Goal: Register for event/course

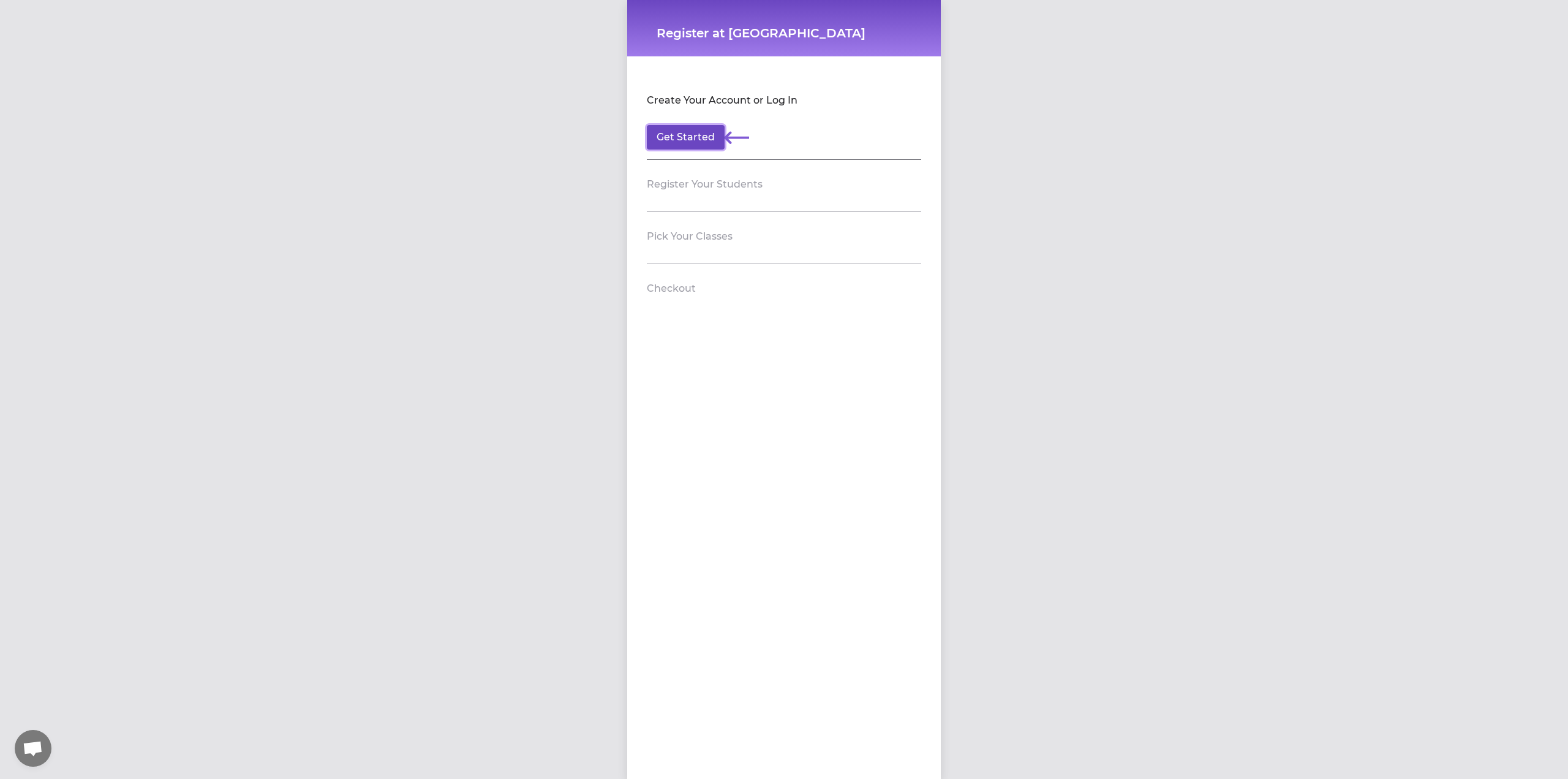
click at [685, 138] on button "Get Started" at bounding box center [686, 137] width 78 height 25
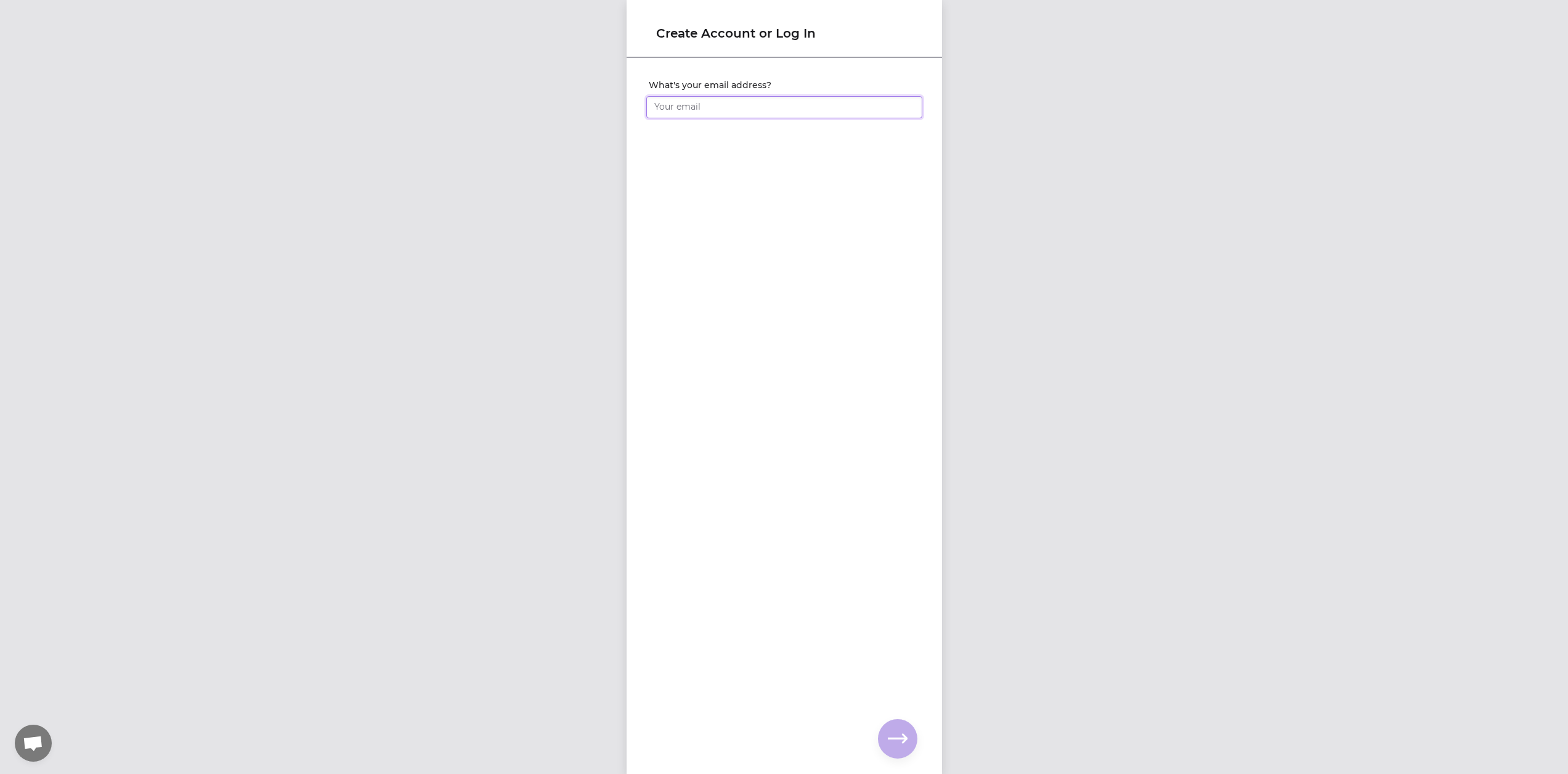
click at [715, 112] on input "What's your email address?" at bounding box center [785, 107] width 276 height 22
type input "bboardonit@gmail.com"
click at [897, 737] on icon "button" at bounding box center [898, 739] width 20 height 20
click at [728, 111] on input "What's your full name?" at bounding box center [785, 107] width 276 height 22
type input "Bridget Harman"
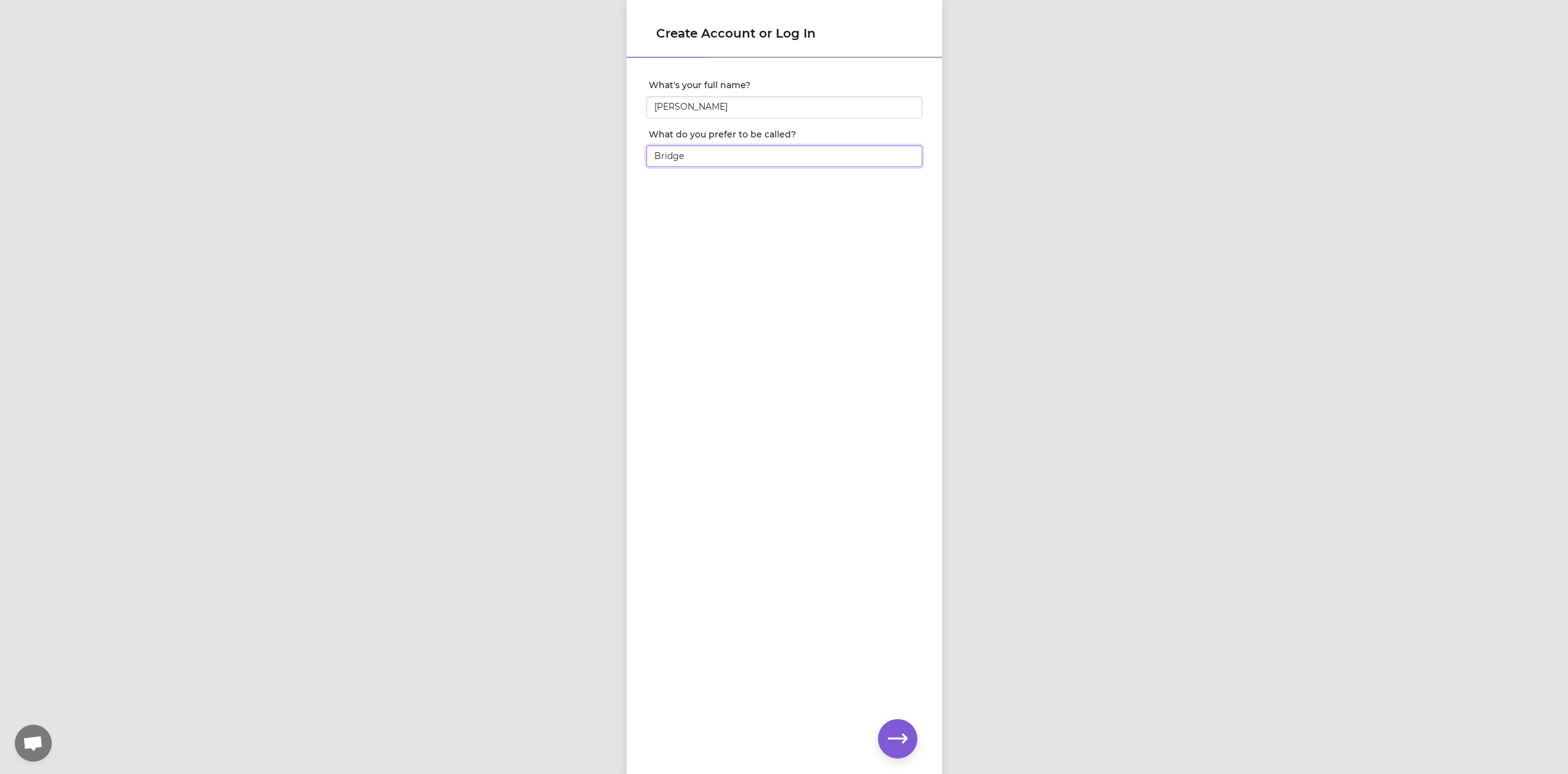
type input "Bridget"
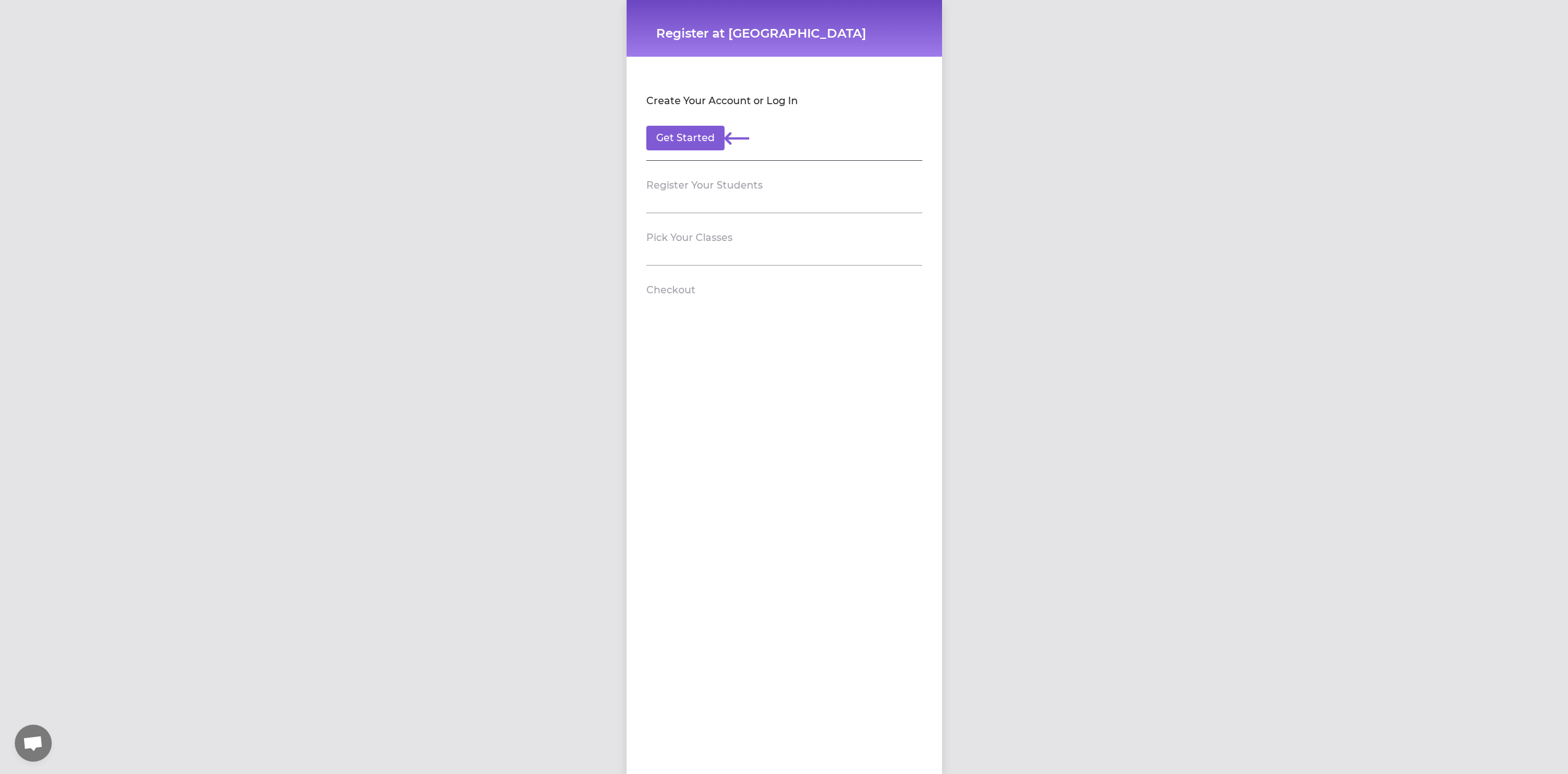
click at [710, 189] on h2 "Register Your Students" at bounding box center [705, 186] width 117 height 15
click at [692, 144] on button "Get Started" at bounding box center [686, 138] width 78 height 25
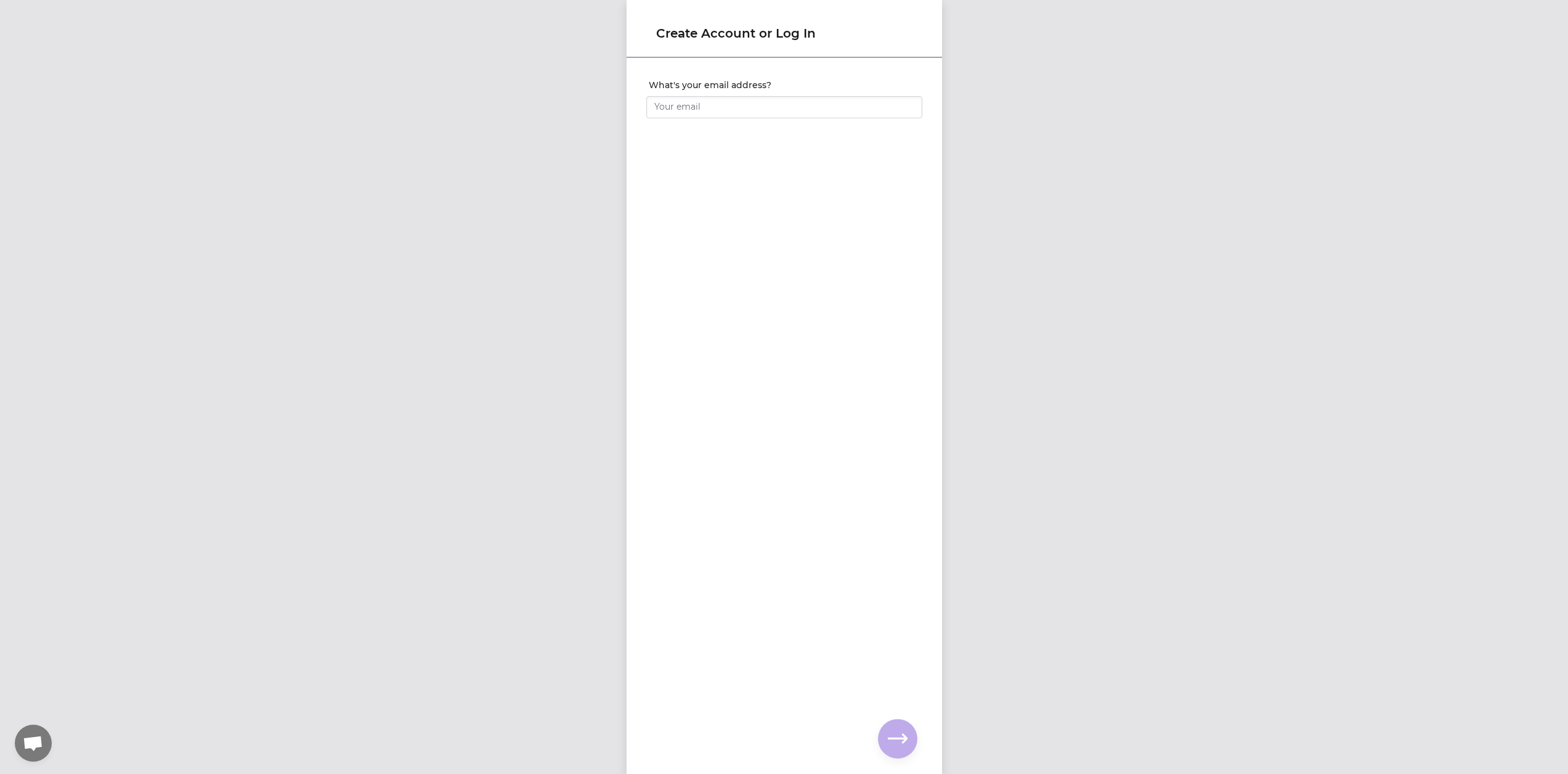
click at [722, 122] on div at bounding box center [785, 123] width 276 height 10
click at [756, 110] on input "What's your email address?" at bounding box center [785, 107] width 276 height 22
type input "bboardonit@gmail.com"
click at [904, 742] on icon "button" at bounding box center [898, 738] width 20 height 9
click at [738, 112] on input "What's your full name?" at bounding box center [785, 107] width 276 height 22
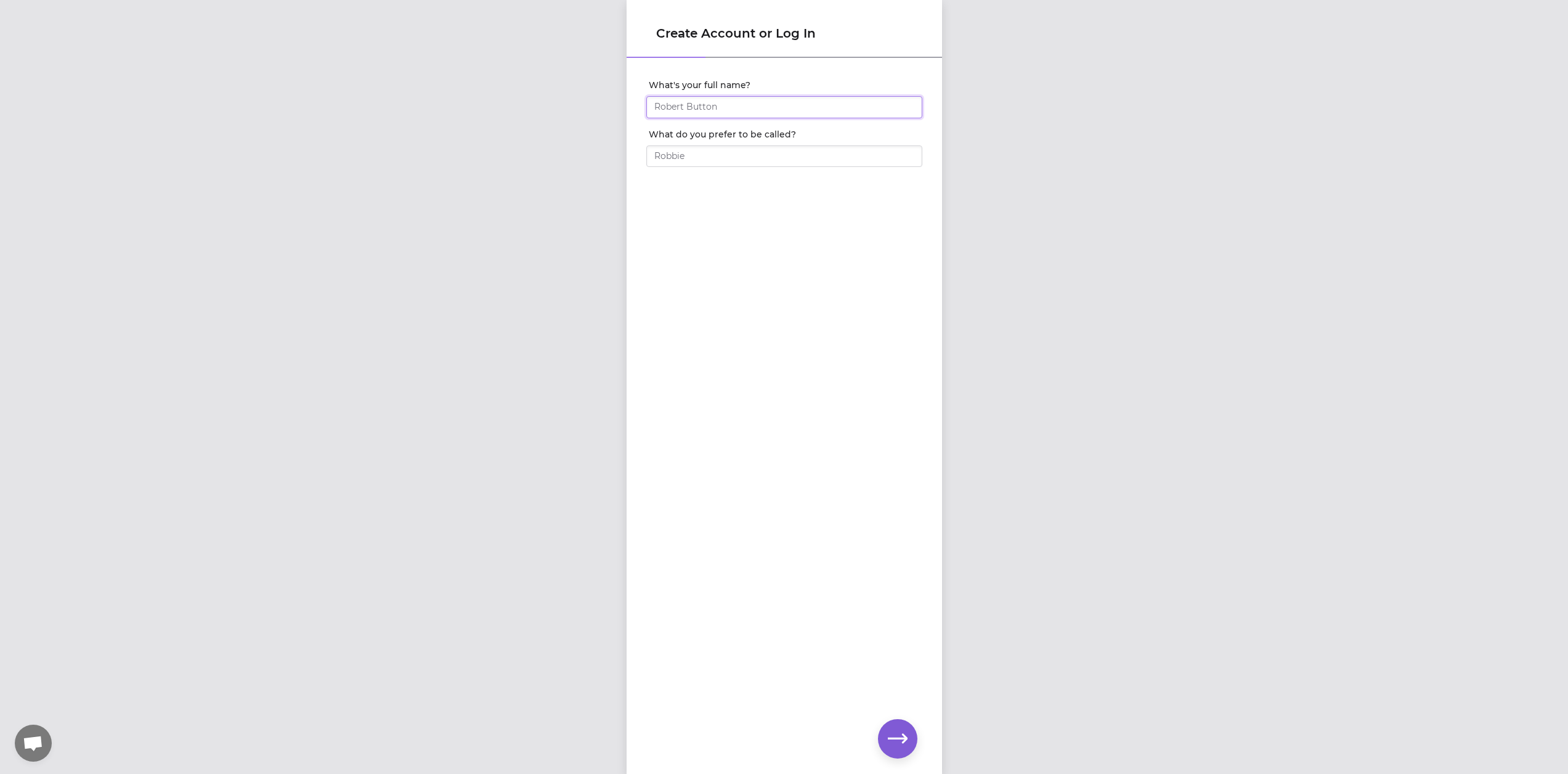
type input "Bridget Harman"
click at [720, 156] on input "What do you prefer to be called?" at bounding box center [785, 156] width 276 height 22
type input "Bridget"
click at [902, 741] on icon "button" at bounding box center [898, 739] width 20 height 20
click at [781, 114] on input "What's your phone number?" at bounding box center [785, 107] width 276 height 22
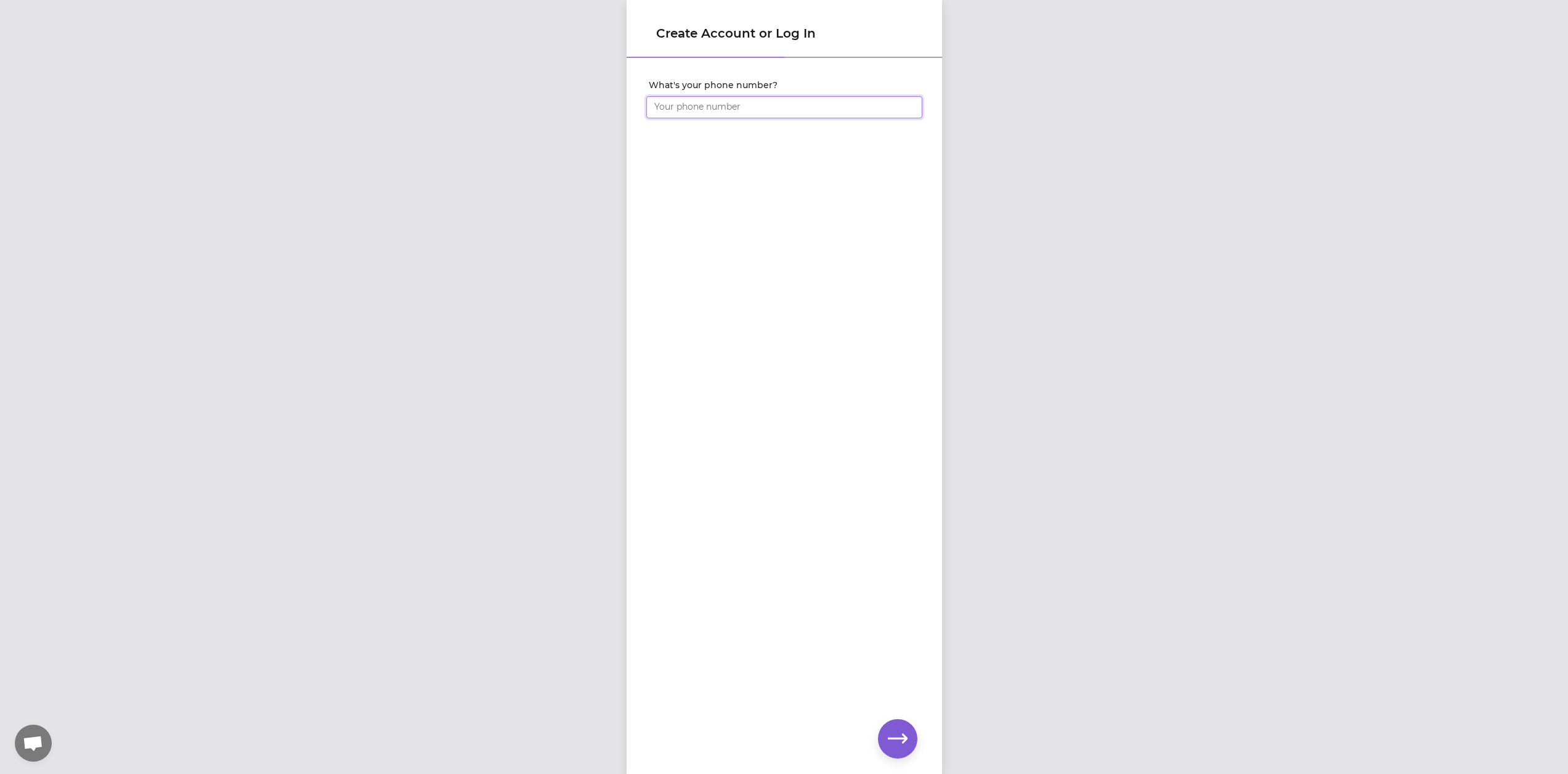
type input "(208) 819-9357"
click at [901, 733] on icon "button" at bounding box center [898, 739] width 20 height 20
click at [621, 109] on div "Create Account or Log In Set your account password" at bounding box center [784, 387] width 1568 height 774
click at [901, 738] on icon "button" at bounding box center [898, 738] width 20 height 9
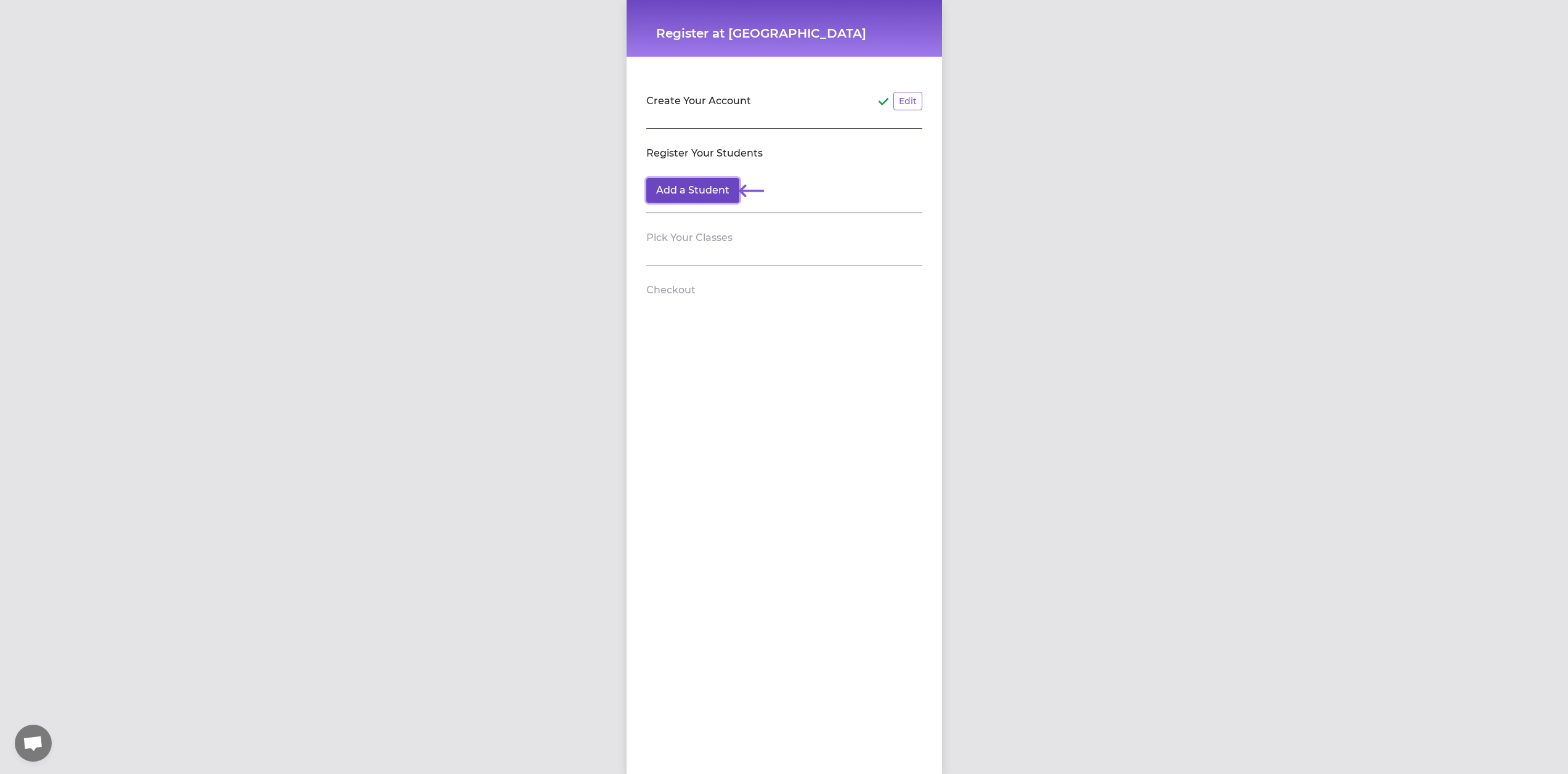
click at [707, 193] on button "Add a Student" at bounding box center [693, 191] width 93 height 25
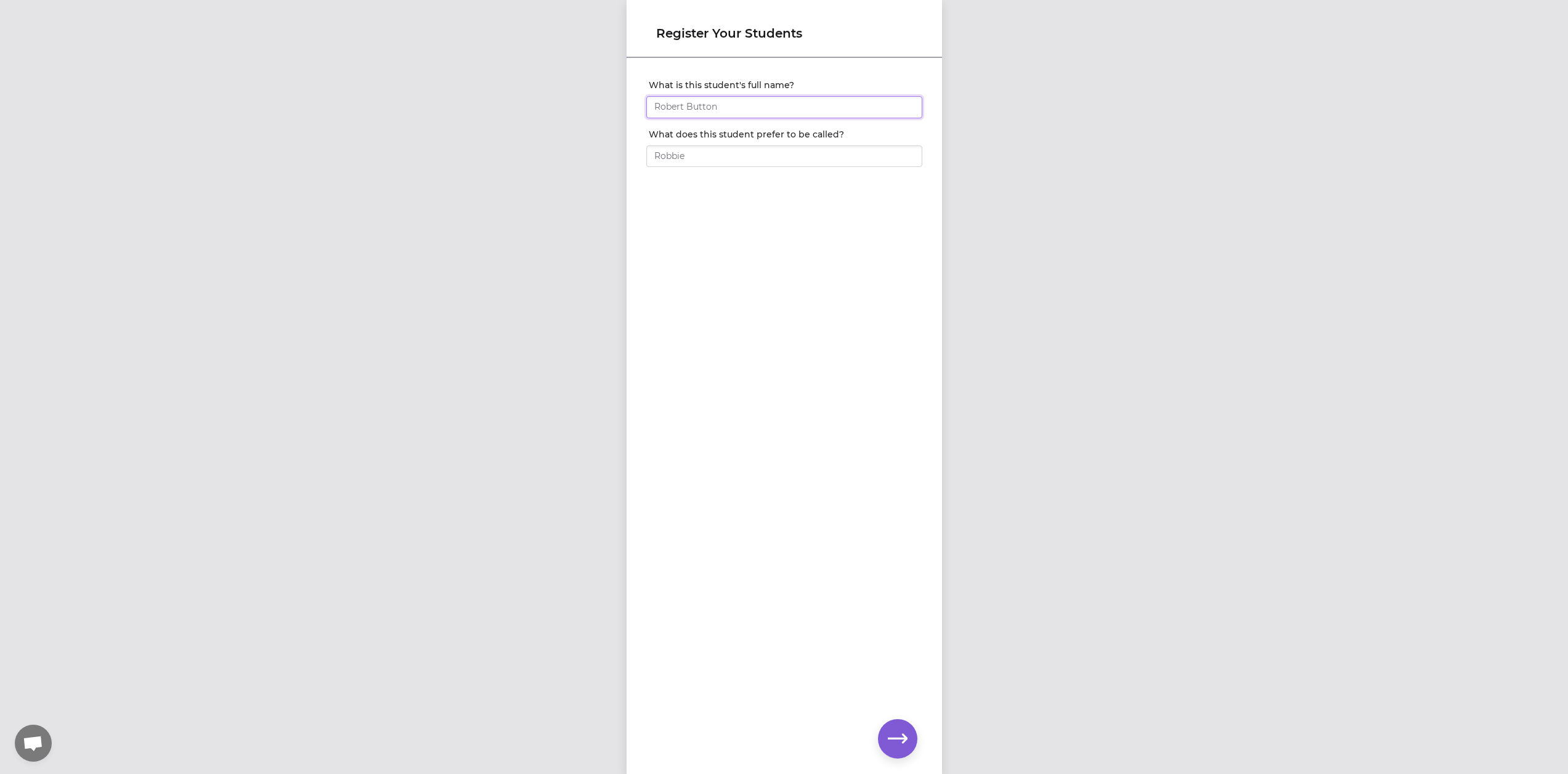
click at [711, 110] on input "What is this student's full name?" at bounding box center [785, 107] width 276 height 22
type input "[PERSON_NAME]"
type input "Via"
click at [898, 742] on icon "button" at bounding box center [898, 739] width 20 height 20
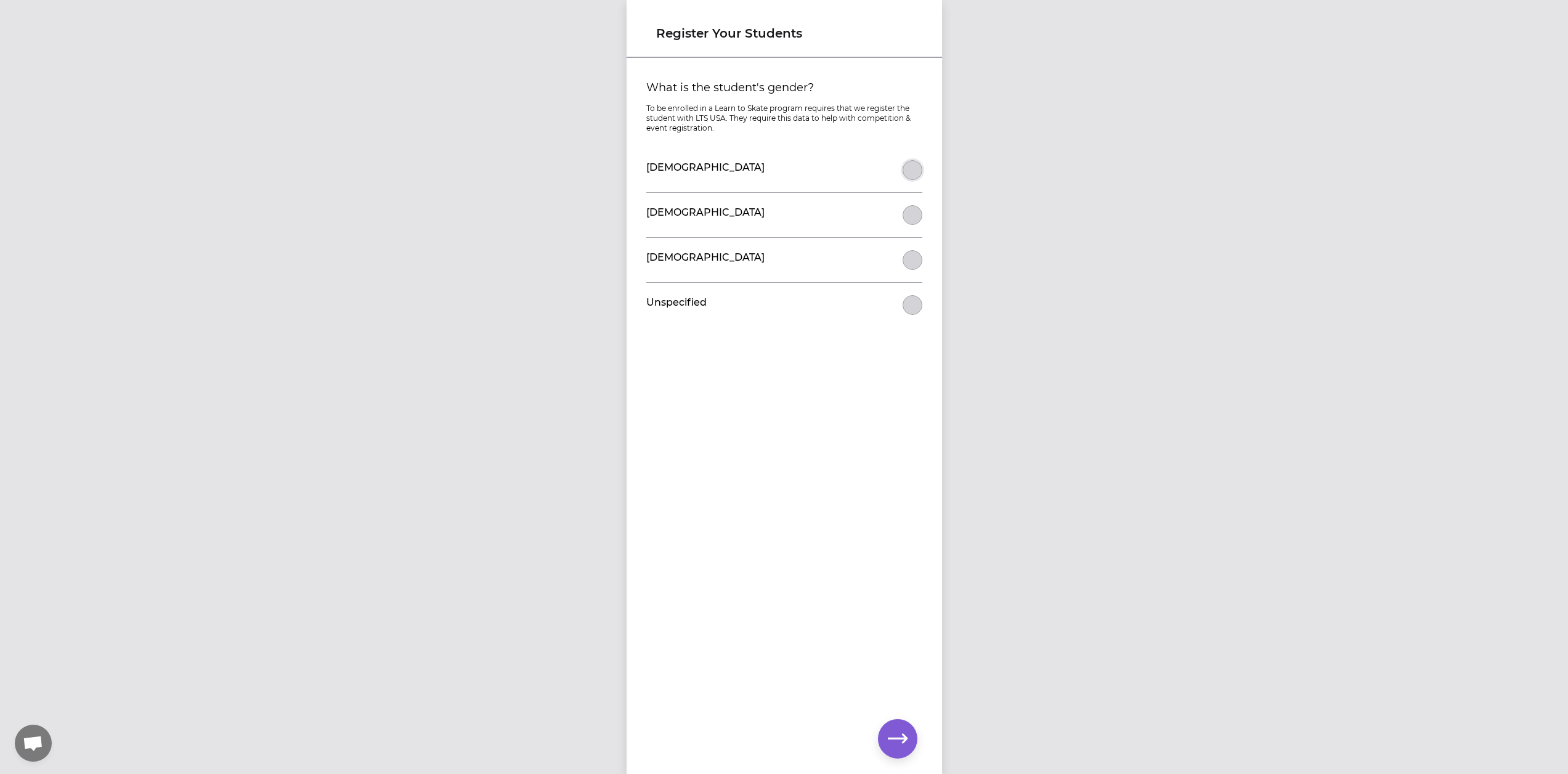
click at [910, 167] on button "What is the student's gender?" at bounding box center [913, 170] width 20 height 20
click at [897, 741] on icon "button" at bounding box center [898, 739] width 20 height 20
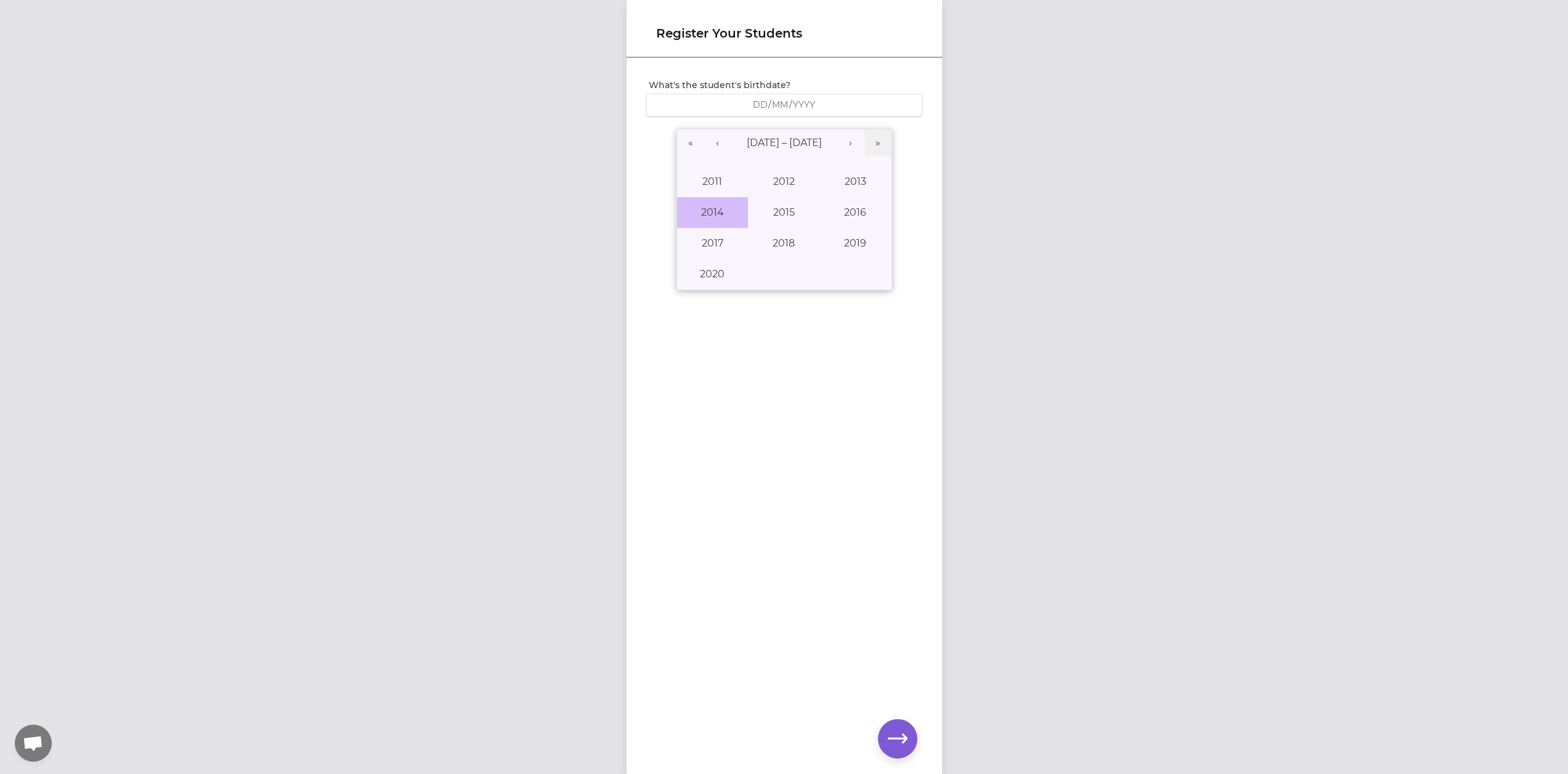
click at [720, 216] on button "2014" at bounding box center [713, 212] width 72 height 31
click at [722, 217] on button "April" at bounding box center [713, 212] width 72 height 31
click at [725, 281] on button "21" at bounding box center [722, 275] width 31 height 26
type input "2014-04-21"
type input "21"
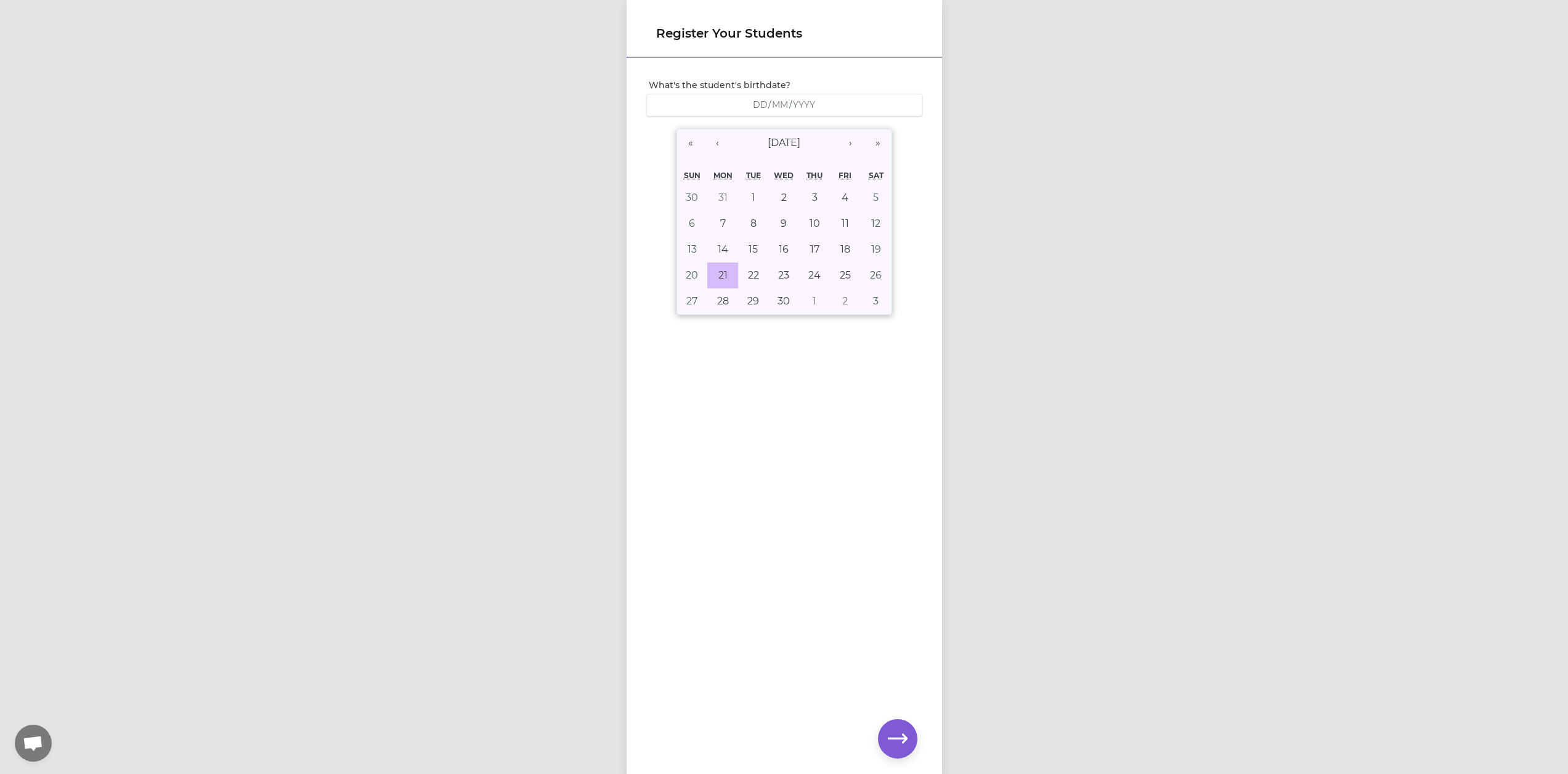
type input "4"
type input "2014"
click at [906, 739] on icon "button" at bounding box center [898, 738] width 20 height 9
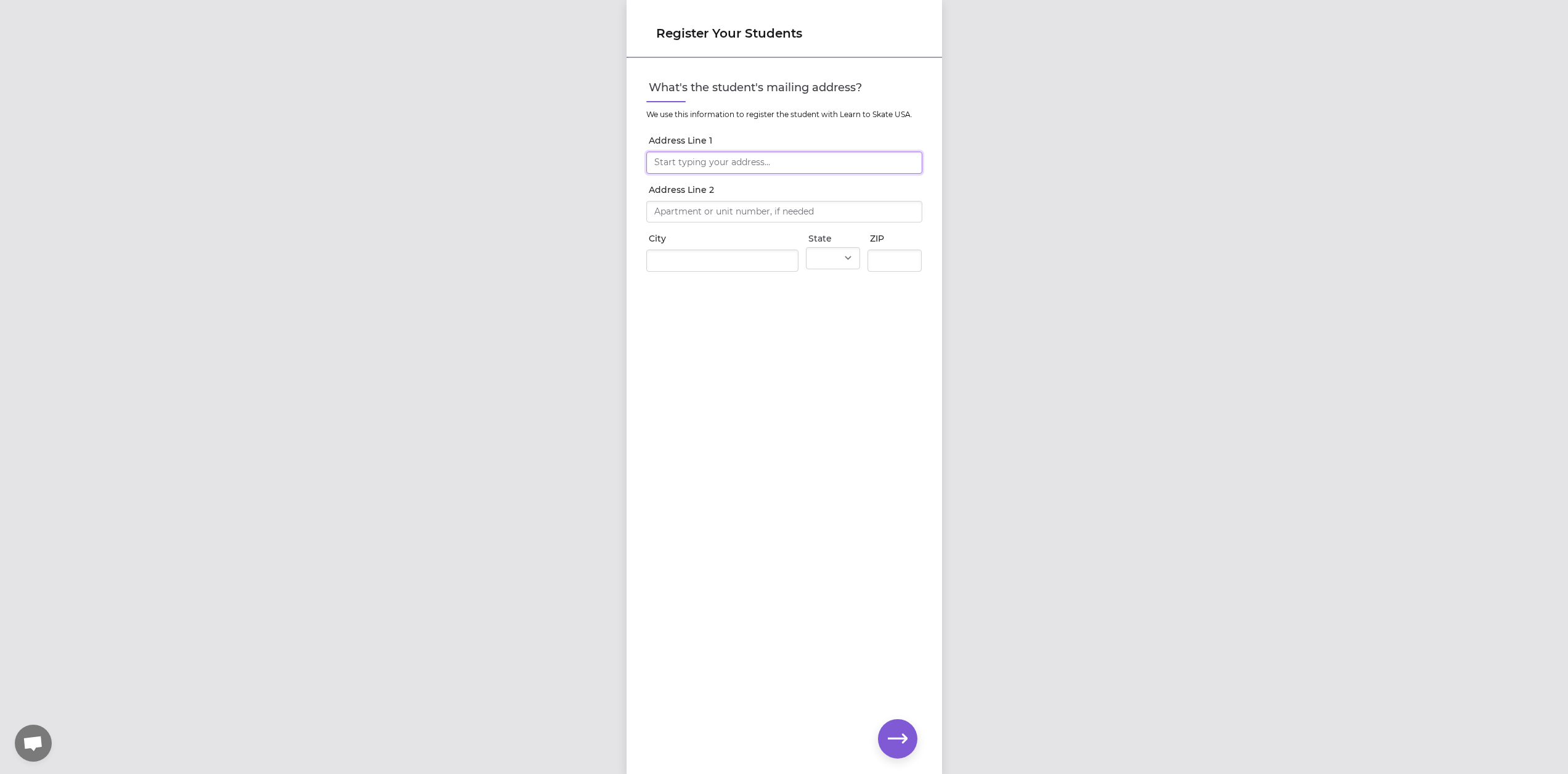
click at [770, 160] on input "Address Line 1" at bounding box center [785, 162] width 276 height 22
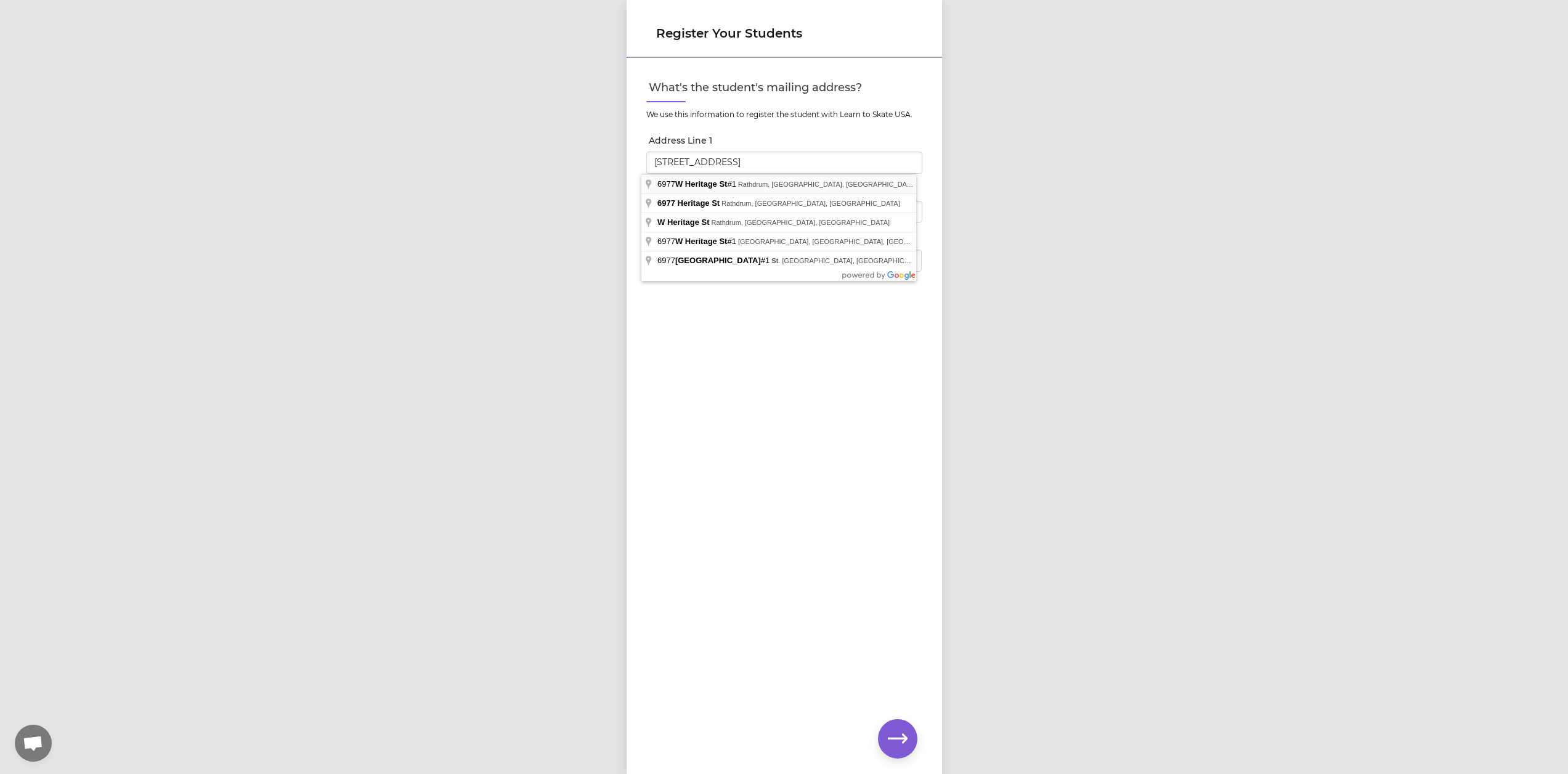
type input "6977 W Heritage St"
type input "Rathdrum"
select select "ID"
type input "83858"
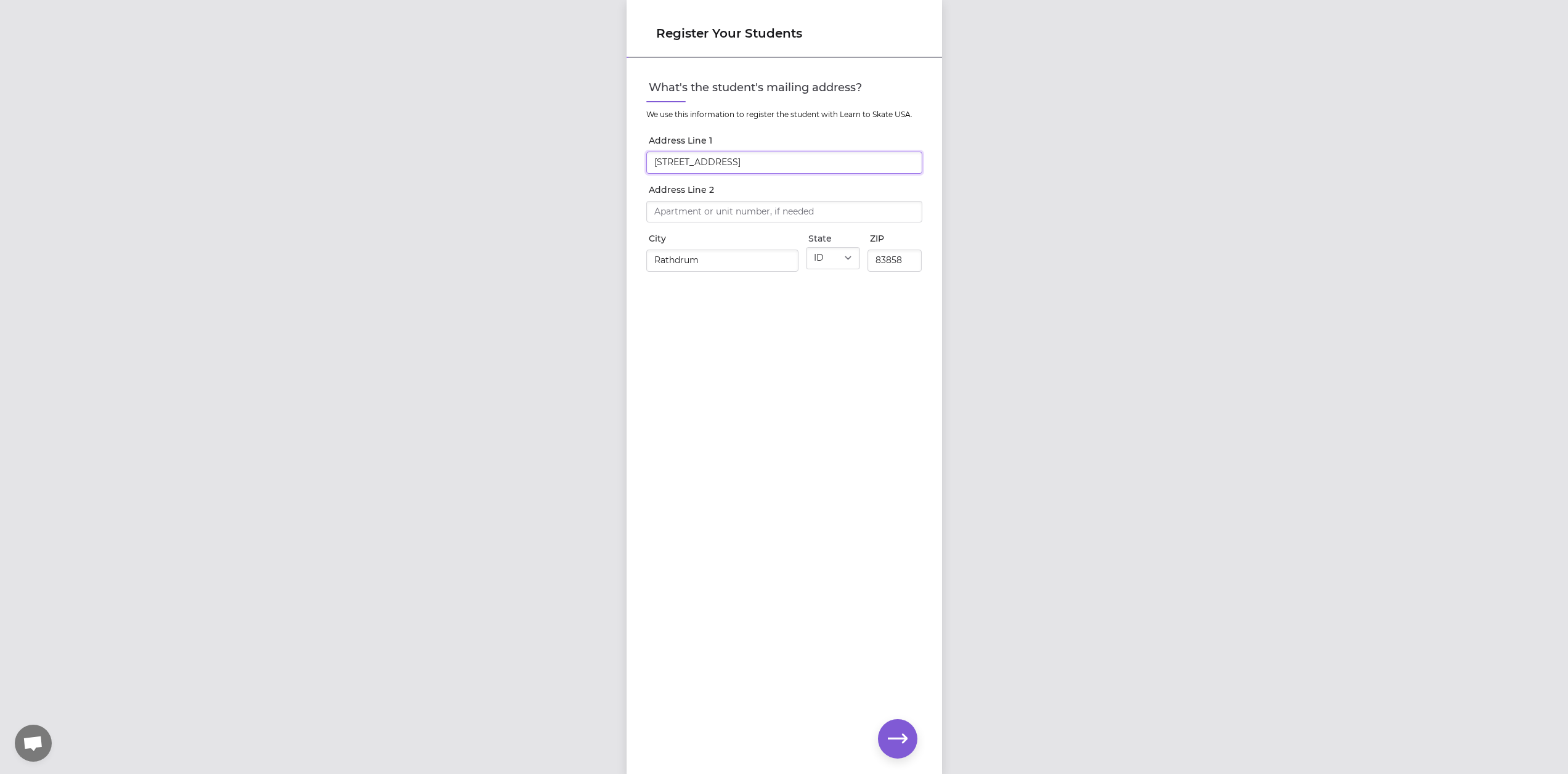
click at [757, 165] on input "6977 W Heritage St" at bounding box center [785, 162] width 276 height 22
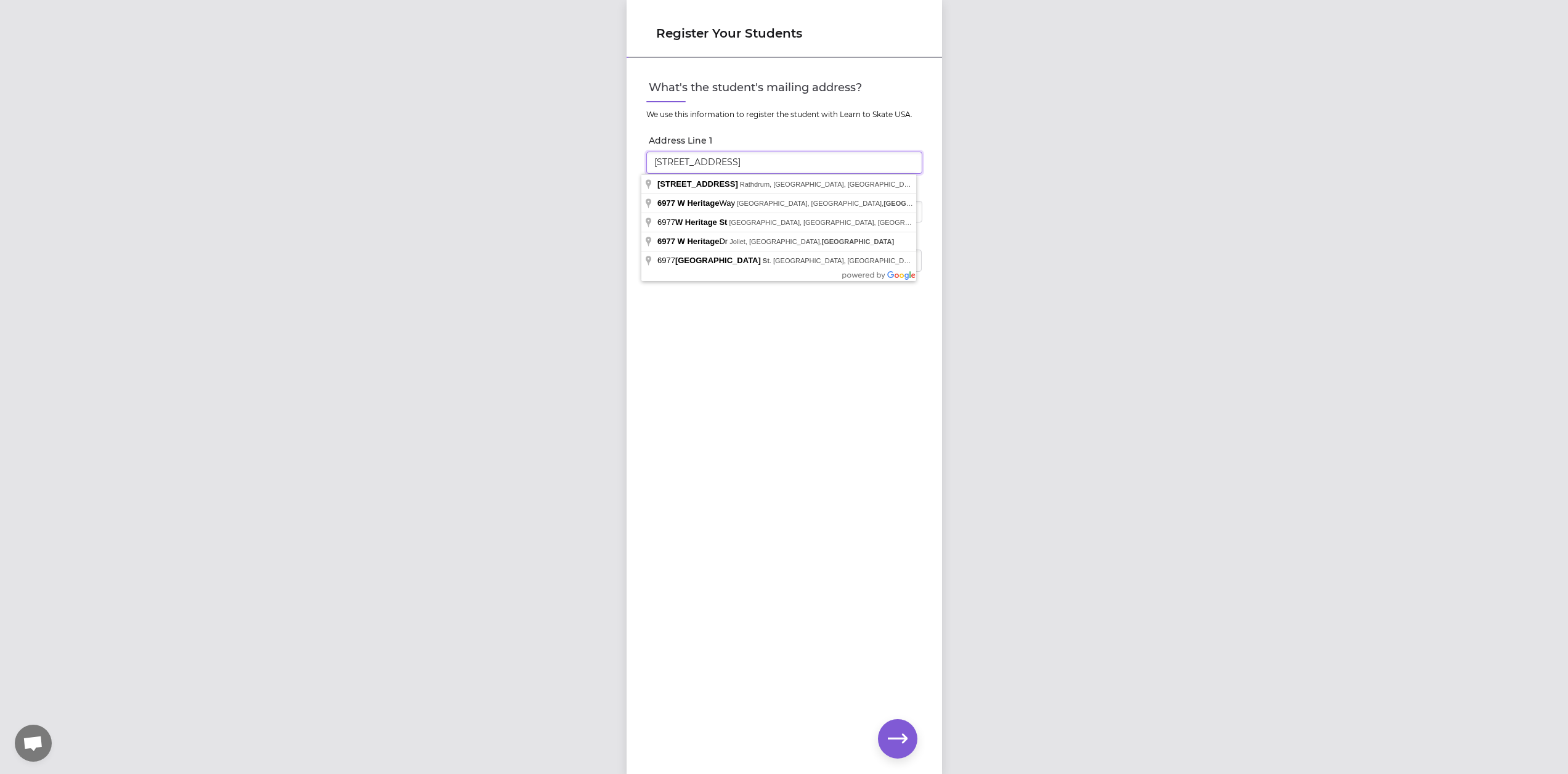
click at [794, 158] on input "6977 W Heritage St" at bounding box center [785, 162] width 276 height 22
type input "6977 W Heritage St #1"
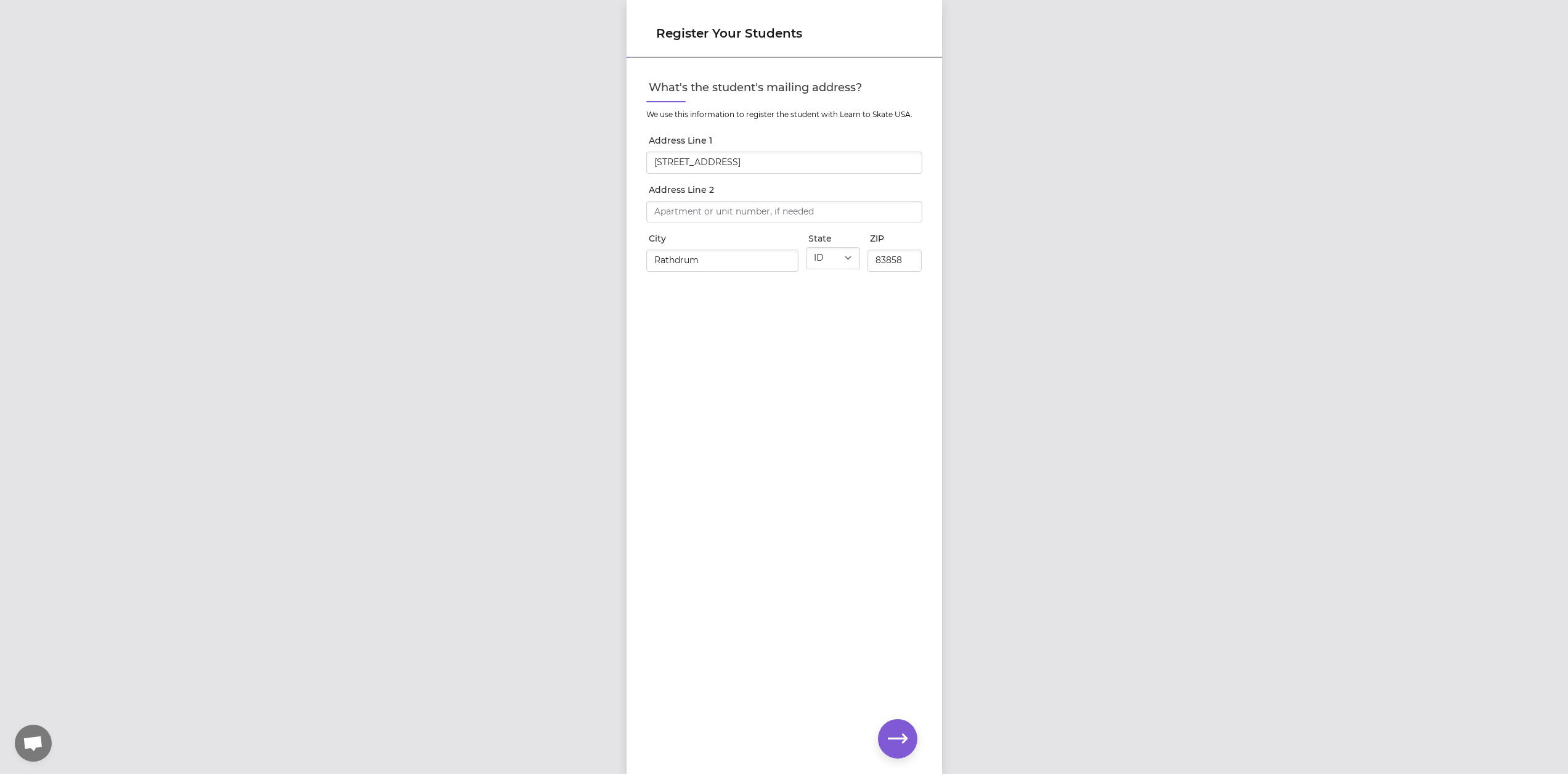
click at [825, 394] on div "What's the student's mailing address? We use this information to register the s…" at bounding box center [784, 395] width 315 height 673
click at [900, 739] on icon "button" at bounding box center [898, 738] width 20 height 9
click at [906, 151] on button "Does this skater need rental skates?" at bounding box center [913, 151] width 20 height 20
click at [904, 742] on icon "button" at bounding box center [898, 738] width 20 height 9
click at [791, 105] on select "Select a type Youth Figure Men's Figure Women's Figure Men's Hockey Women's Hoc…" at bounding box center [785, 105] width 276 height 22
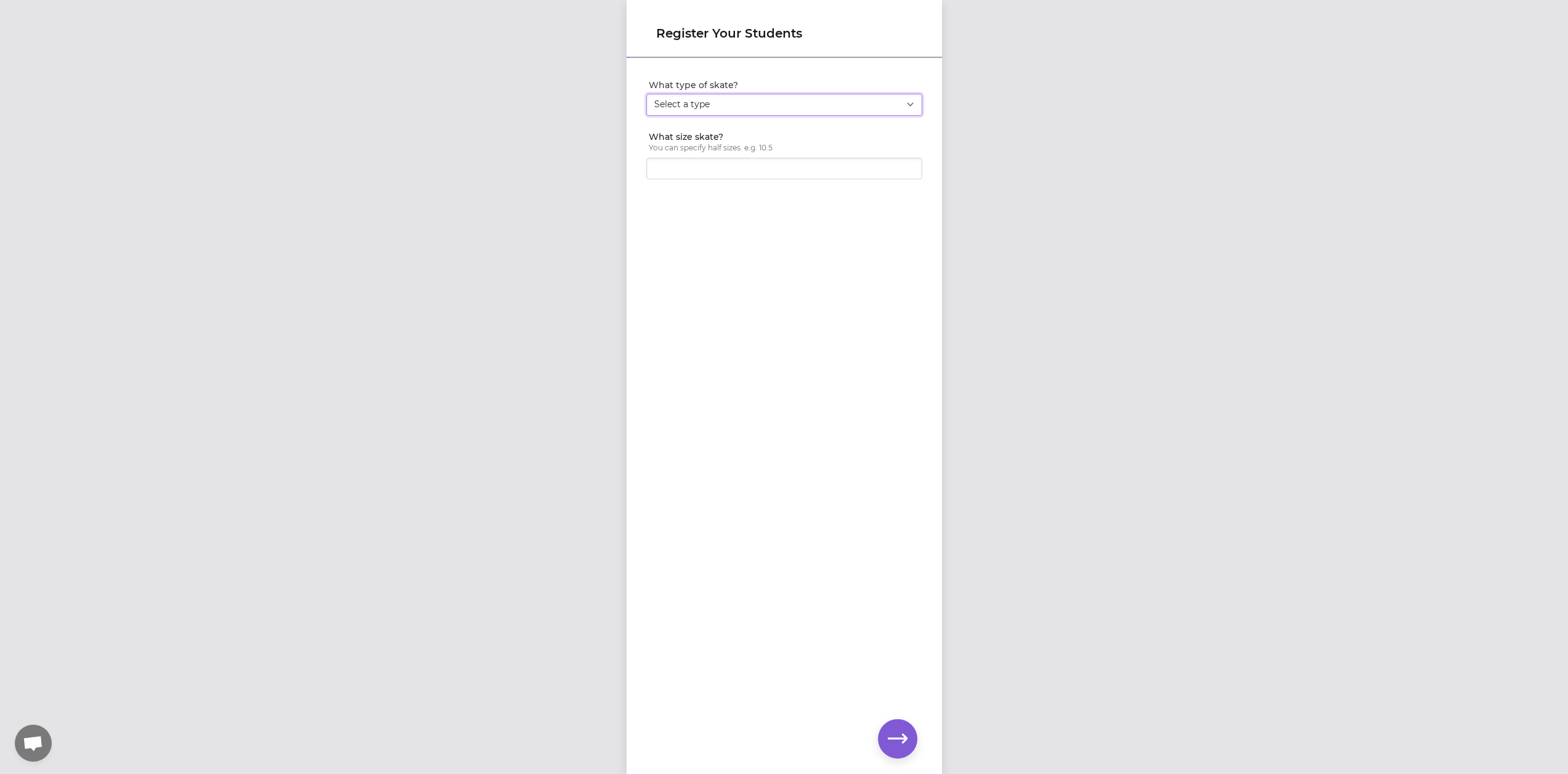
select select "youth_figure"
click at [647, 94] on select "Select a type Youth Figure Men's Figure Women's Figure Men's Hockey Women's Hoc…" at bounding box center [785, 105] width 276 height 22
click at [905, 166] on input "1" at bounding box center [785, 169] width 276 height 22
click at [907, 171] on input "1" at bounding box center [785, 169] width 276 height 22
click at [904, 170] on input "1" at bounding box center [785, 169] width 276 height 22
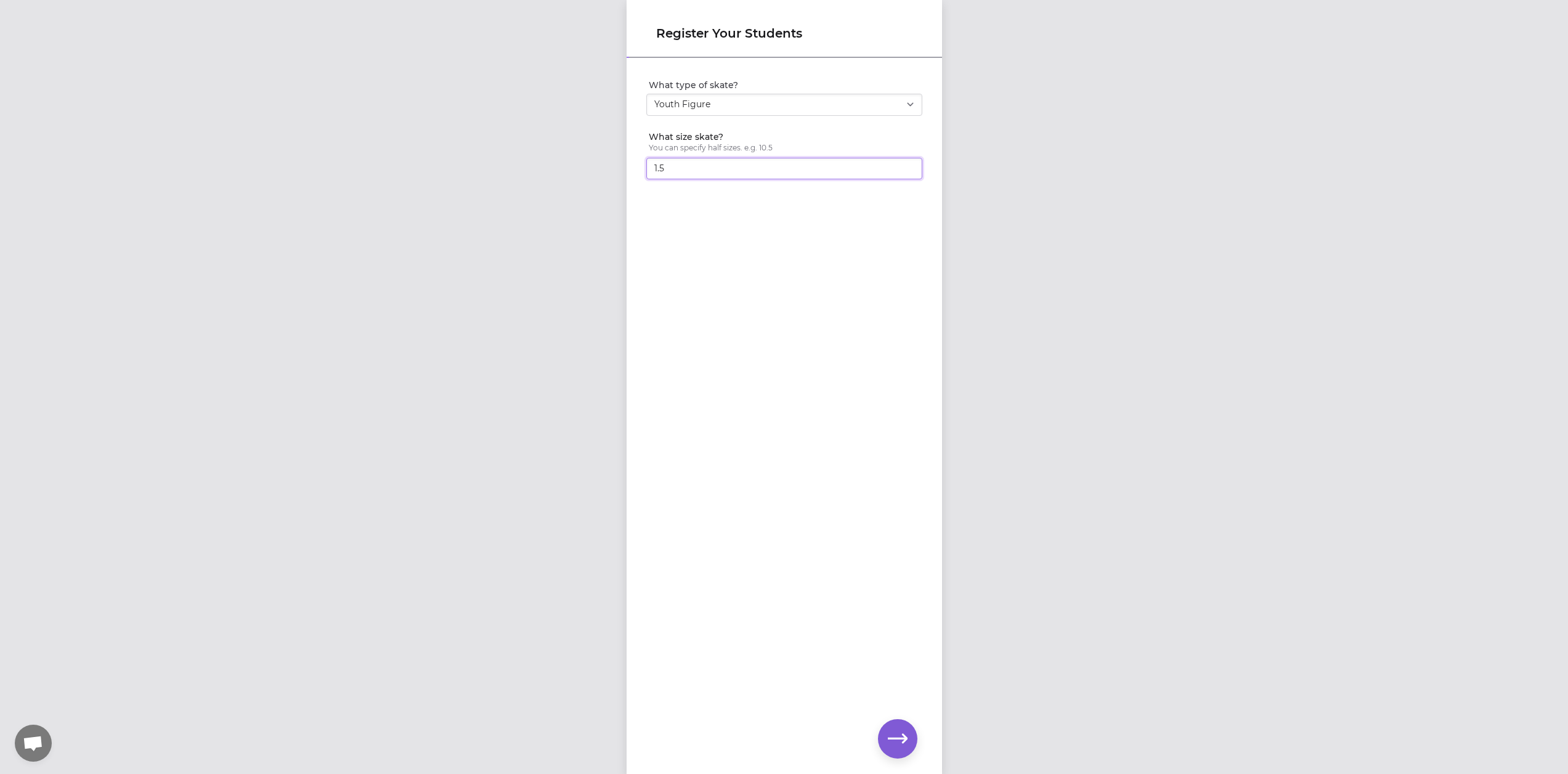
click at [906, 164] on input "1.5" at bounding box center [785, 169] width 276 height 22
click at [906, 164] on input "2" at bounding box center [785, 169] width 276 height 22
click at [906, 164] on input "2.5" at bounding box center [785, 169] width 276 height 22
click at [906, 164] on input "3" at bounding box center [785, 169] width 276 height 22
click at [906, 164] on input "3.5" at bounding box center [785, 169] width 276 height 22
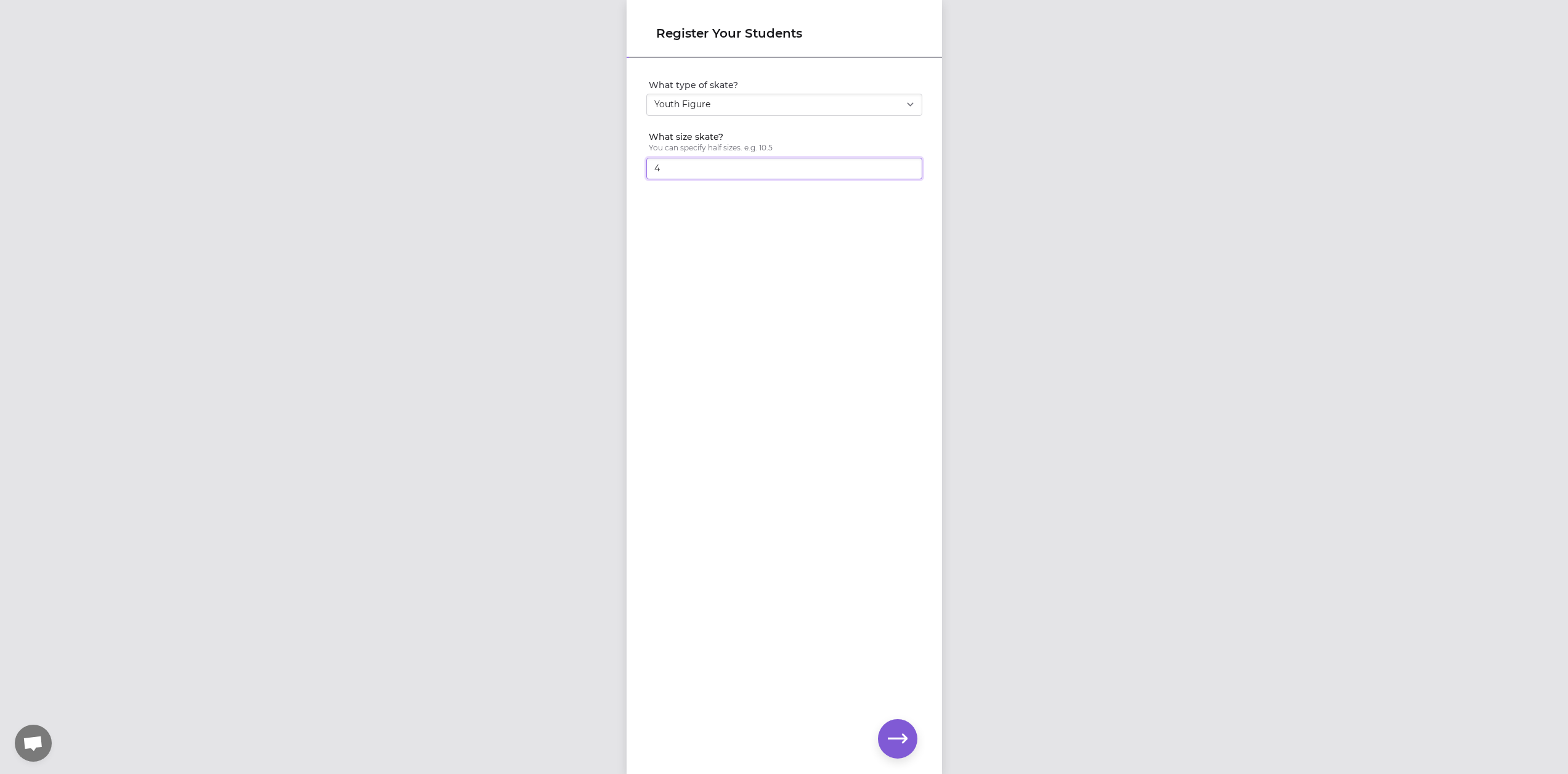
click at [906, 164] on input "4" at bounding box center [785, 169] width 276 height 22
click at [906, 164] on input "4.5" at bounding box center [785, 169] width 276 height 22
click at [906, 164] on input "5" at bounding box center [785, 169] width 276 height 22
click at [906, 164] on input "5.5" at bounding box center [785, 169] width 276 height 22
click at [906, 164] on input "6" at bounding box center [785, 169] width 276 height 22
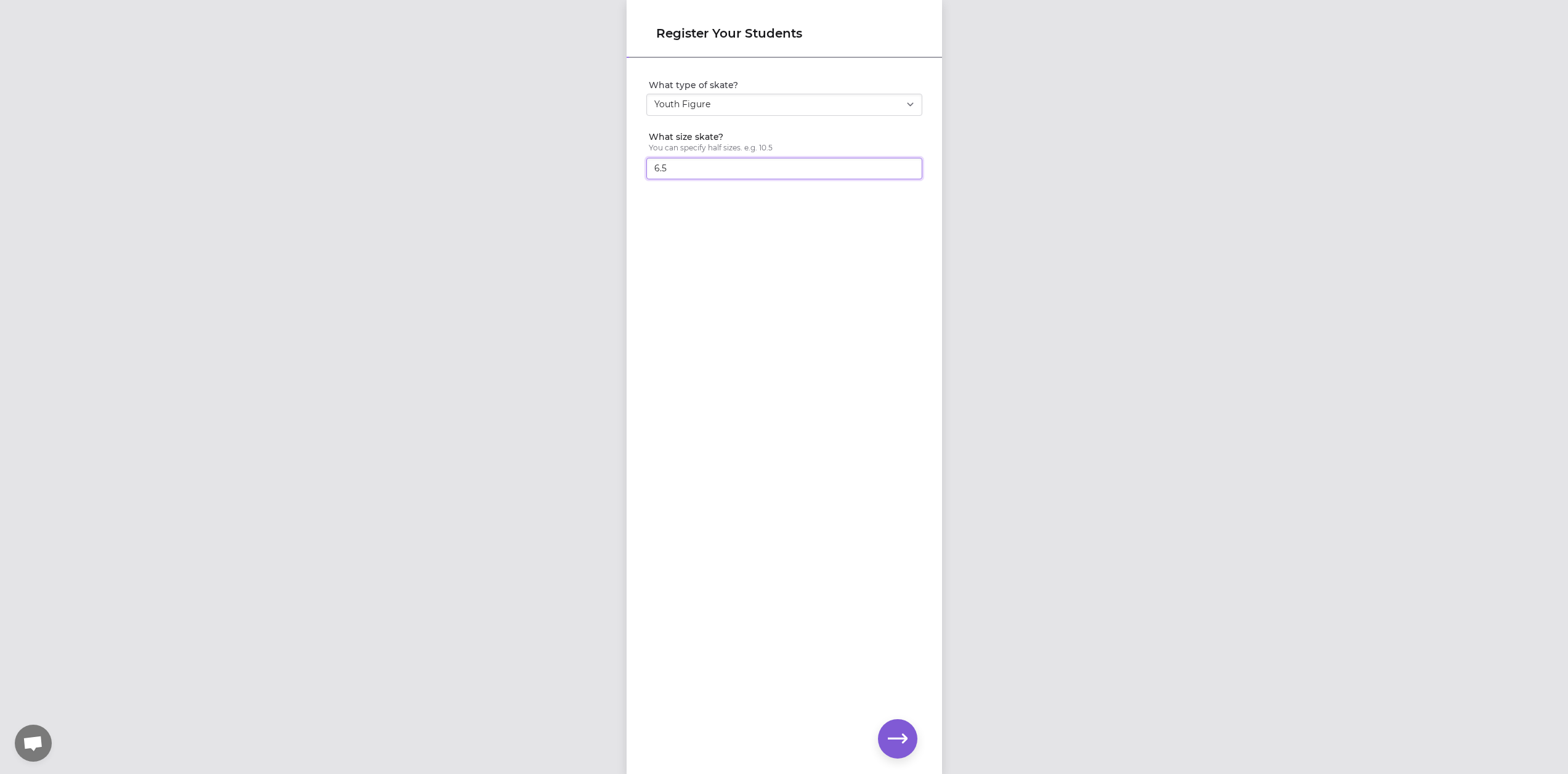
click at [906, 164] on input "6.5" at bounding box center [785, 169] width 276 height 22
click at [906, 164] on input "7" at bounding box center [785, 169] width 276 height 22
click at [906, 164] on input "7.5" at bounding box center [785, 169] width 276 height 22
click at [906, 164] on input "8" at bounding box center [785, 169] width 276 height 22
click at [906, 164] on input "8.5" at bounding box center [785, 169] width 276 height 22
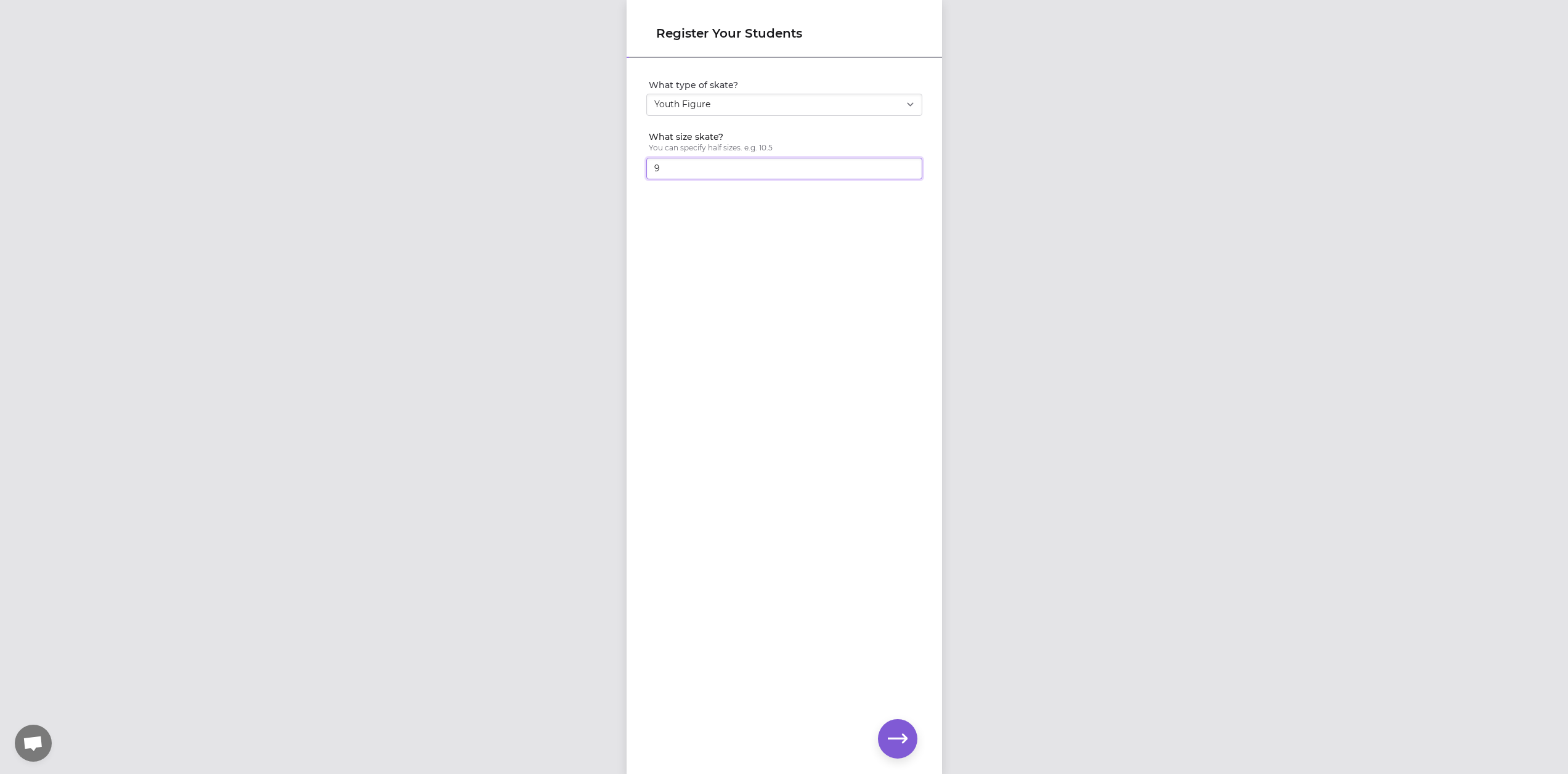
click at [906, 164] on input "9" at bounding box center [785, 169] width 276 height 22
click at [906, 164] on input "9.5" at bounding box center [785, 169] width 276 height 22
click at [906, 164] on input "10" at bounding box center [785, 169] width 276 height 22
click at [906, 164] on input "10.5" at bounding box center [785, 169] width 276 height 22
click at [906, 164] on input "11" at bounding box center [785, 169] width 276 height 22
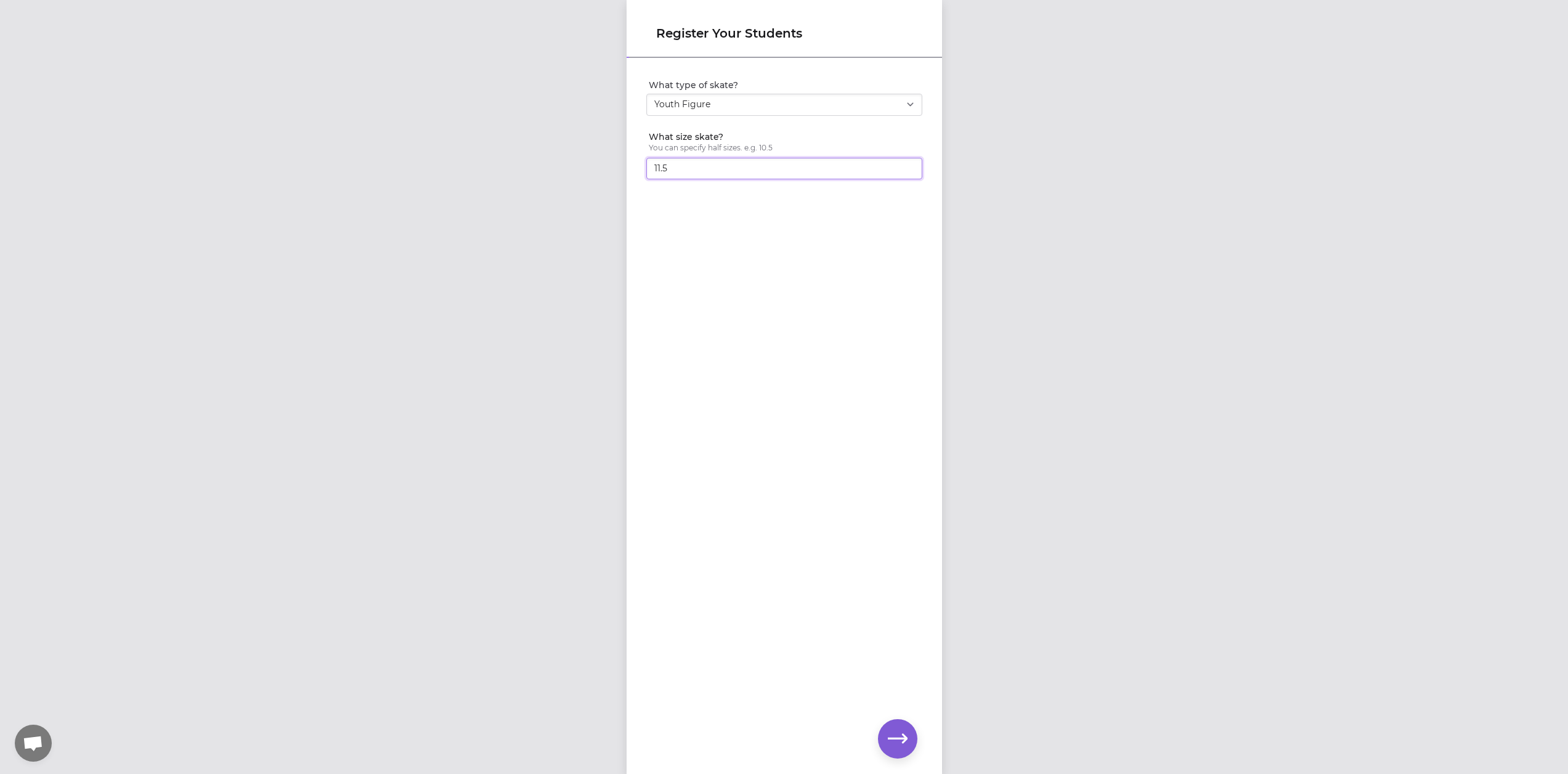
click at [906, 164] on input "11.5" at bounding box center [785, 169] width 276 height 22
type input "11"
click at [902, 172] on input "11" at bounding box center [785, 169] width 276 height 22
click at [901, 734] on icon "button" at bounding box center [898, 739] width 20 height 20
click at [908, 220] on button "Does this skater have a valid LTS or USFSA number?" at bounding box center [913, 222] width 20 height 20
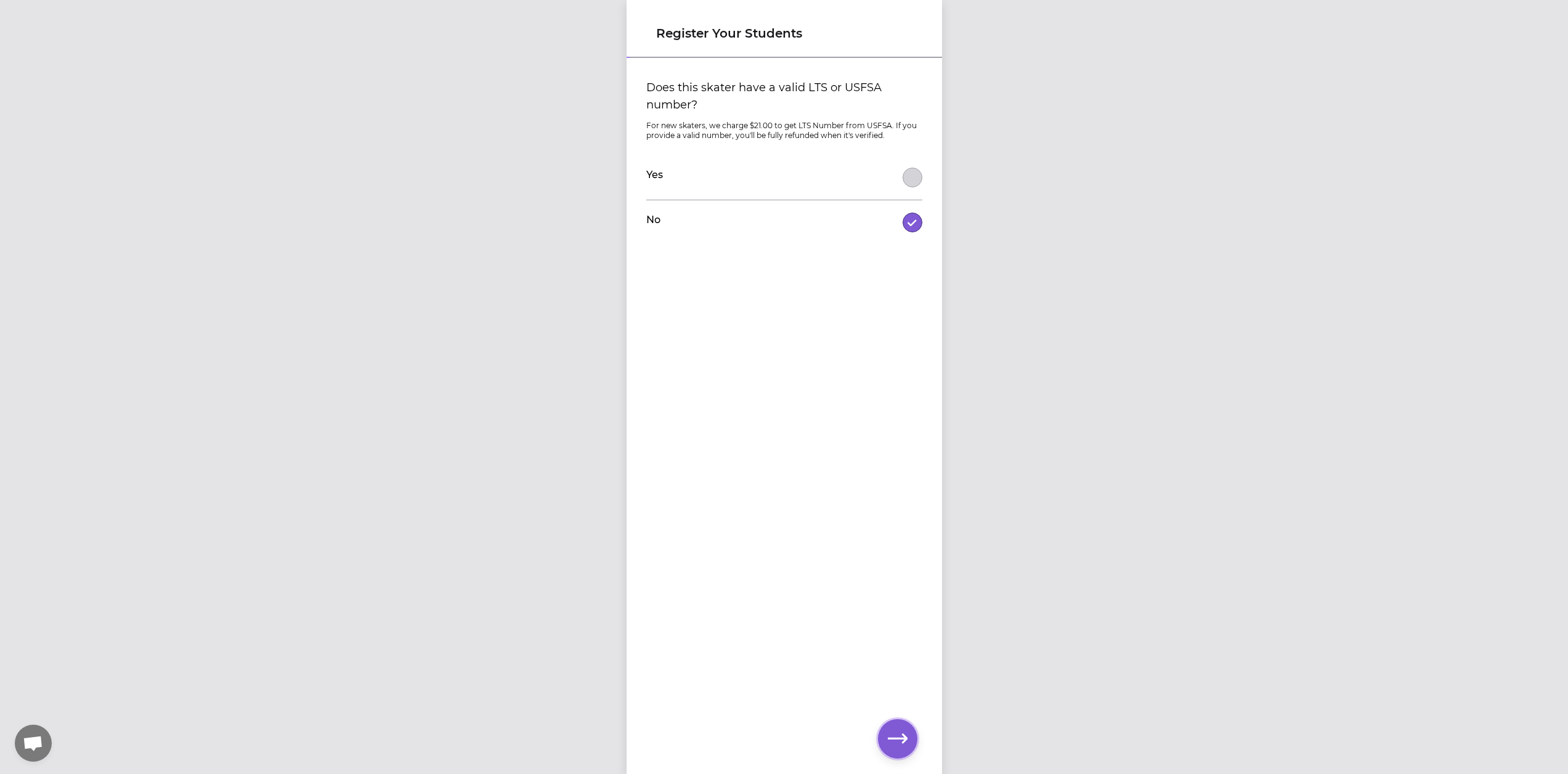
click at [901, 732] on icon "button" at bounding box center [898, 739] width 20 height 20
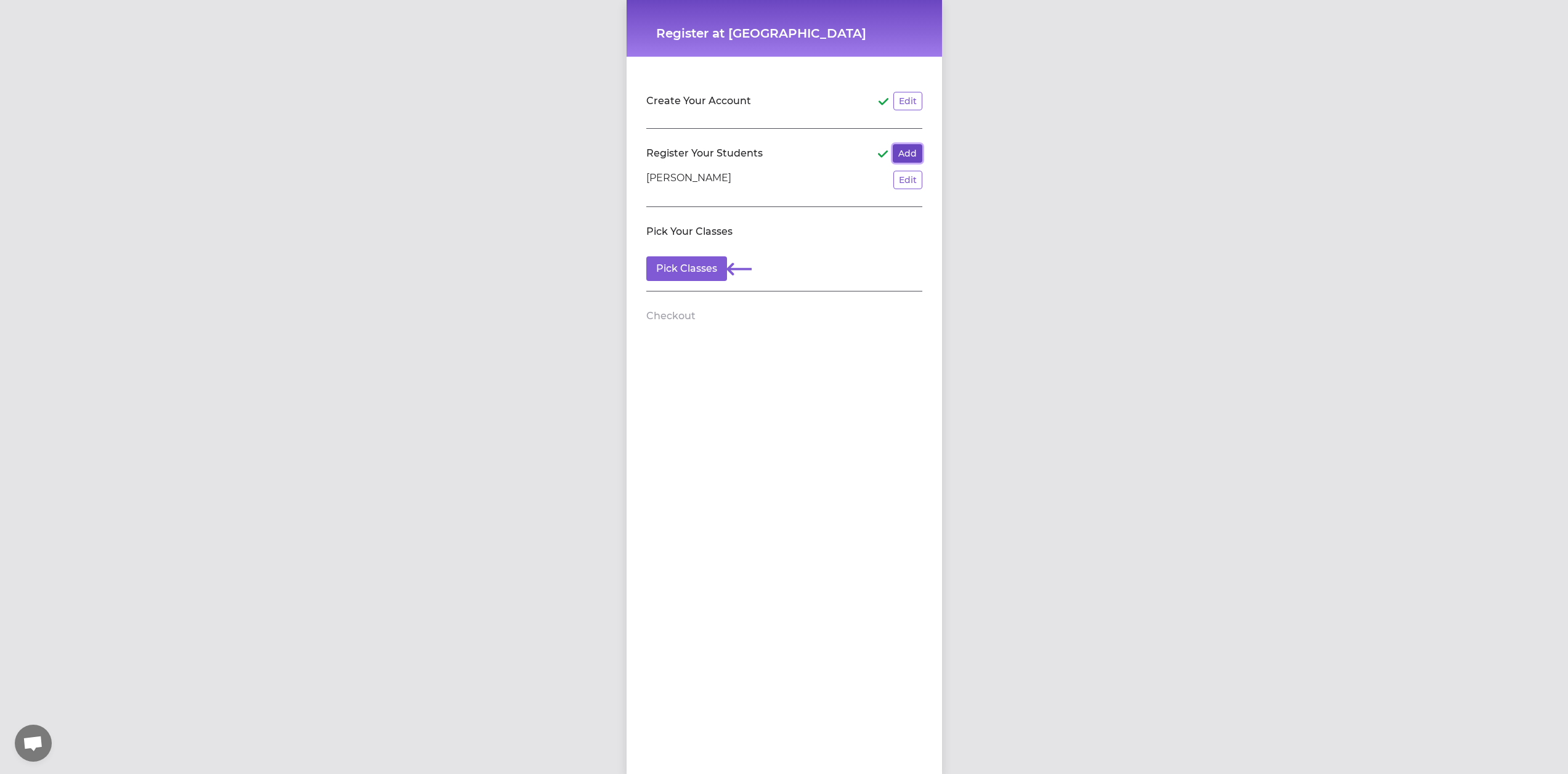
click at [906, 148] on button "Add" at bounding box center [908, 153] width 30 height 18
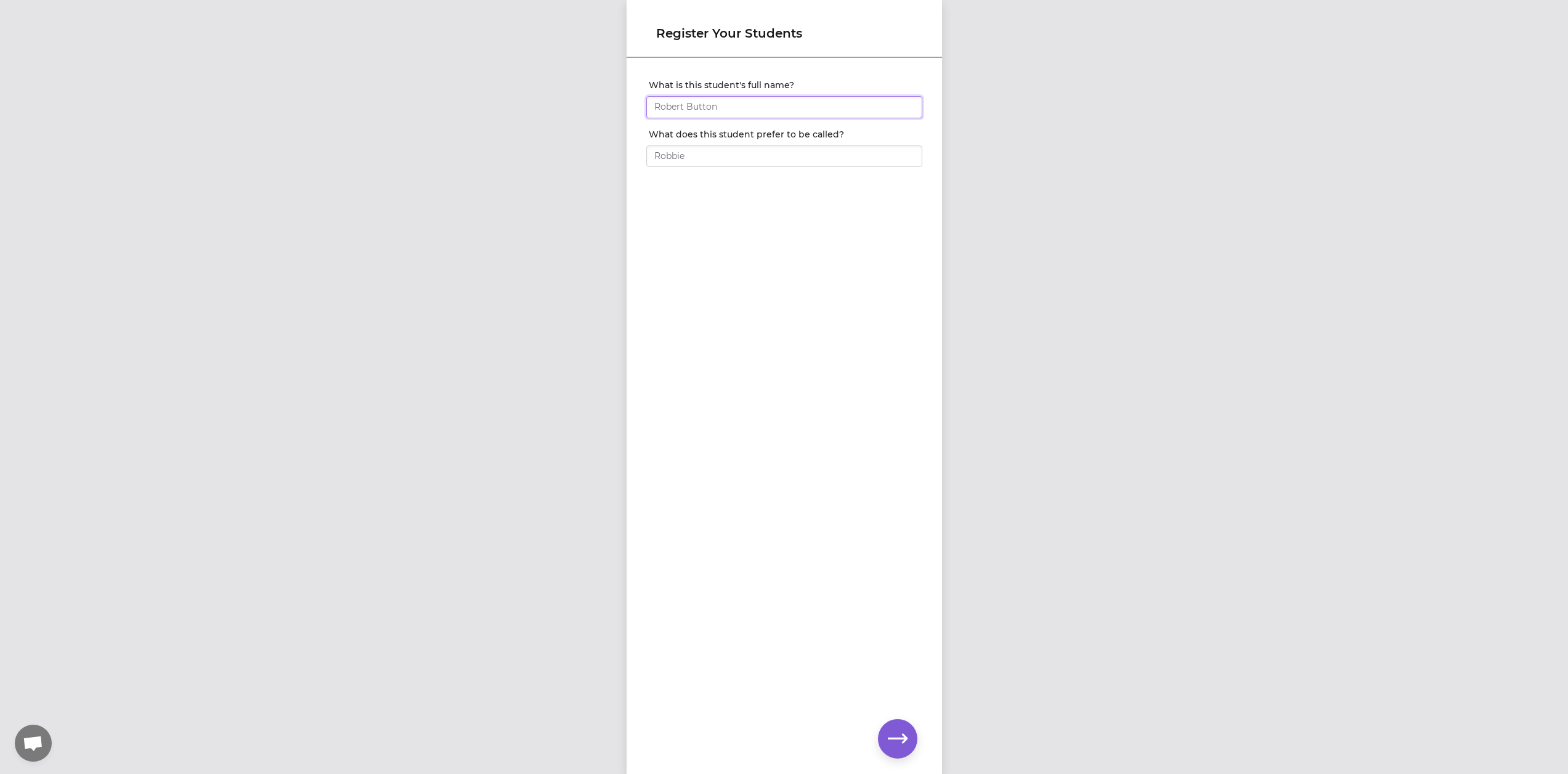
click at [789, 108] on input "What is this student's full name?" at bounding box center [785, 107] width 276 height 22
type input "[PERSON_NAME]"
type input "Katherine"
click at [911, 738] on button "button" at bounding box center [897, 738] width 39 height 39
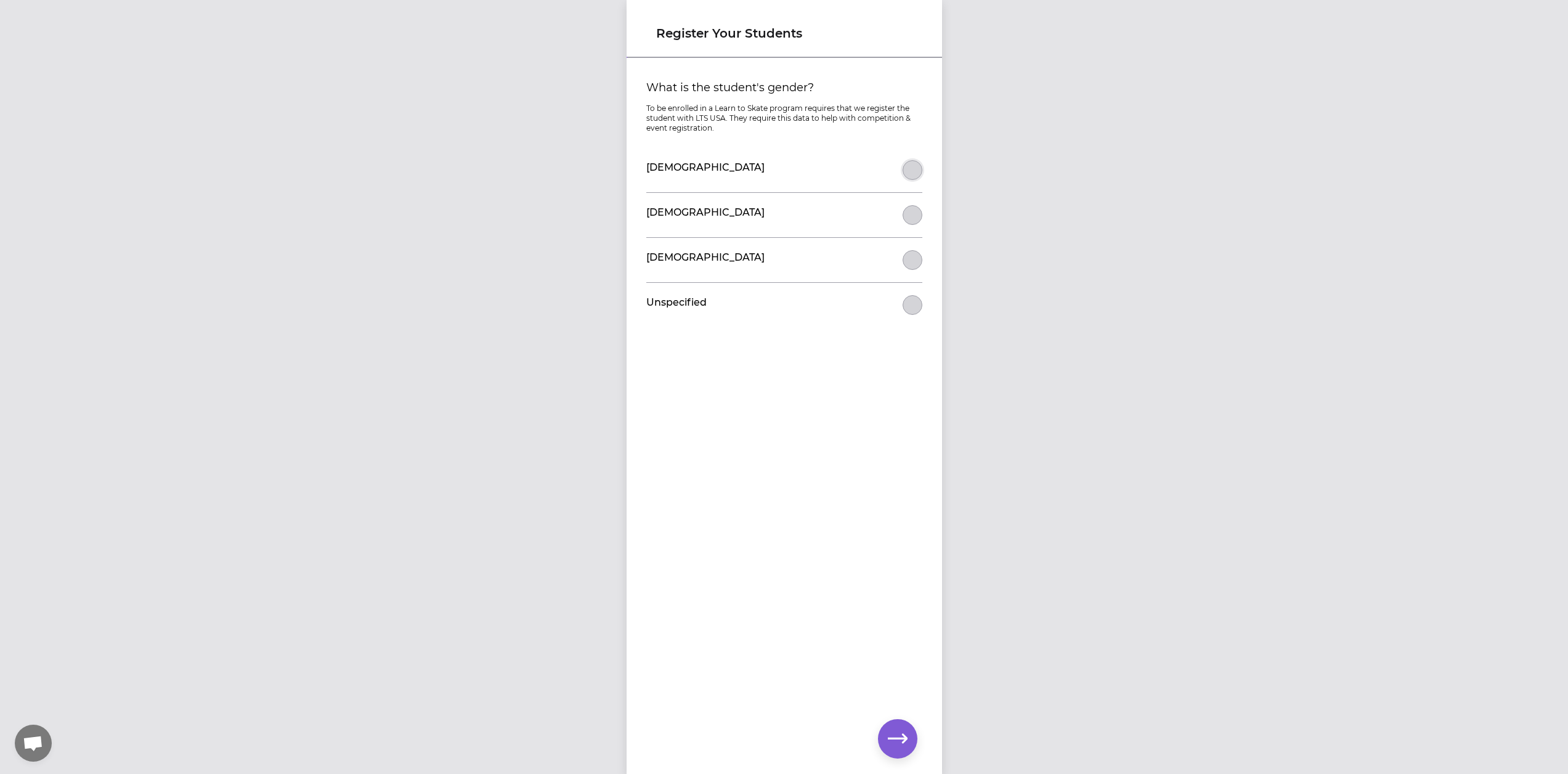
click at [910, 165] on button "What is the student's gender?" at bounding box center [913, 170] width 20 height 20
click at [891, 746] on icon "button" at bounding box center [898, 739] width 20 height 20
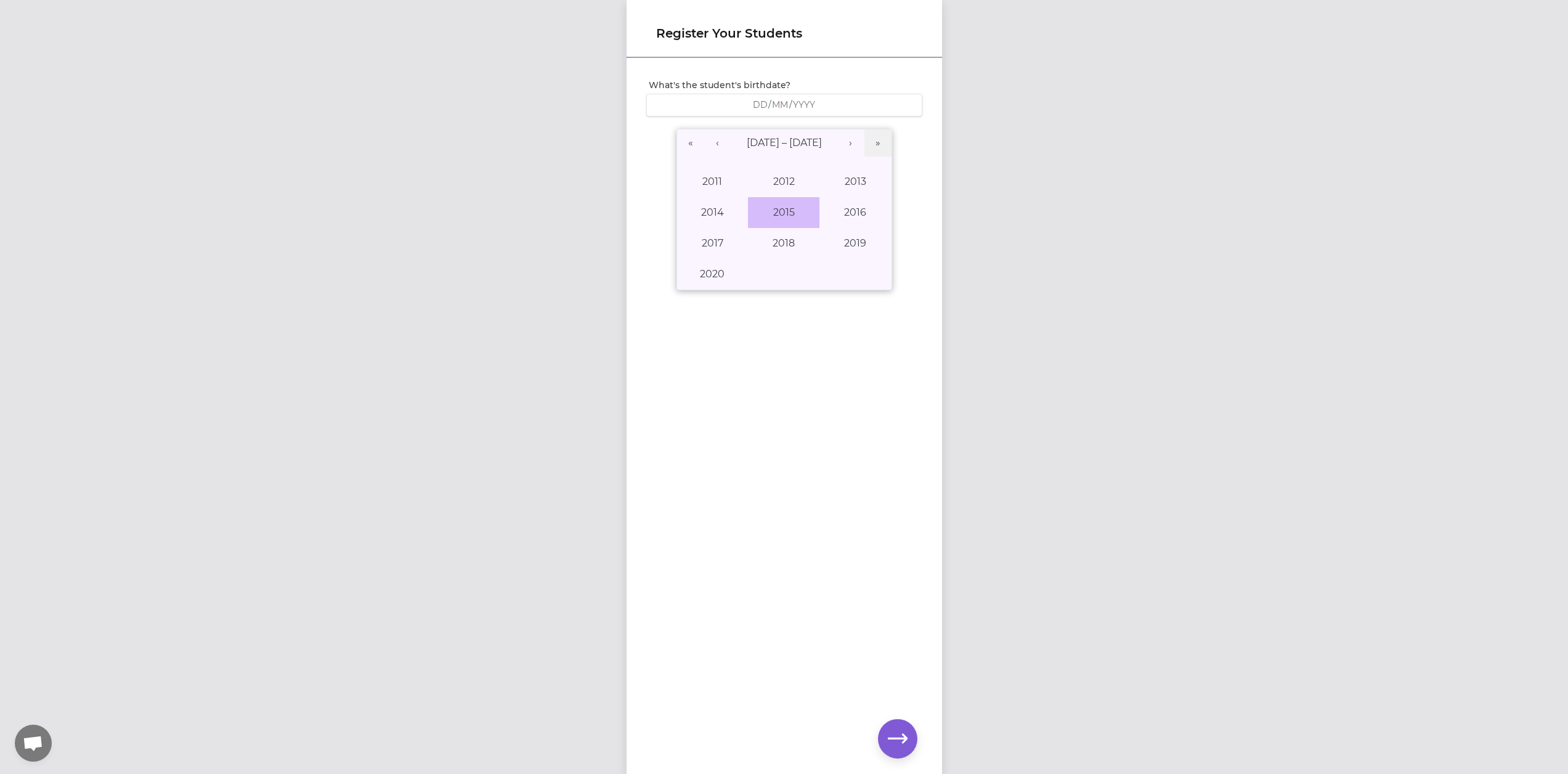
click at [782, 212] on button "2015" at bounding box center [784, 212] width 72 height 31
click at [791, 272] on abbr "November" at bounding box center [784, 274] width 53 height 12
click at [727, 246] on button "16" at bounding box center [722, 249] width 31 height 26
type input "2015-11-16"
type input "16"
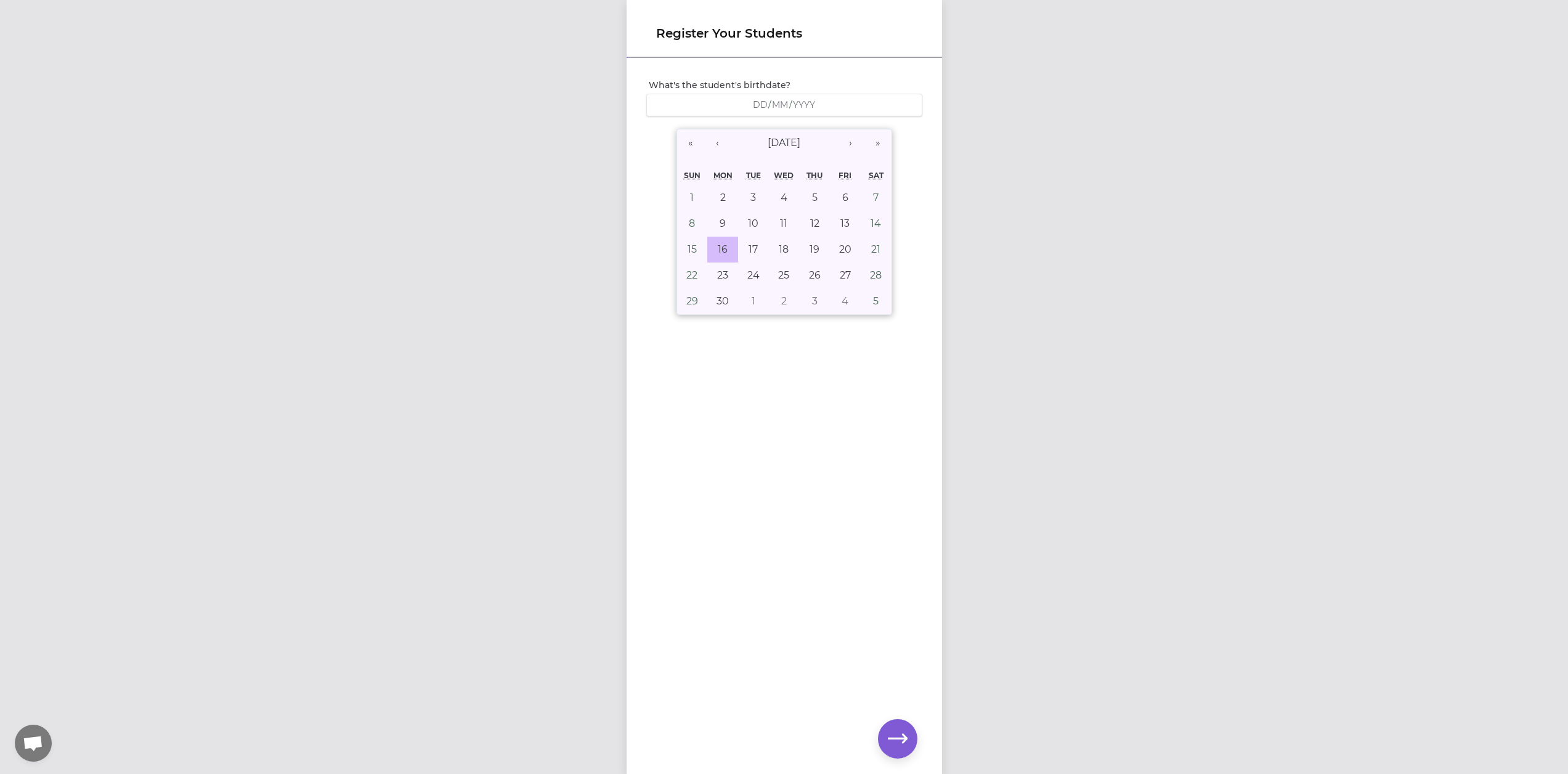
type input "11"
type input "2015"
click at [903, 739] on icon "button" at bounding box center [898, 739] width 20 height 20
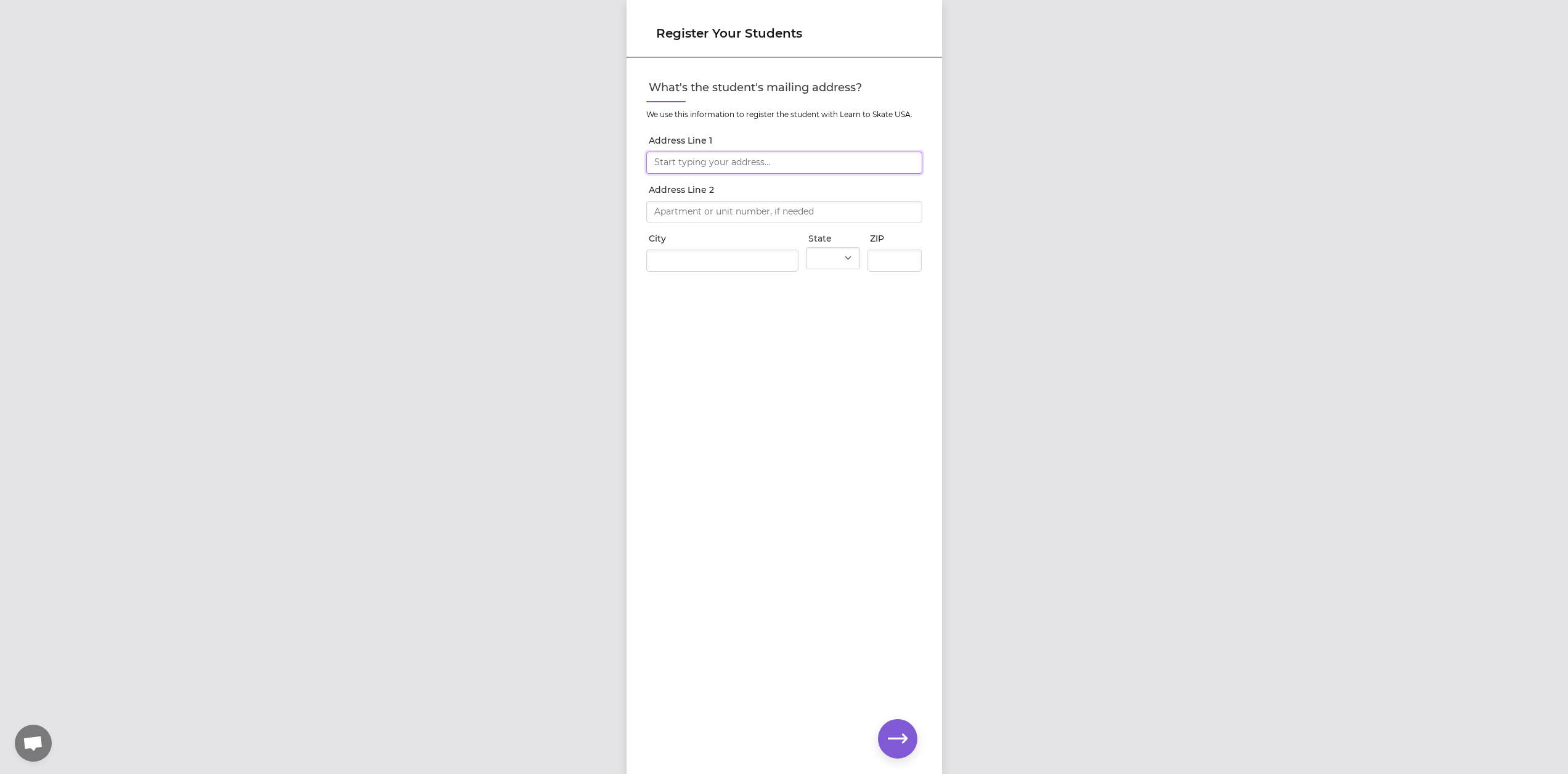
click at [740, 161] on input "Address Line 1" at bounding box center [785, 162] width 276 height 22
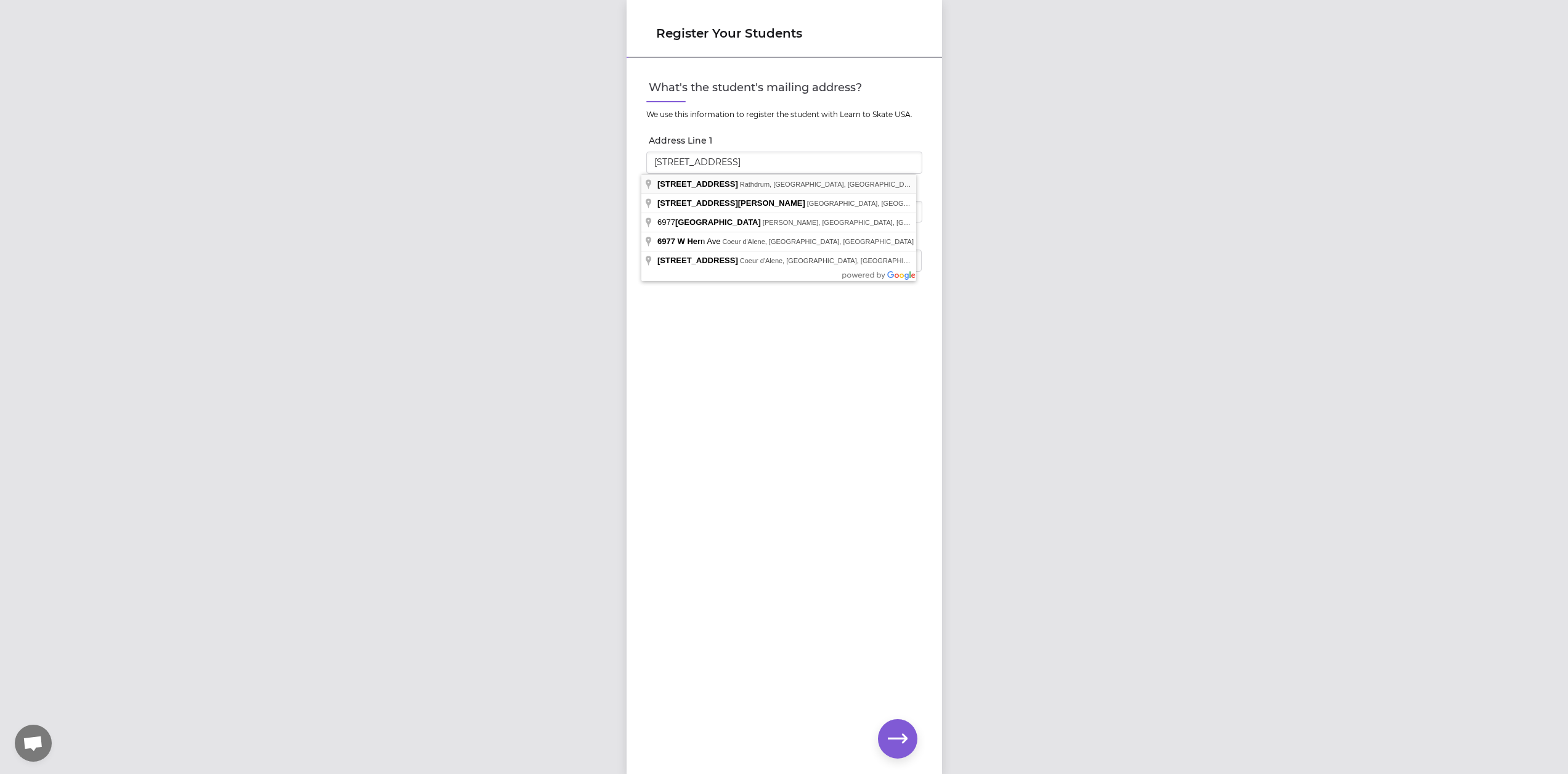
type input "6977 W Heritage St"
type input "Rathdrum"
select select "ID"
type input "83858"
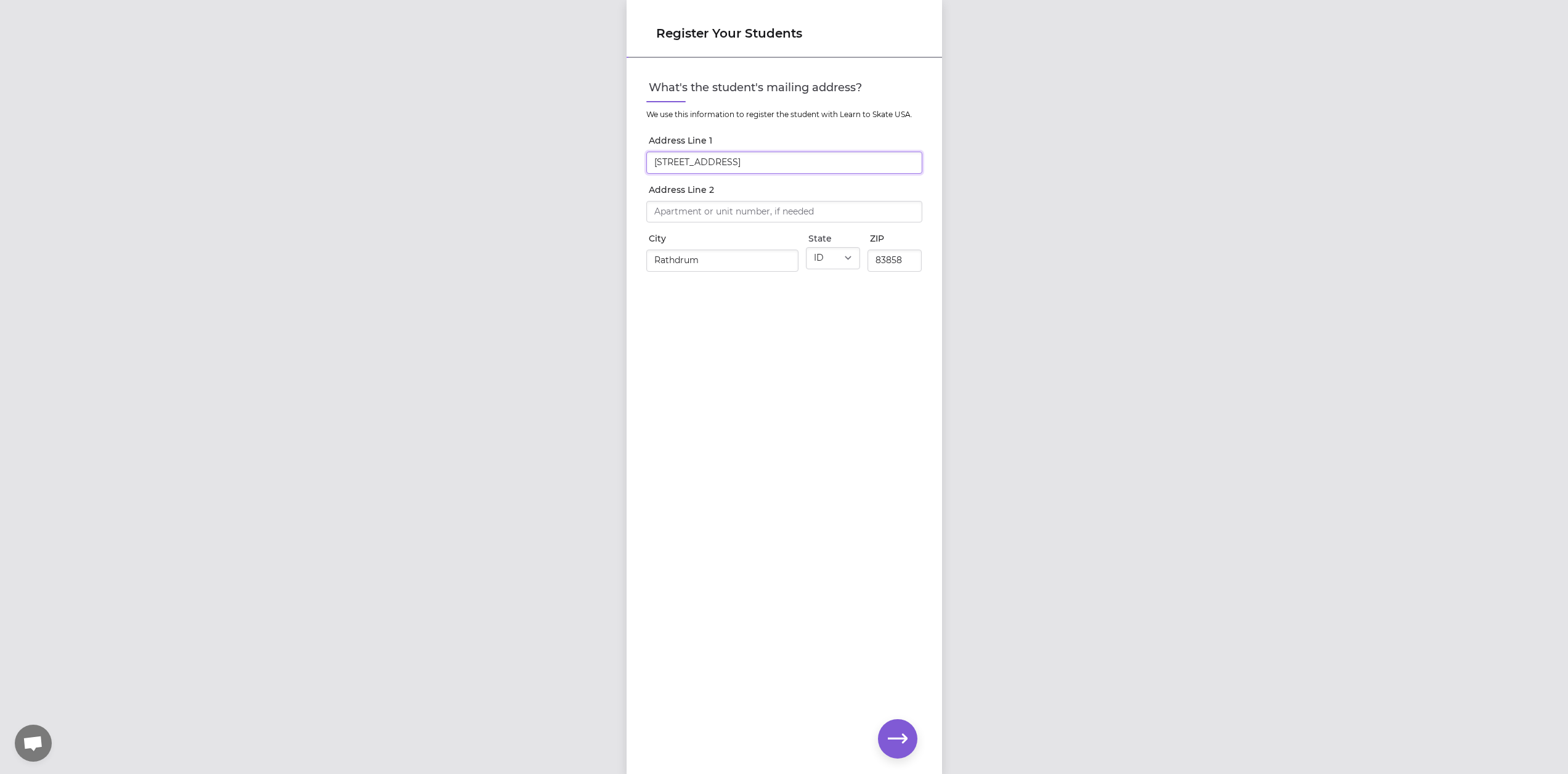
click at [774, 152] on input "6977 W Heritage St" at bounding box center [785, 162] width 276 height 22
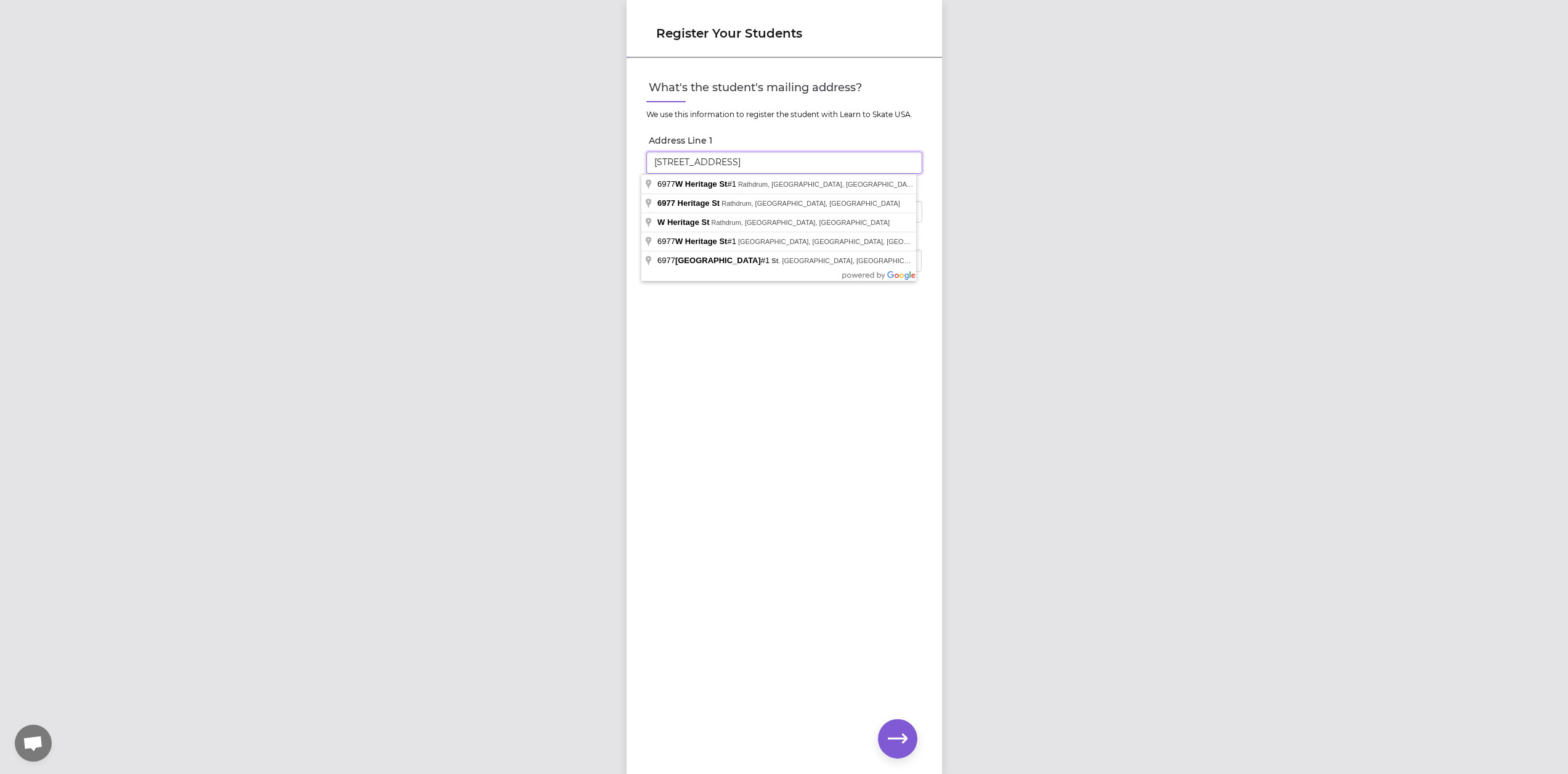
type input "6977 W Heritage St #1"
click at [830, 455] on div "What's the student's mailing address? We use this information to register the s…" at bounding box center [784, 395] width 315 height 673
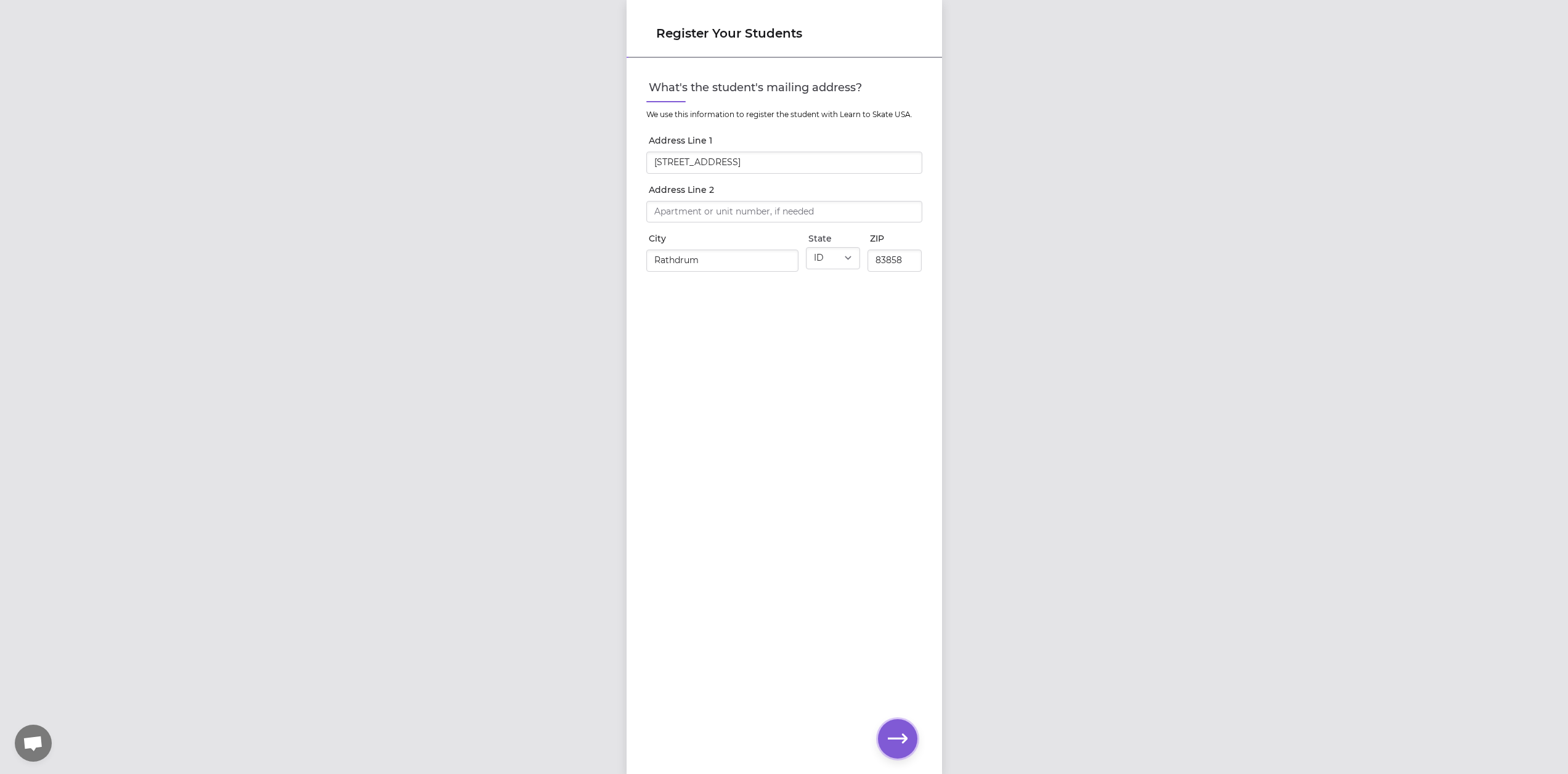
click at [886, 735] on button "button" at bounding box center [897, 738] width 39 height 39
click at [908, 152] on button "Does this skater need rental skates?" at bounding box center [913, 151] width 20 height 20
click at [897, 745] on icon "button" at bounding box center [898, 739] width 20 height 20
click at [905, 102] on select "Select a type Youth Figure Men's Figure Women's Figure Men's Hockey Women's Hoc…" at bounding box center [785, 105] width 276 height 22
select select "youth_figure"
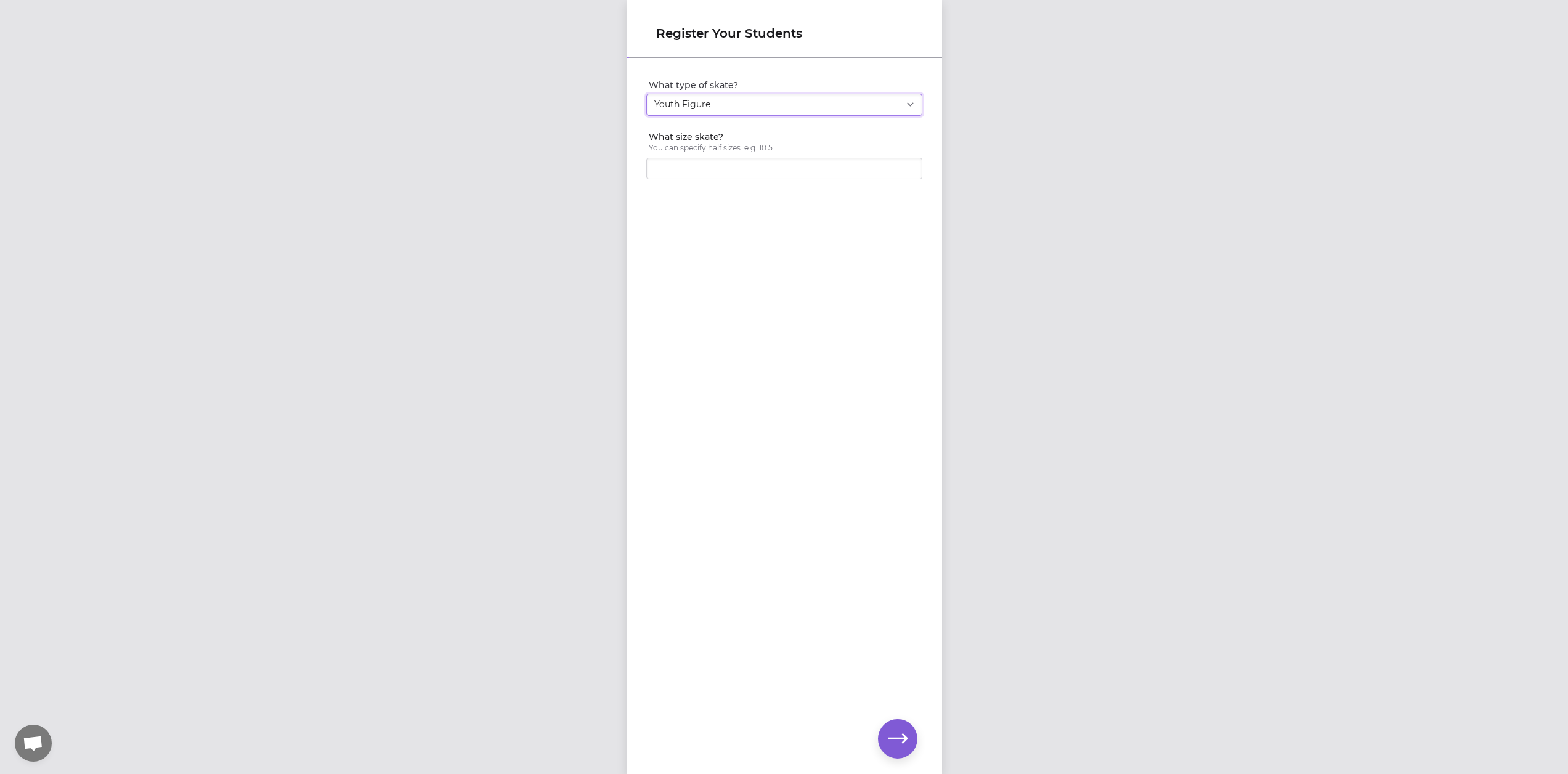
click at [647, 94] on select "Select a type Youth Figure Men's Figure Women's Figure Men's Hockey Women's Hoc…" at bounding box center [785, 105] width 276 height 22
click at [906, 165] on input "1" at bounding box center [785, 169] width 276 height 22
click at [906, 165] on input "1.5" at bounding box center [785, 169] width 276 height 22
click at [906, 165] on input "2" at bounding box center [785, 169] width 276 height 22
click at [906, 165] on input "2.5" at bounding box center [785, 169] width 276 height 22
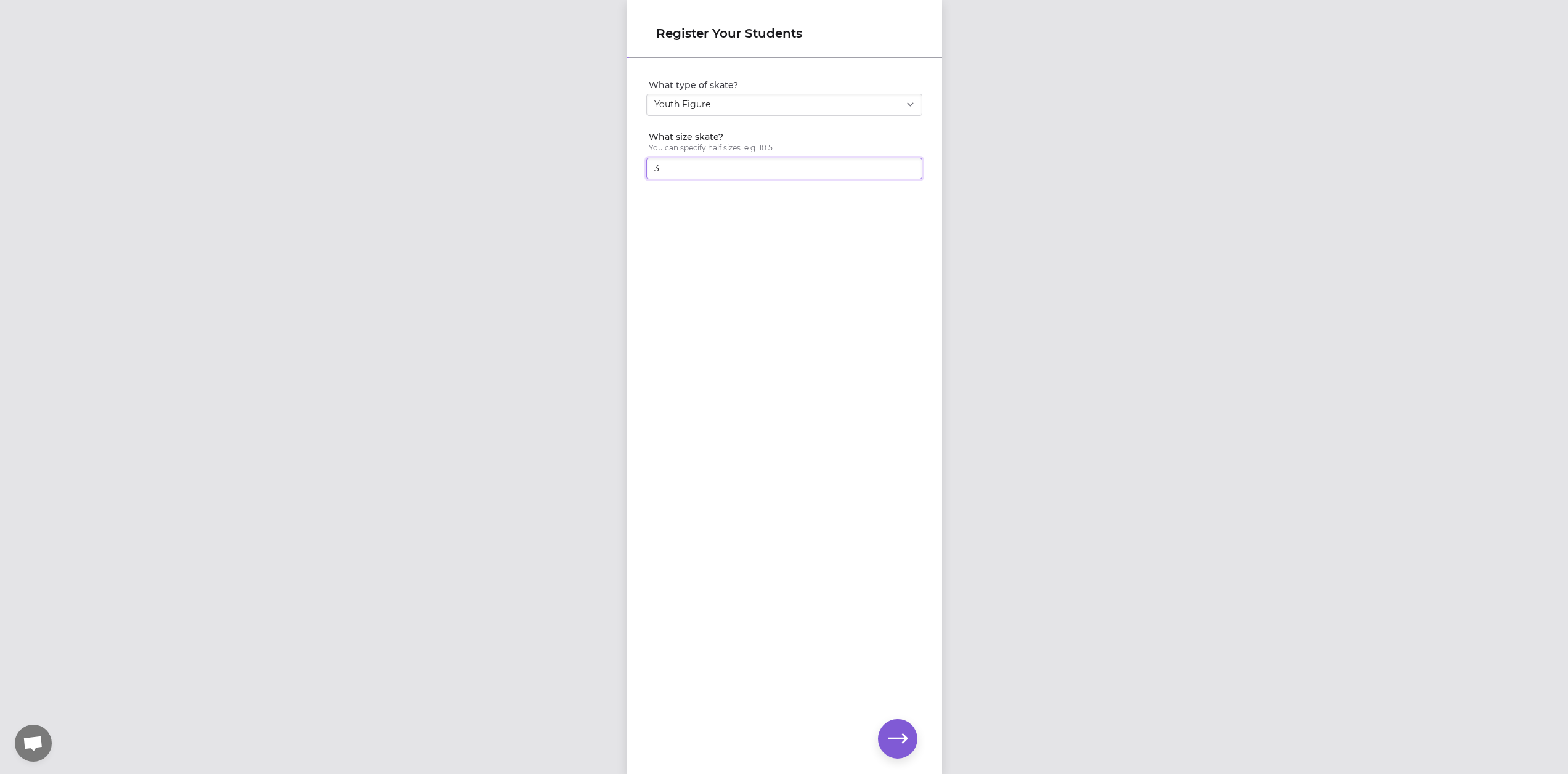
click at [906, 165] on input "3" at bounding box center [785, 169] width 276 height 22
click at [906, 165] on input "3.5" at bounding box center [785, 169] width 276 height 22
click at [906, 165] on input "4" at bounding box center [785, 169] width 276 height 22
click at [906, 165] on input "4.5" at bounding box center [785, 169] width 276 height 22
click at [906, 165] on input "5" at bounding box center [785, 169] width 276 height 22
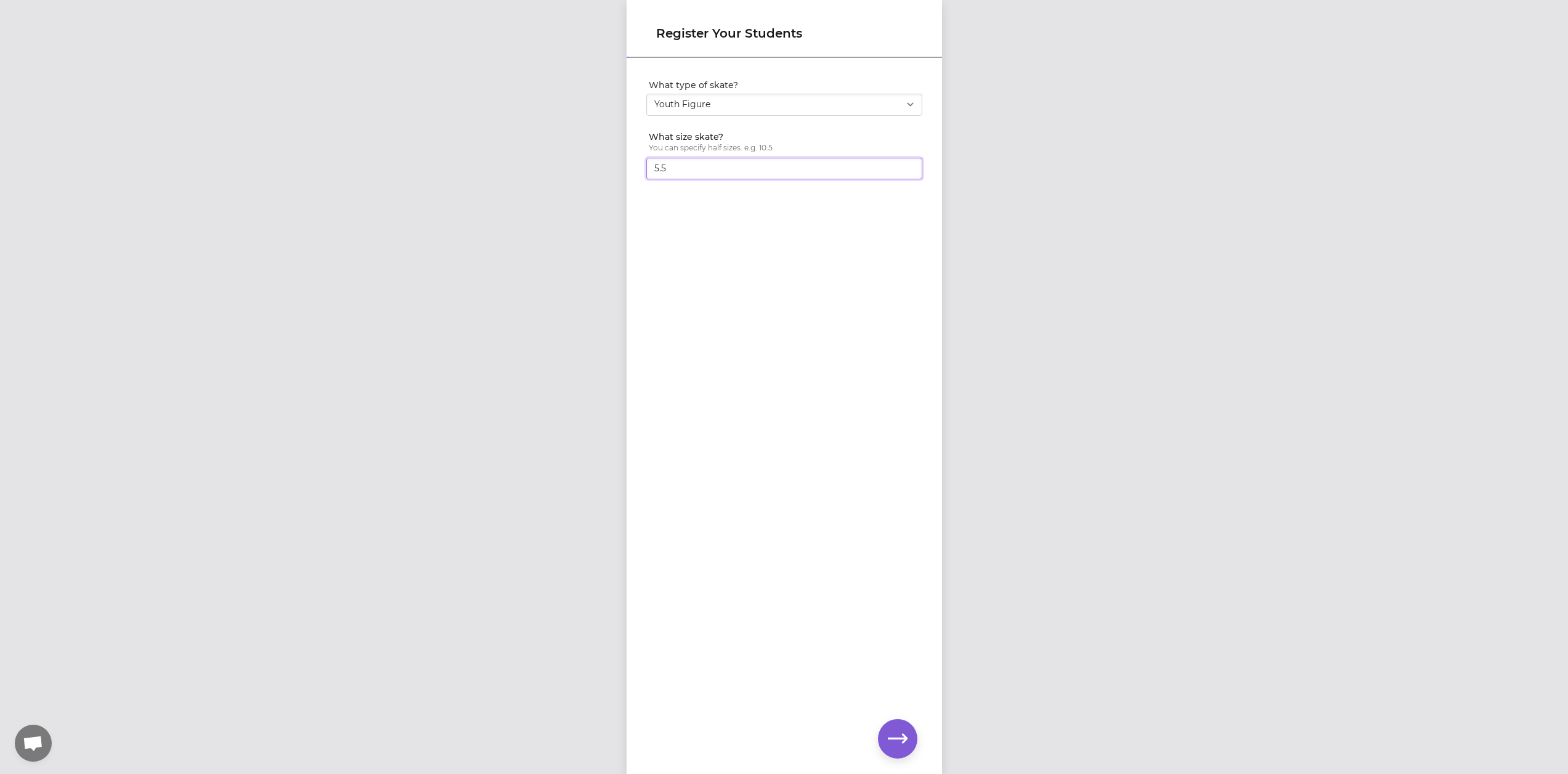
click at [906, 165] on input "5.5" at bounding box center [785, 169] width 276 height 22
click at [906, 165] on input "6" at bounding box center [785, 169] width 276 height 22
click at [906, 165] on input "6.5" at bounding box center [785, 169] width 276 height 22
click at [906, 165] on input "7" at bounding box center [785, 169] width 276 height 22
type input "7.5"
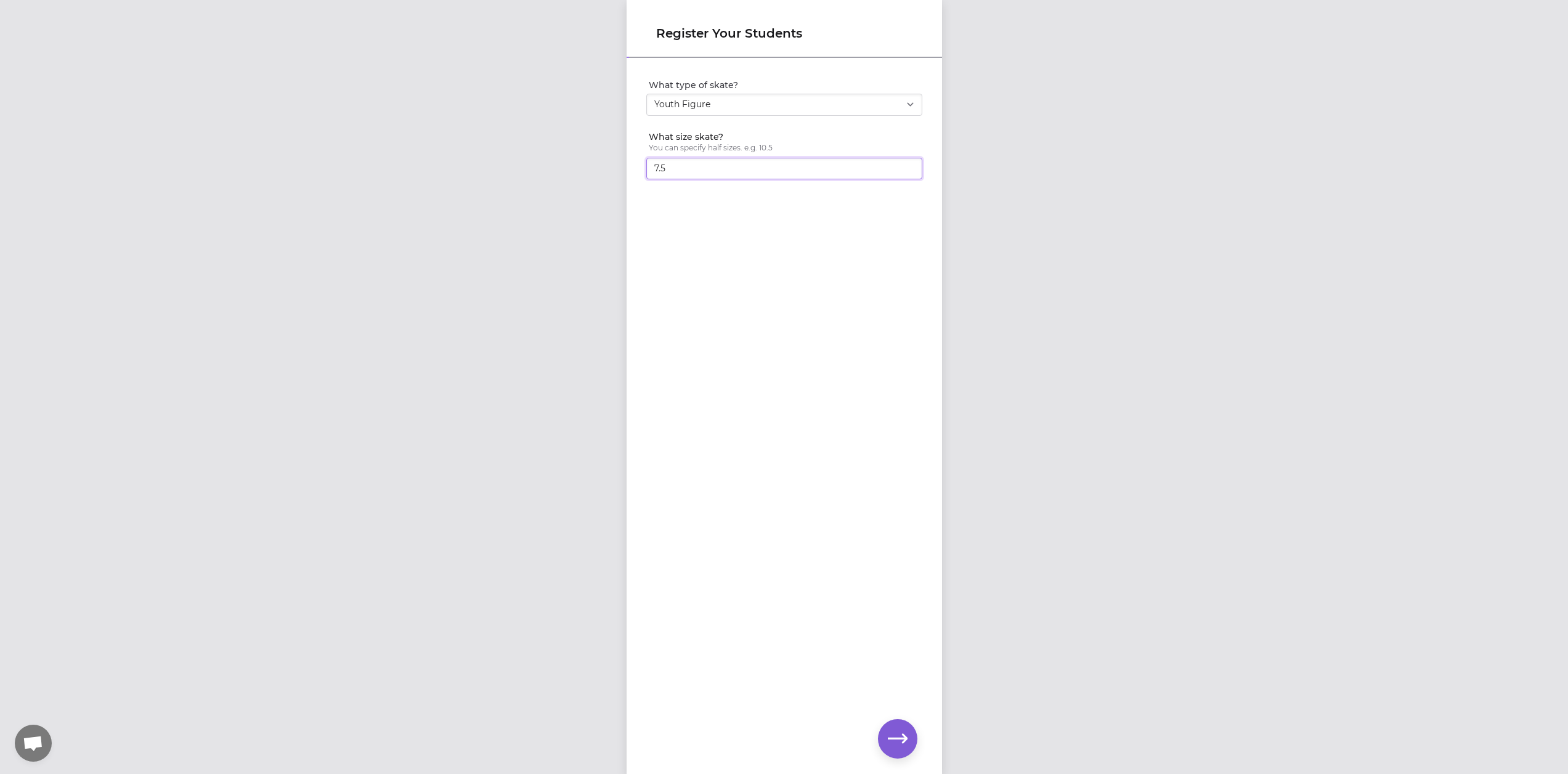
click at [905, 165] on input "7.5" at bounding box center [785, 169] width 276 height 22
click at [898, 742] on icon "button" at bounding box center [898, 739] width 20 height 20
click at [905, 224] on button "Does this skater have a valid LTS or USFSA number?" at bounding box center [913, 222] width 20 height 20
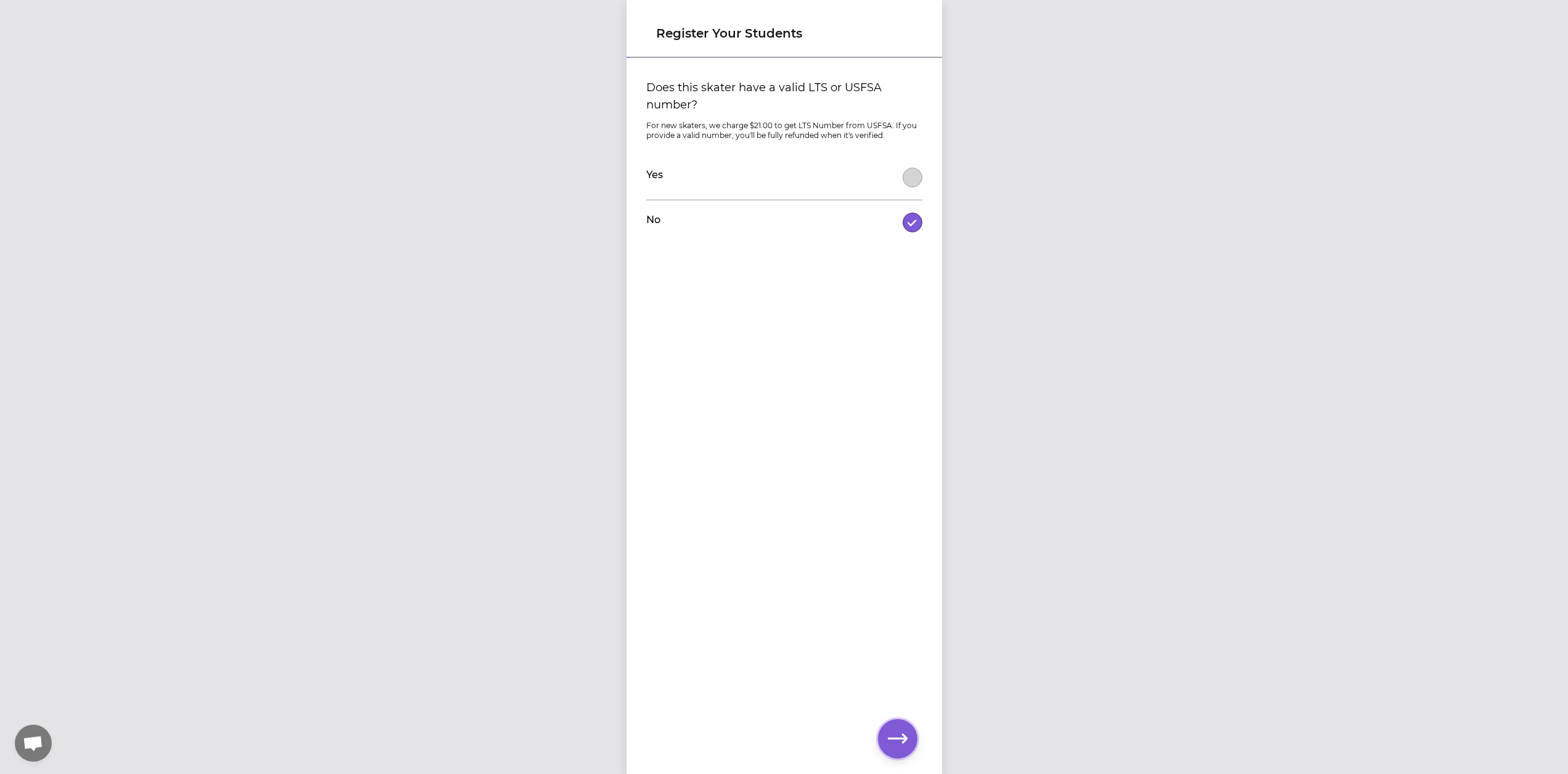
click at [901, 737] on icon "button" at bounding box center [898, 739] width 20 height 20
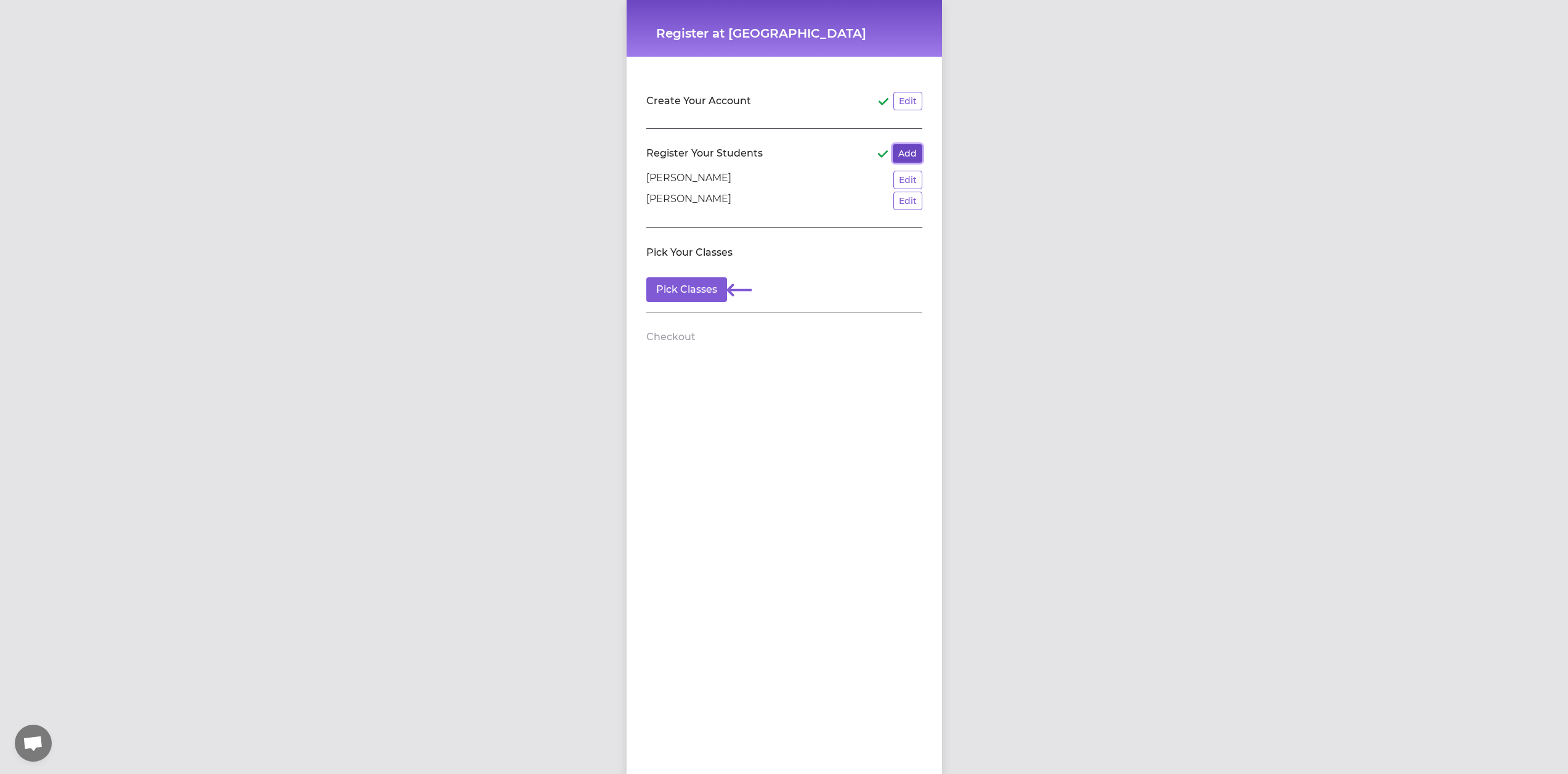
click at [901, 153] on button "Add" at bounding box center [908, 153] width 30 height 18
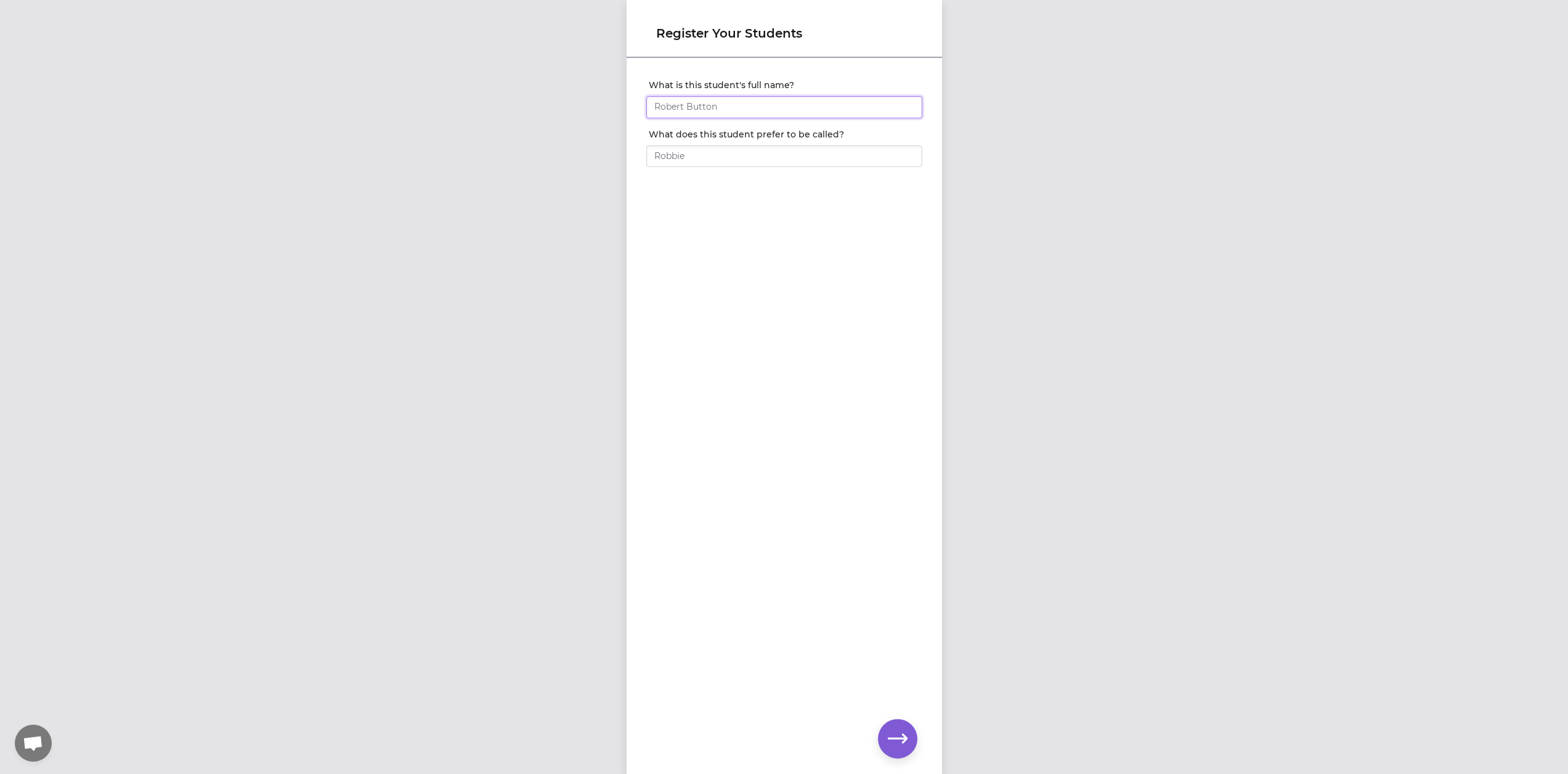
click at [713, 106] on input "What is this student's full name?" at bounding box center [785, 107] width 276 height 22
type input "[PERSON_NAME]"
type input "Liam"
click at [896, 737] on icon "button" at bounding box center [898, 738] width 20 height 9
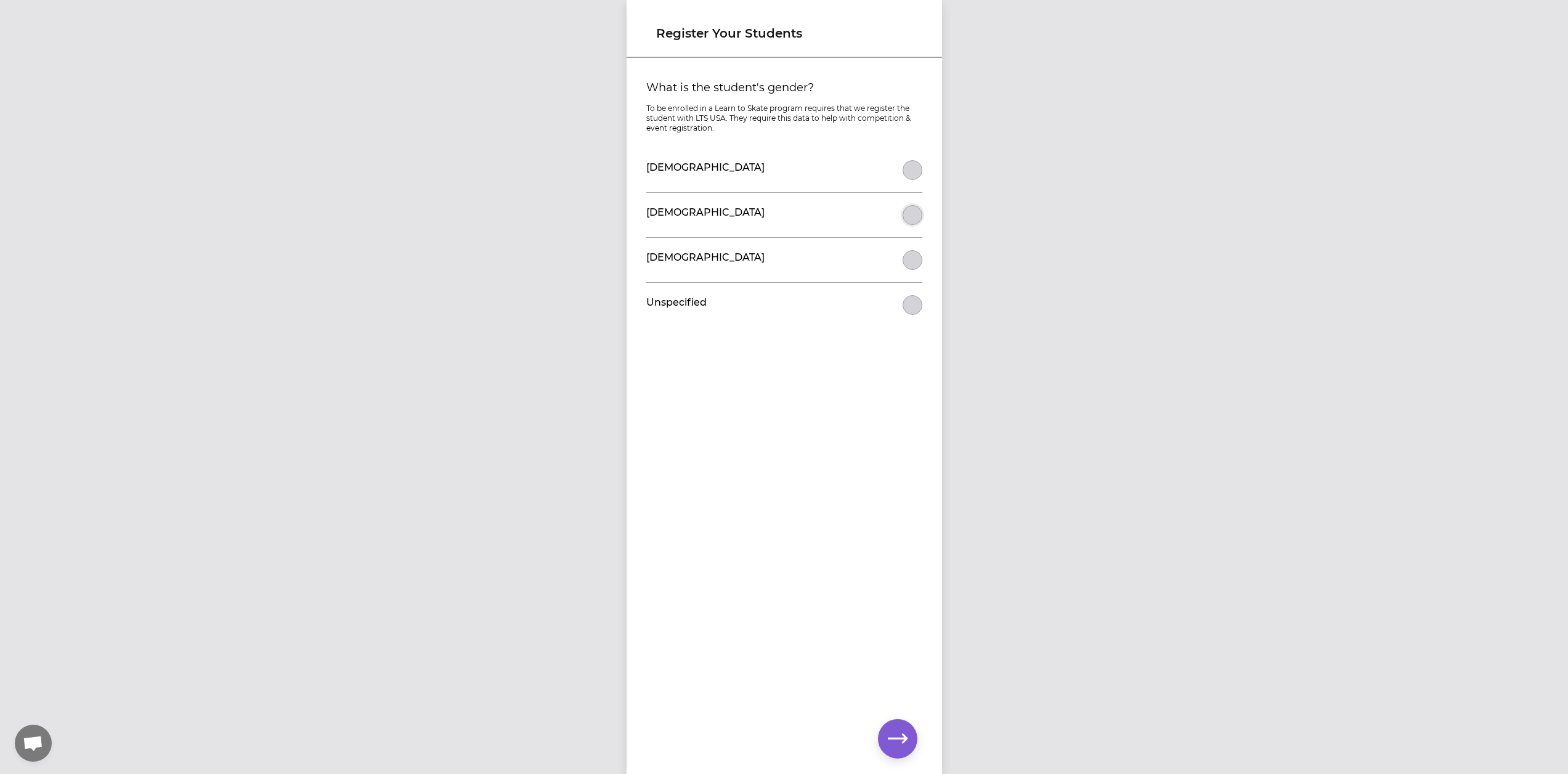
click at [907, 214] on button "What is the student's gender?" at bounding box center [913, 216] width 20 height 20
click at [902, 739] on icon "button" at bounding box center [898, 739] width 20 height 20
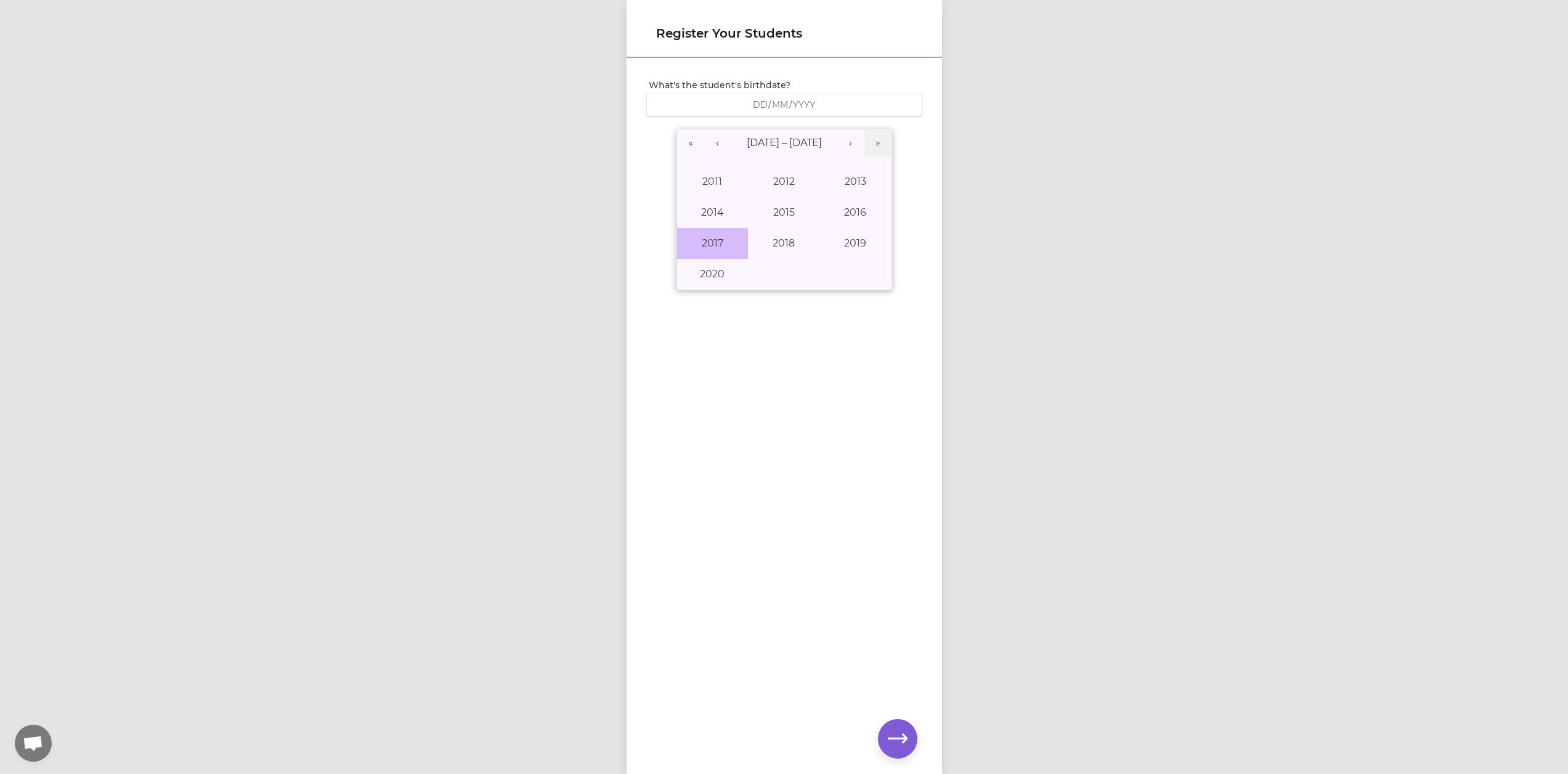
click at [717, 241] on button "2017" at bounding box center [713, 243] width 72 height 31
click at [853, 218] on button "June" at bounding box center [856, 212] width 72 height 31
click at [740, 251] on button "13" at bounding box center [753, 249] width 31 height 26
type input "2017-06-13"
type input "13"
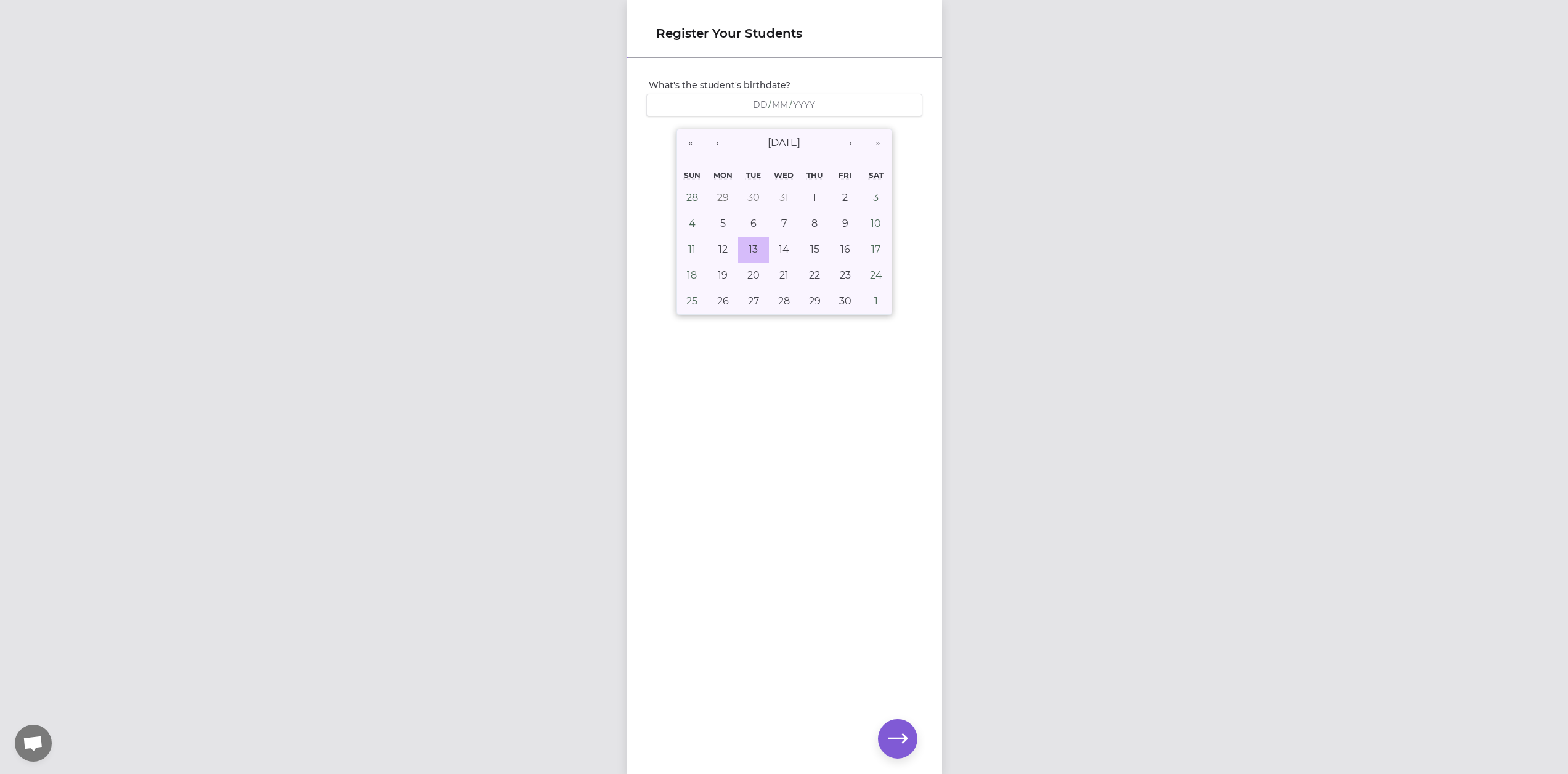
type input "6"
type input "2017"
click at [905, 737] on icon "button" at bounding box center [898, 738] width 20 height 9
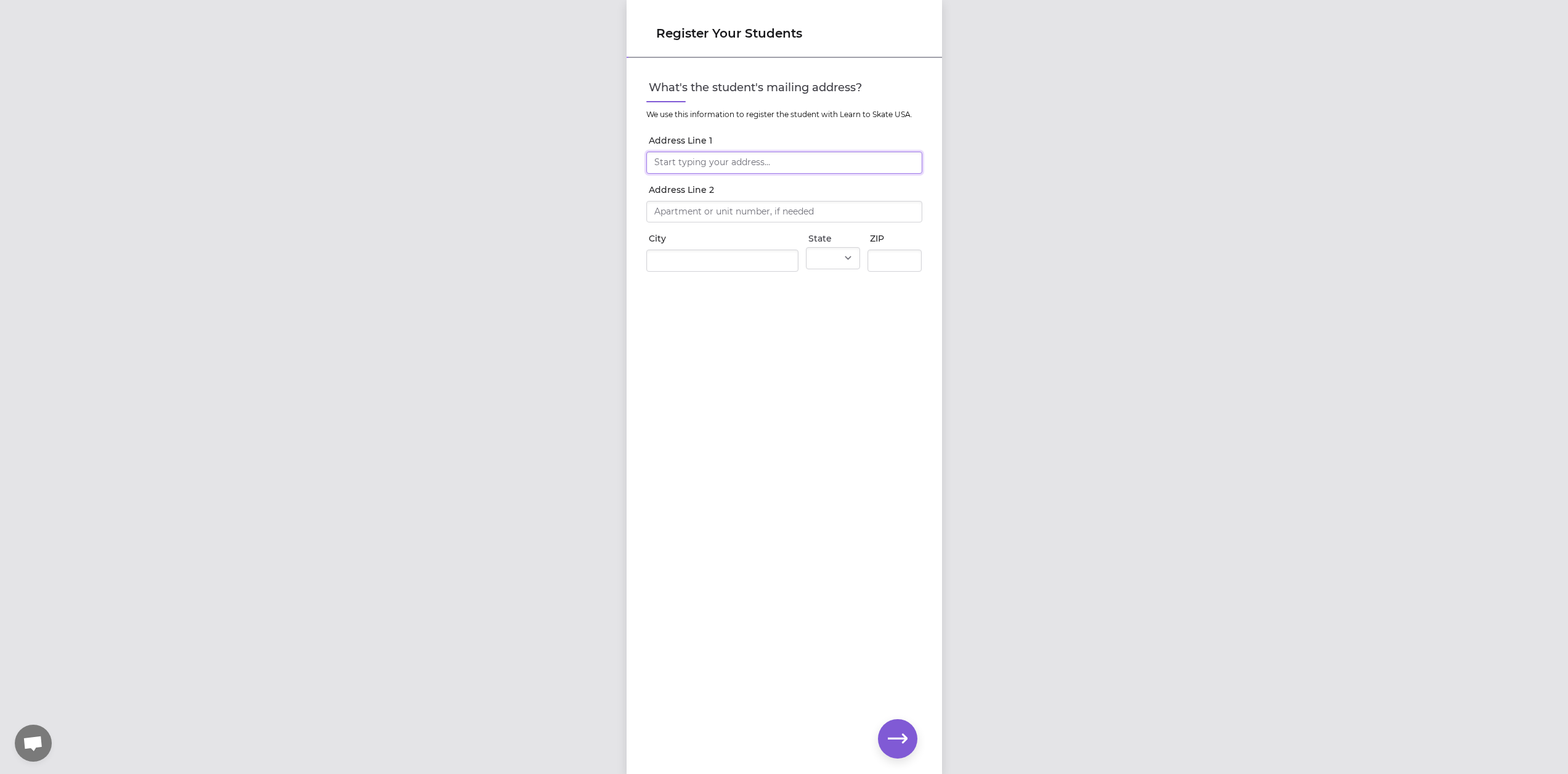
click at [796, 165] on input "Address Line 1" at bounding box center [785, 162] width 276 height 22
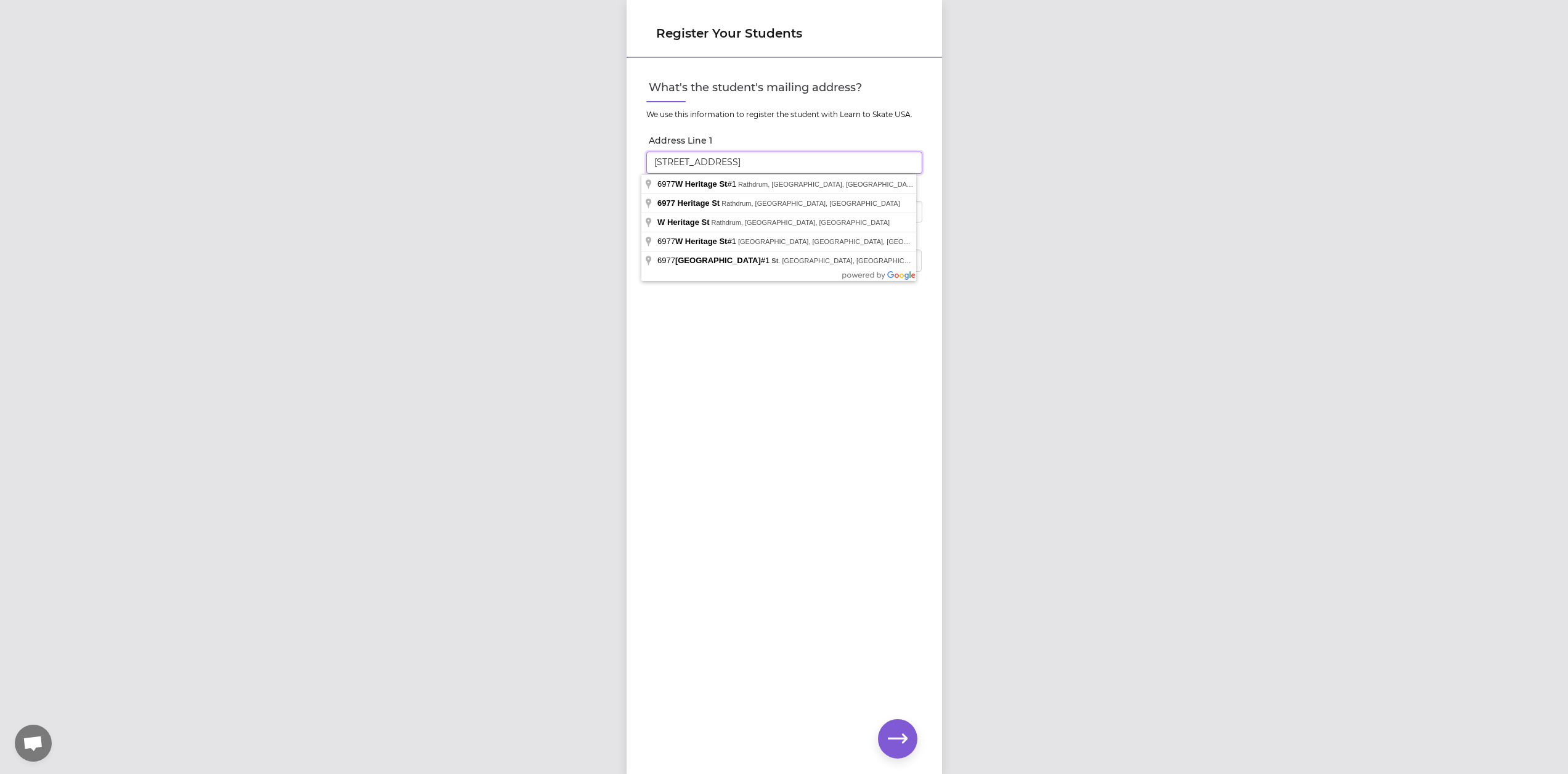
type input "6977 W. Heritage St. #1"
click at [798, 393] on div "What's the student's mailing address? We use this information to register the s…" at bounding box center [784, 395] width 315 height 673
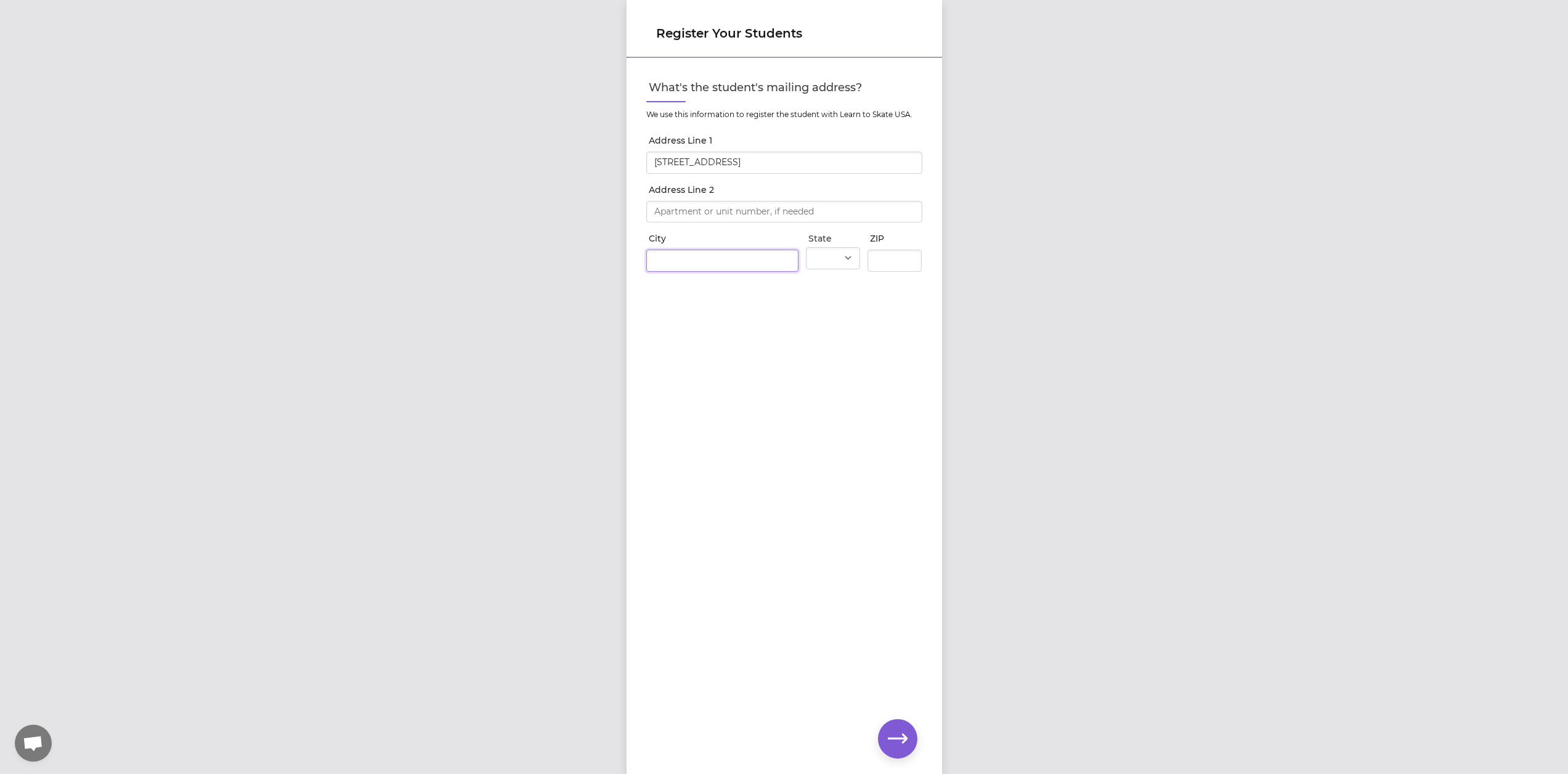
click at [769, 260] on input "City" at bounding box center [722, 260] width 152 height 22
type input "Rathdrum"
click at [839, 258] on select "AL AK AS AZ AR CA CO CT DE DC FM FL GA GU HI ID IL IN IA KS KY LA ME MH MD MA M…" at bounding box center [832, 258] width 54 height 22
select select "ID"
click at [806, 247] on select "AL AK AS AZ AR CA CO CT DE DC FM FL GA GU HI ID IL IN IA KS KY LA ME MH MD MA M…" at bounding box center [832, 258] width 54 height 22
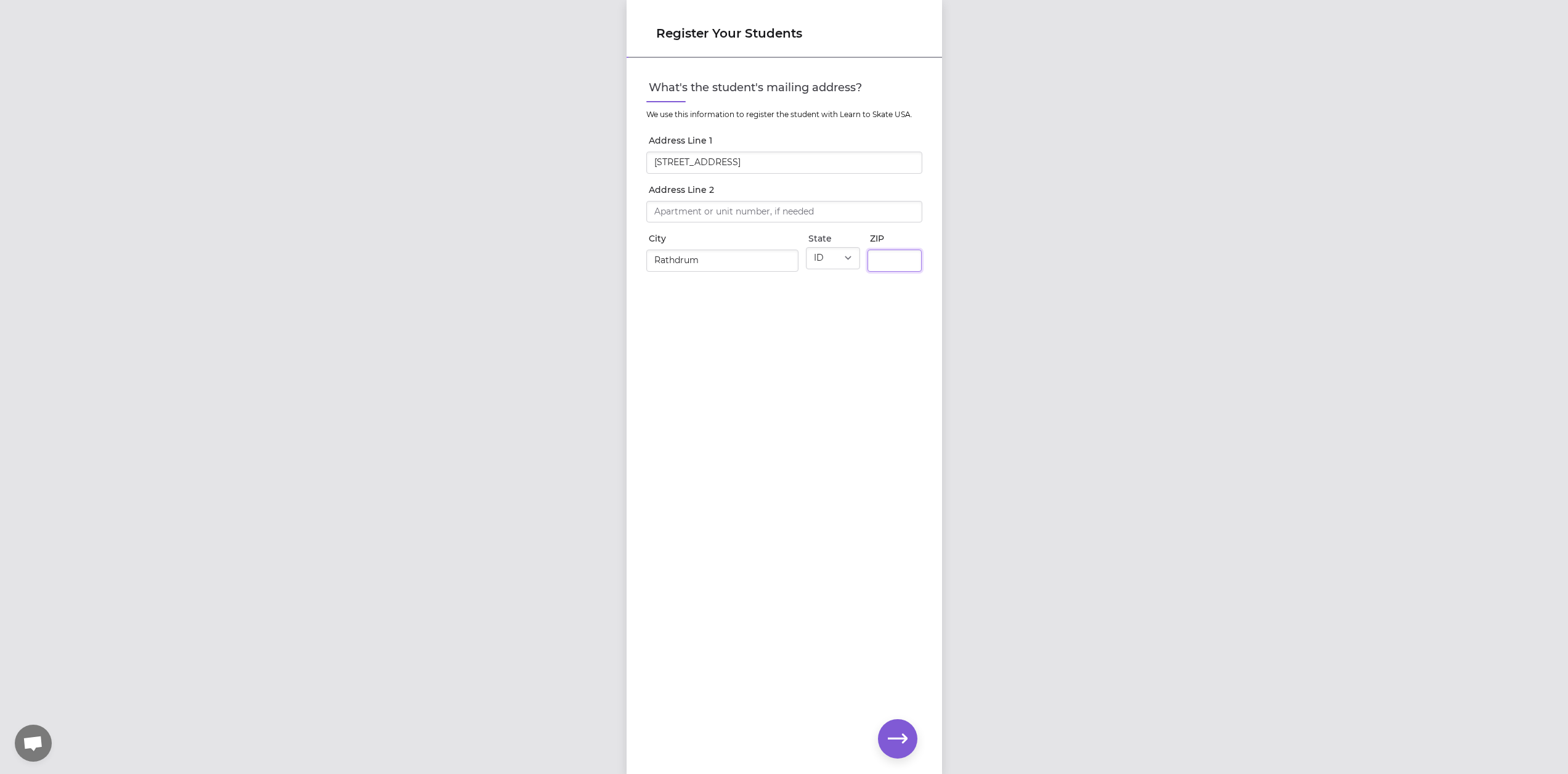
click at [899, 262] on input "ZIP" at bounding box center [894, 260] width 54 height 22
type input "83858"
click at [893, 742] on icon "button" at bounding box center [898, 739] width 20 height 20
click at [911, 150] on button "Does this skater need rental skates?" at bounding box center [913, 151] width 20 height 20
click at [907, 735] on icon "button" at bounding box center [898, 739] width 20 height 20
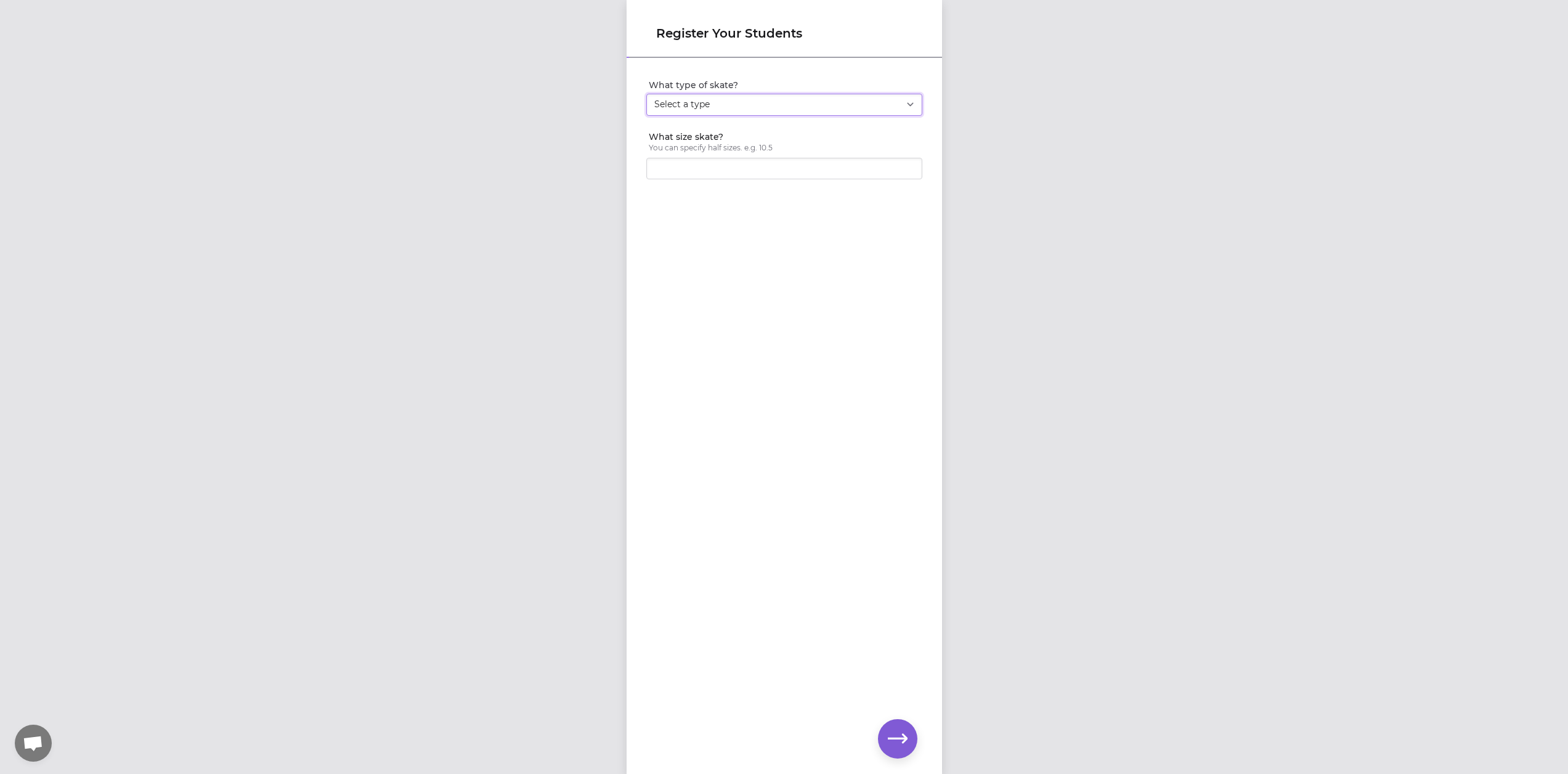
click at [913, 102] on select "Select a type Youth Figure Men's Figure Women's Figure Men's Hockey Women's Hoc…" at bounding box center [785, 105] width 276 height 22
select select "youth_figure"
click at [647, 94] on select "Select a type Youth Figure Men's Figure Women's Figure Men's Hockey Women's Hoc…" at bounding box center [785, 105] width 276 height 22
click at [906, 170] on input "1" at bounding box center [785, 169] width 276 height 22
click at [906, 162] on input "1.5" at bounding box center [785, 169] width 276 height 22
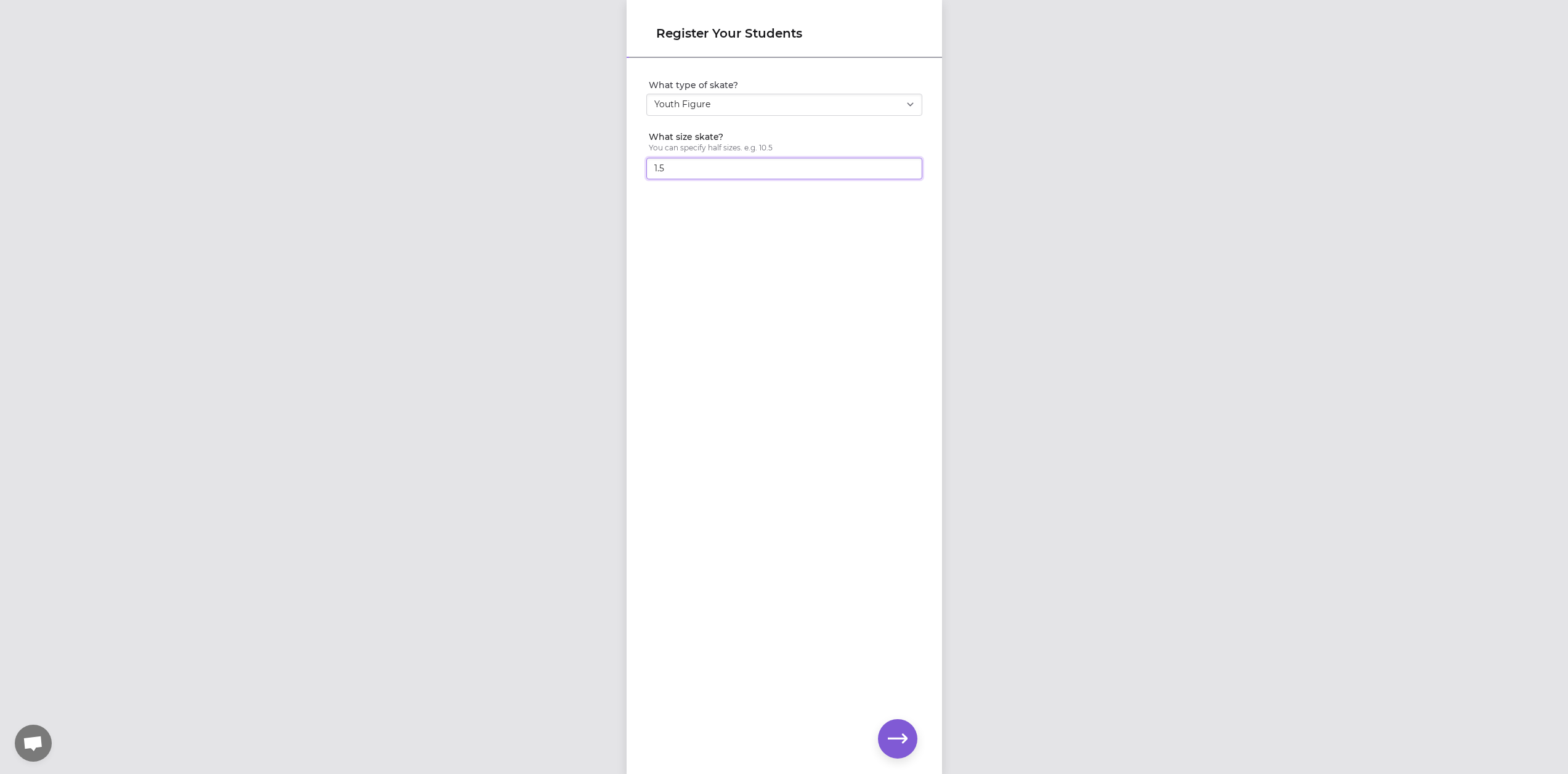
click at [903, 161] on input "1.5" at bounding box center [785, 169] width 276 height 22
click at [904, 163] on input "2" at bounding box center [785, 169] width 276 height 22
click at [904, 163] on input "2.5" at bounding box center [785, 169] width 276 height 22
click at [904, 163] on input "3" at bounding box center [785, 169] width 276 height 22
click at [904, 163] on input "3.5" at bounding box center [785, 169] width 276 height 22
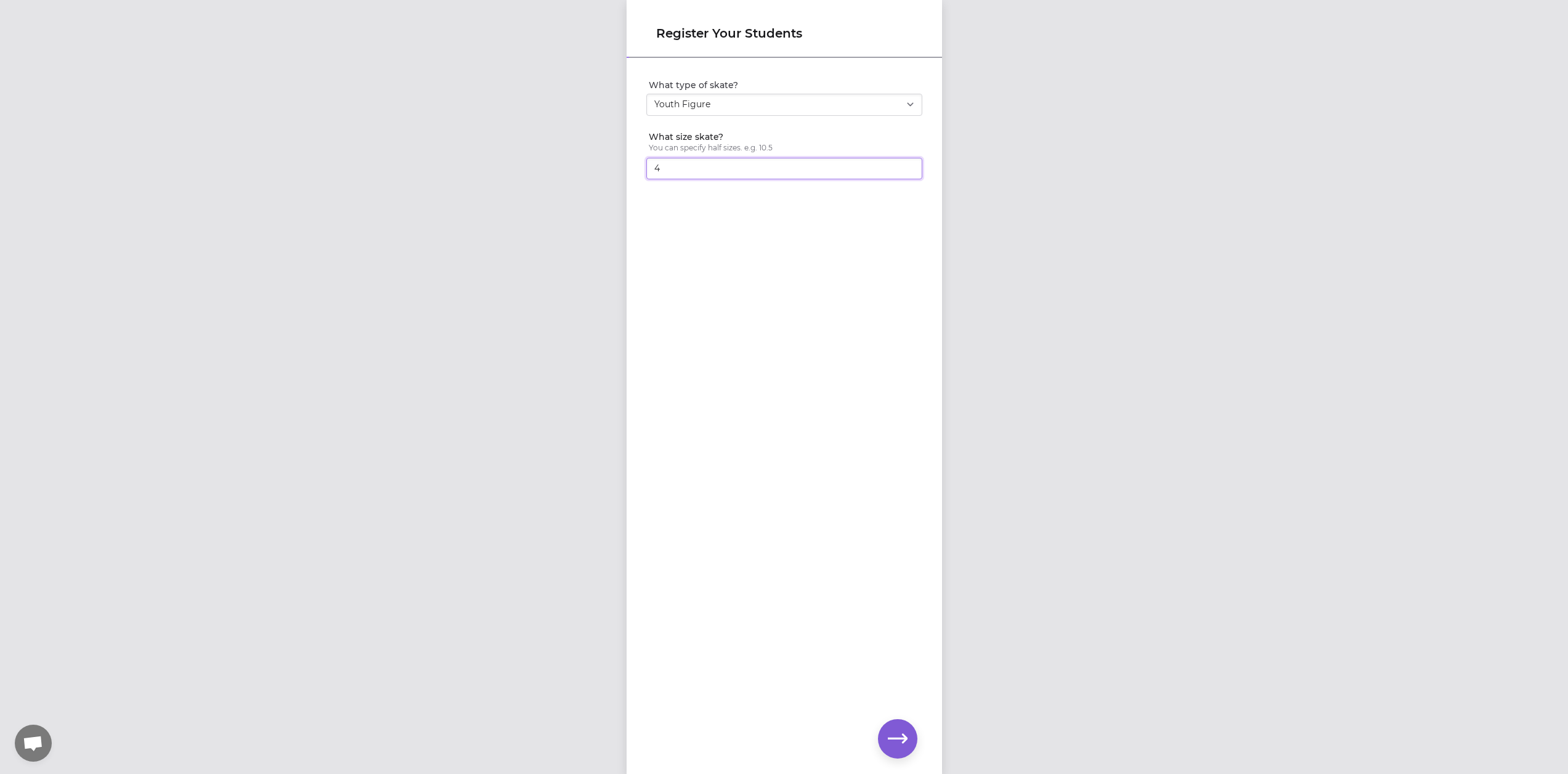
click at [904, 163] on input "4" at bounding box center [785, 169] width 276 height 22
click at [904, 163] on input "4.5" at bounding box center [785, 169] width 276 height 22
type input "5"
click at [904, 163] on input "5" at bounding box center [785, 169] width 276 height 22
click at [903, 734] on icon "button" at bounding box center [898, 738] width 20 height 9
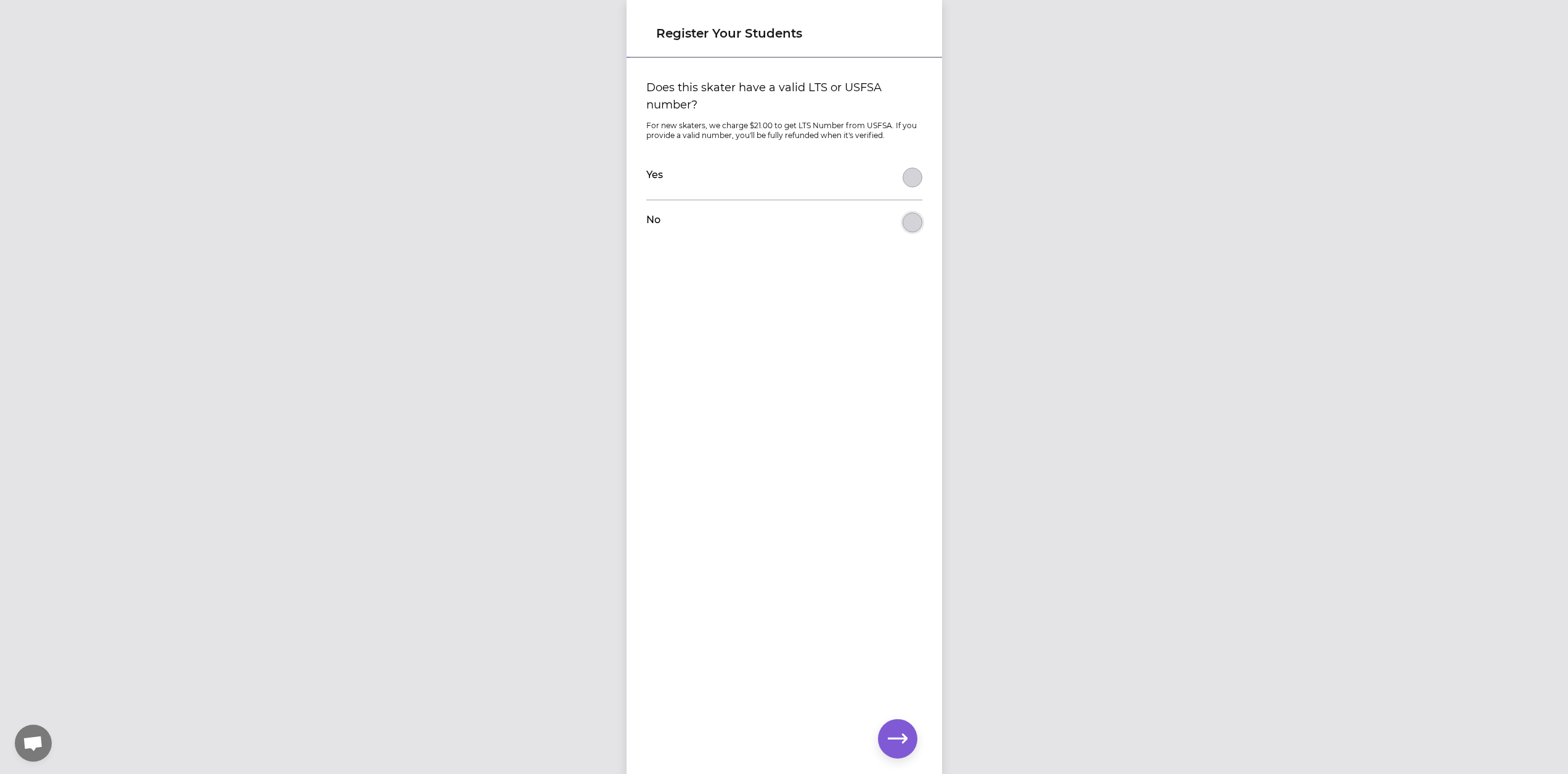
click at [906, 220] on button "Does this skater have a valid LTS or USFSA number?" at bounding box center [913, 222] width 20 height 20
click at [891, 737] on icon "button" at bounding box center [898, 738] width 20 height 9
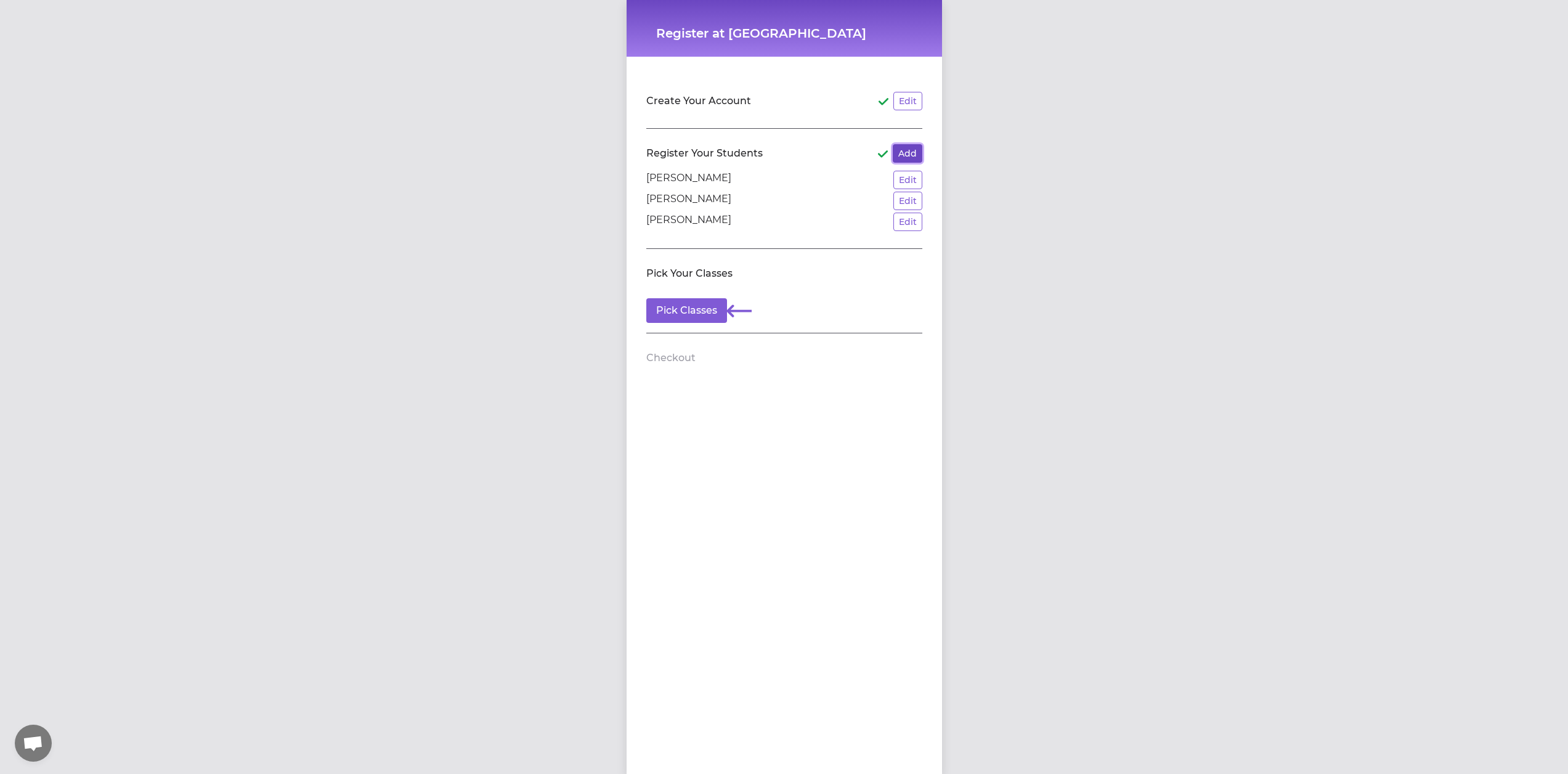
click at [905, 151] on button "Add" at bounding box center [908, 153] width 30 height 18
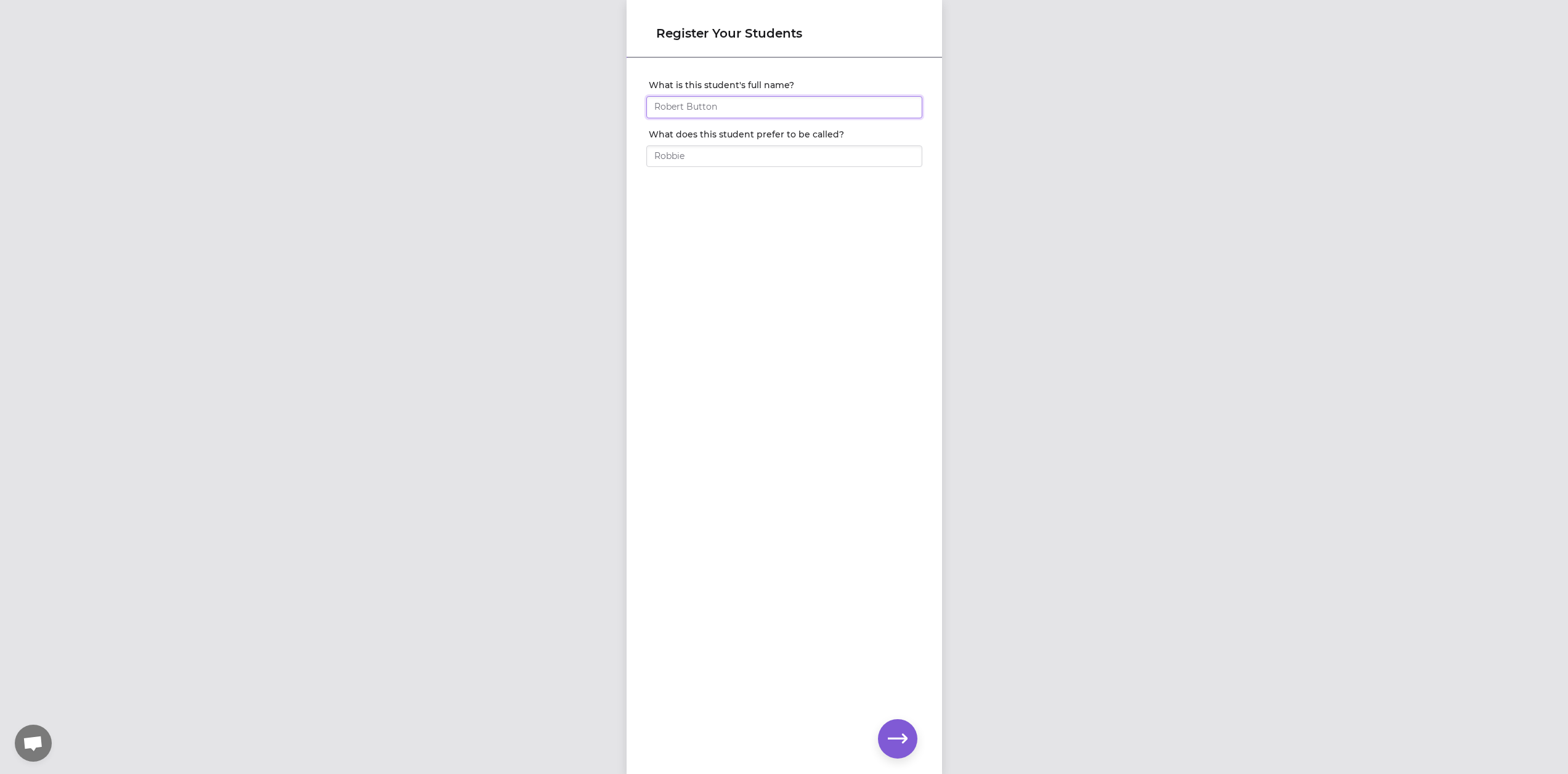
click at [744, 106] on input "What is this student's full name?" at bounding box center [785, 107] width 276 height 22
type input "[PERSON_NAME]"
type input "Charlie"
click at [882, 733] on button "button" at bounding box center [897, 738] width 39 height 39
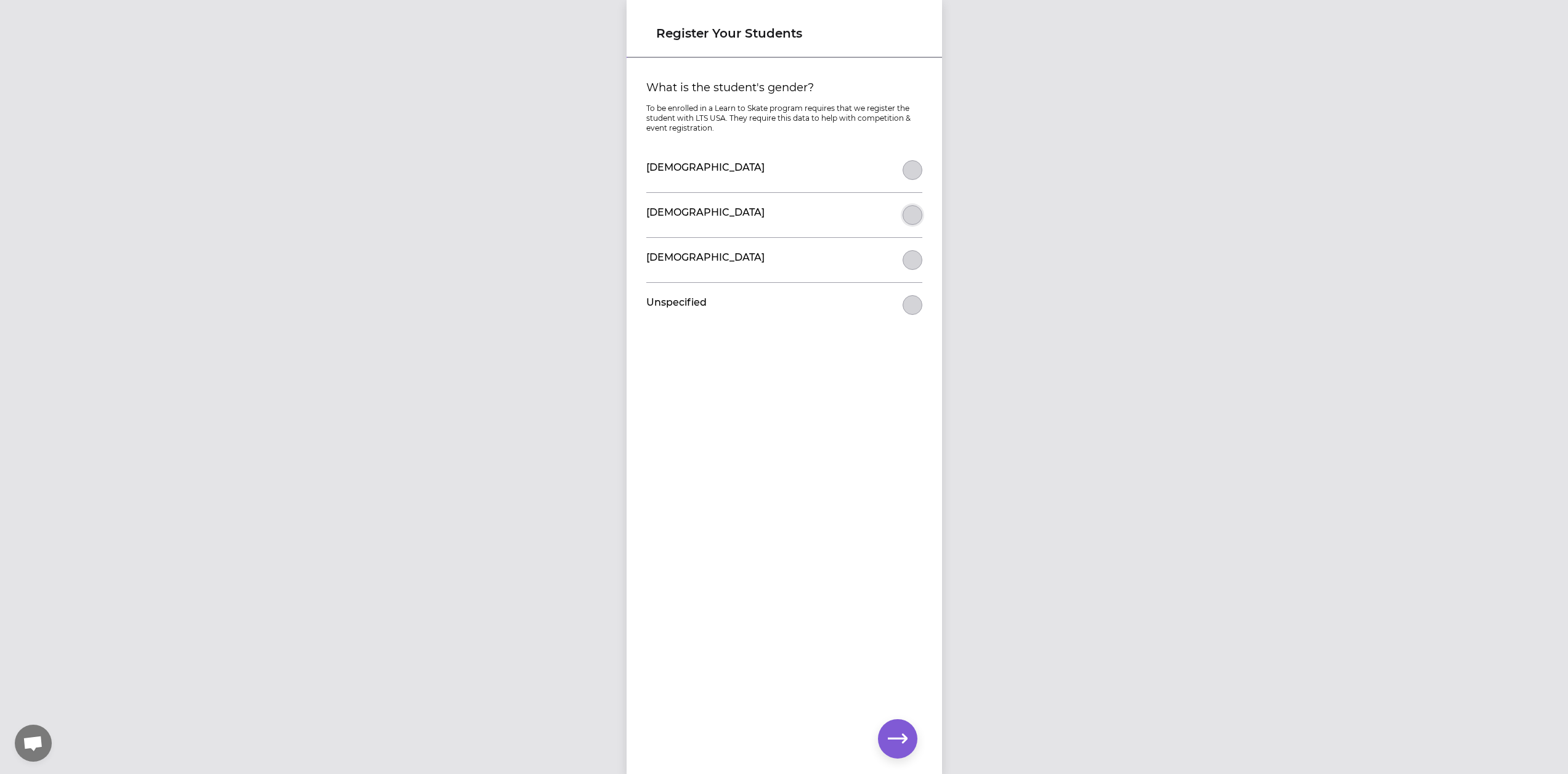
click at [910, 211] on button "What is the student's gender?" at bounding box center [913, 216] width 20 height 20
click at [896, 746] on icon "button" at bounding box center [898, 739] width 20 height 20
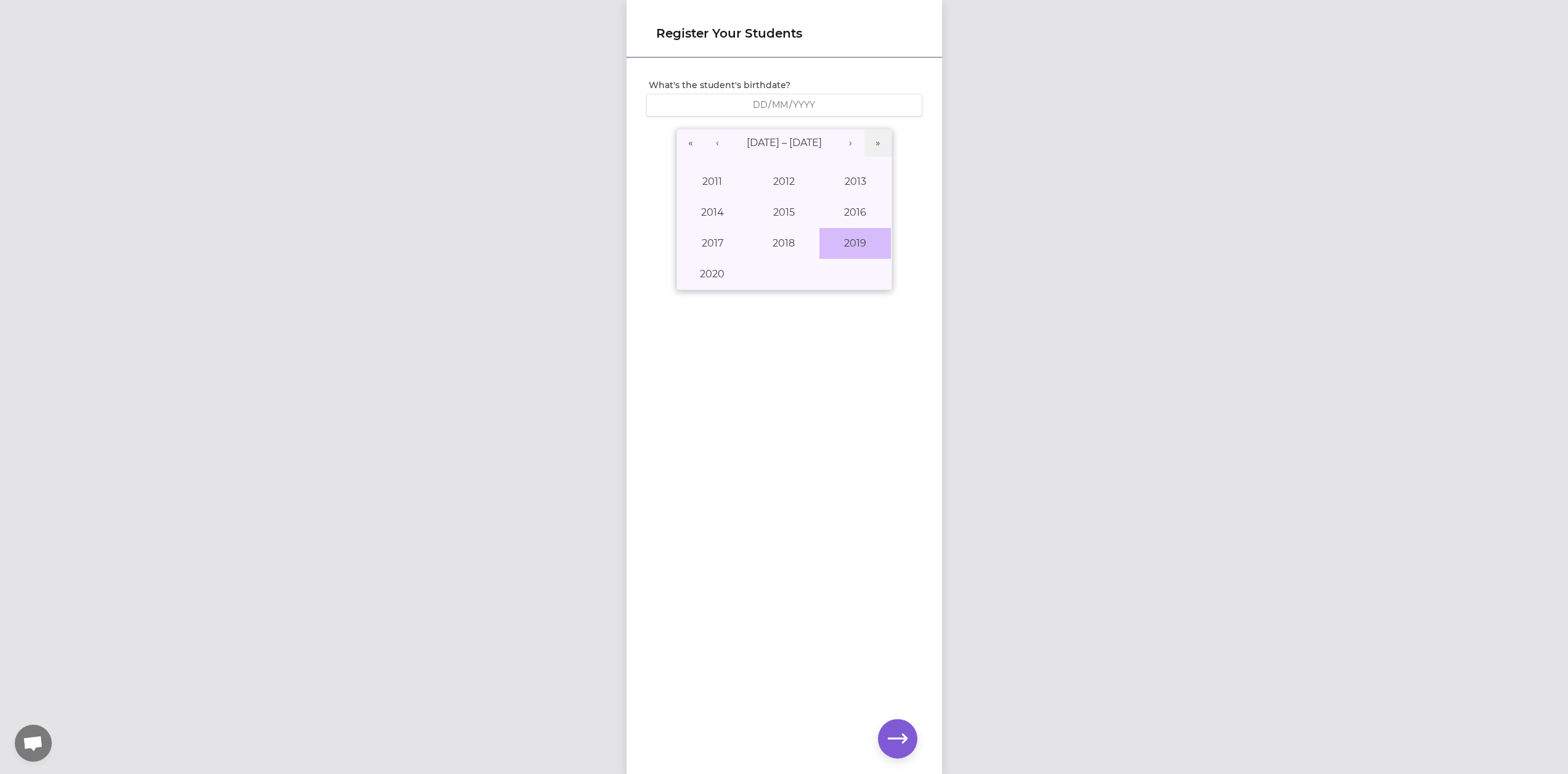
click at [857, 243] on button "2019" at bounding box center [856, 243] width 72 height 31
click at [834, 212] on button "June" at bounding box center [856, 212] width 72 height 31
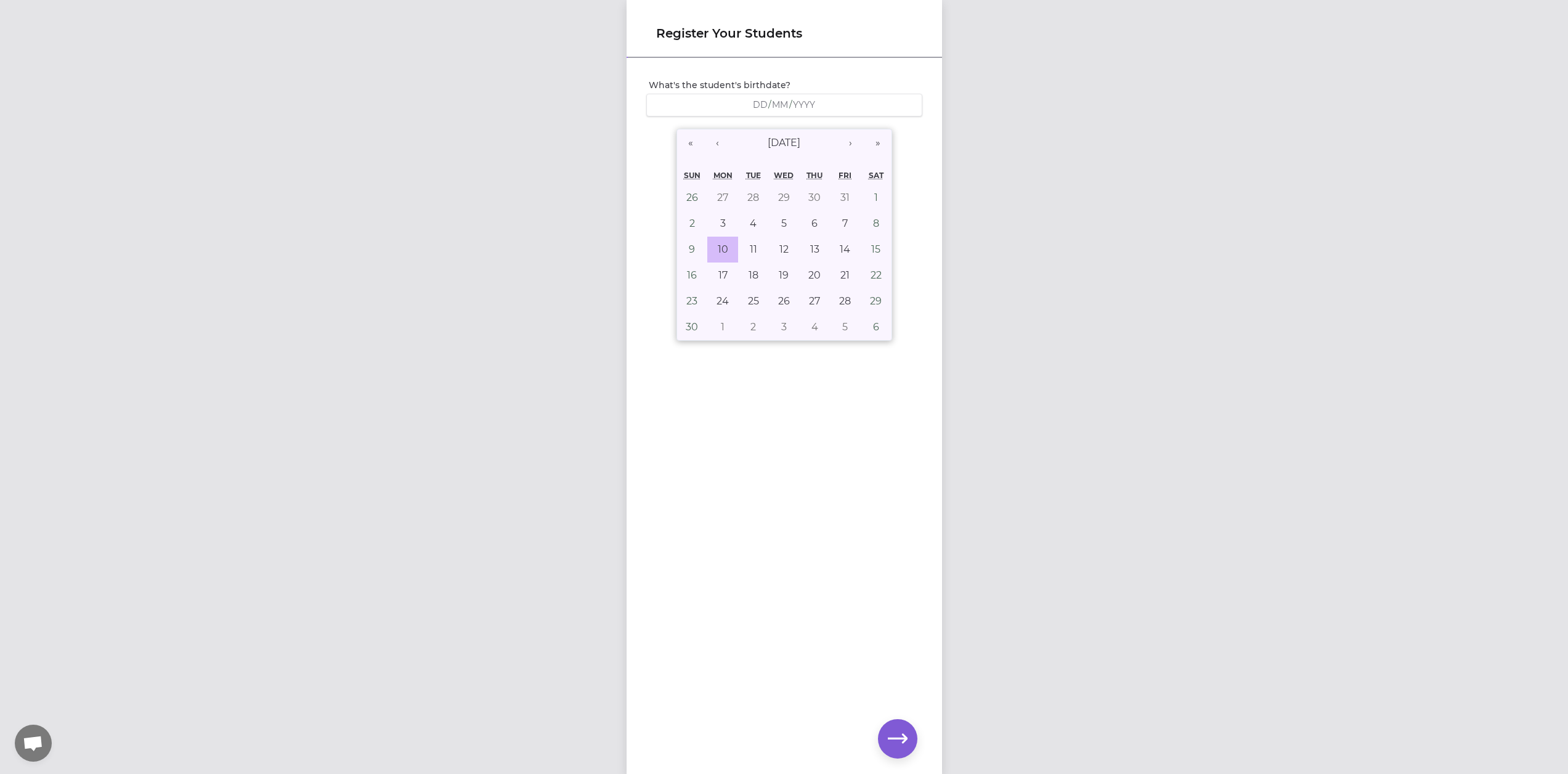
click at [728, 246] on button "10" at bounding box center [722, 249] width 31 height 26
type input "2019-06-10"
type input "10"
type input "6"
type input "2019"
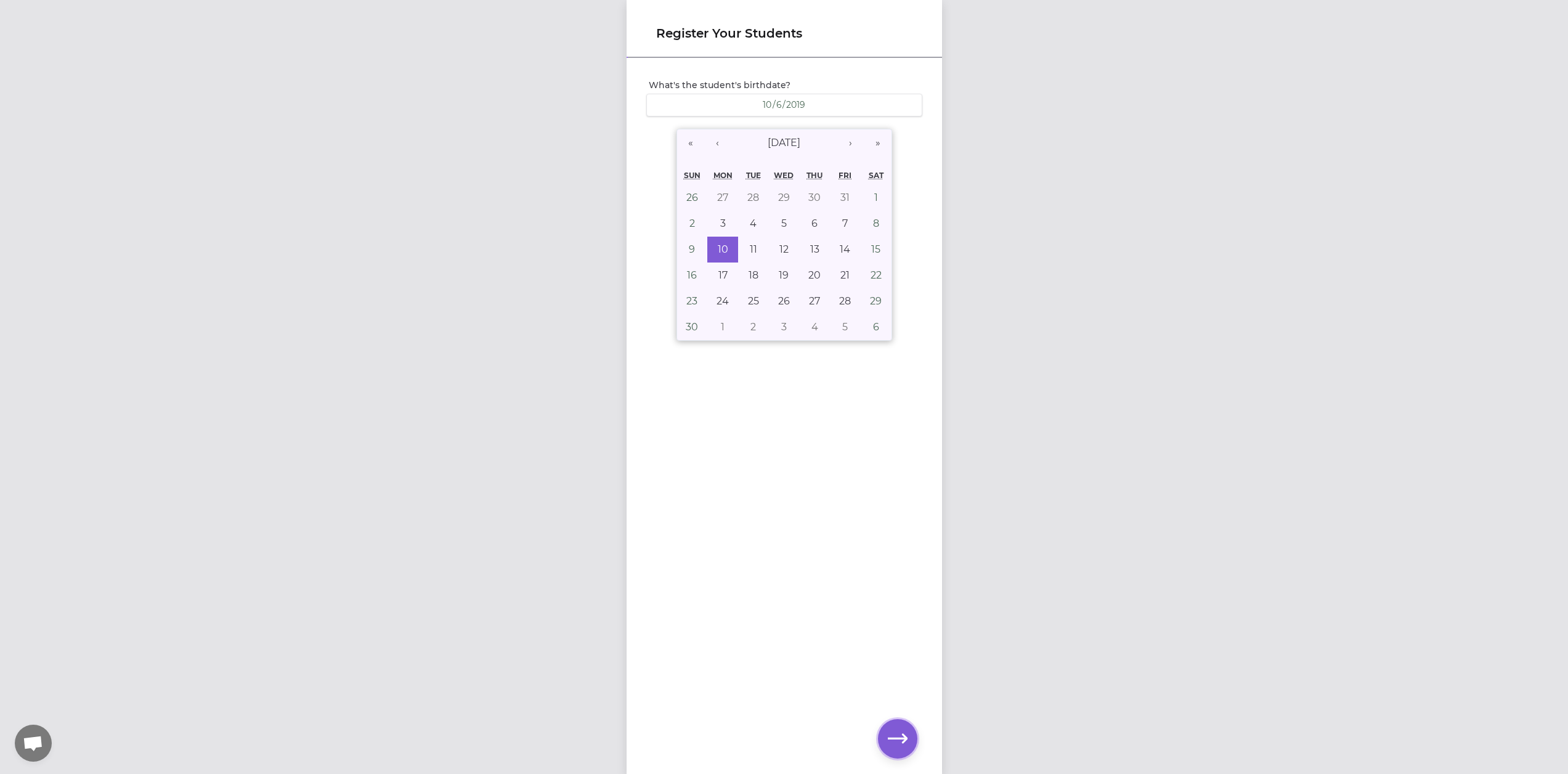
click at [901, 739] on icon "button" at bounding box center [898, 739] width 20 height 20
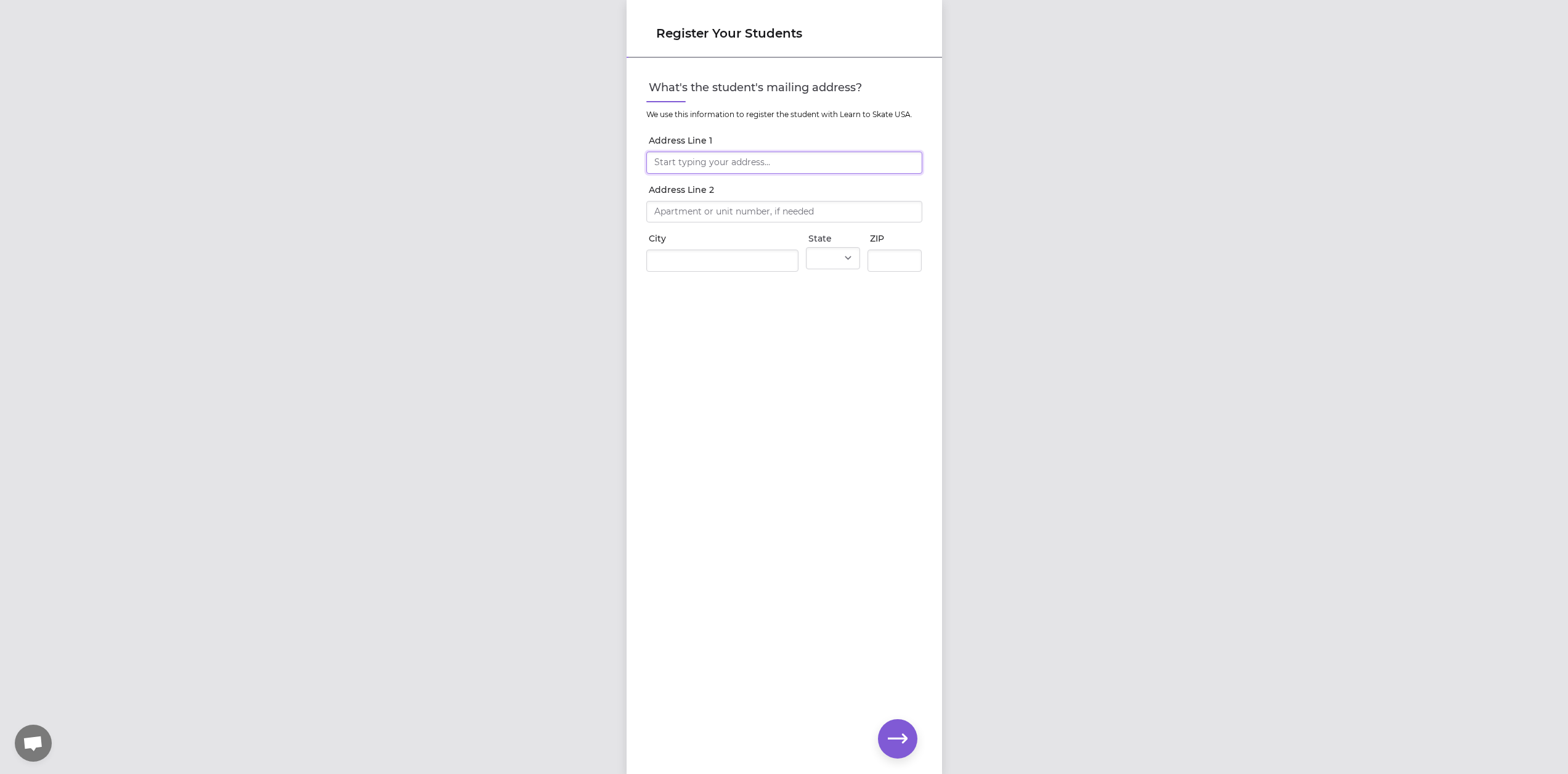
click at [756, 171] on input "Address Line 1" at bounding box center [785, 162] width 276 height 22
type input "3"
type input "6977 W Heritage St"
type input "Rathdrum"
select select "ID"
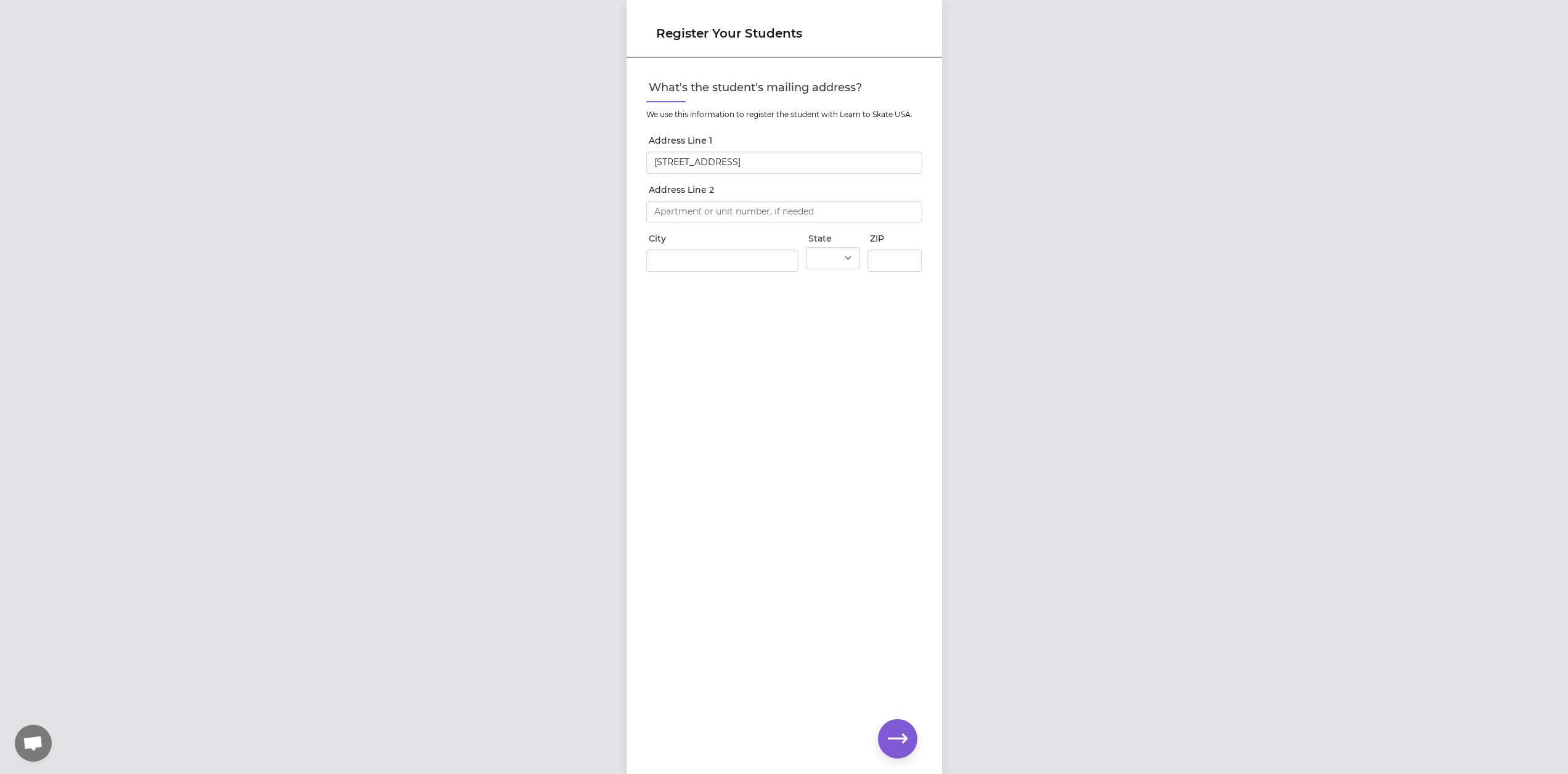
type input "83858"
click at [775, 166] on input "6977 W Heritage St" at bounding box center [785, 162] width 276 height 22
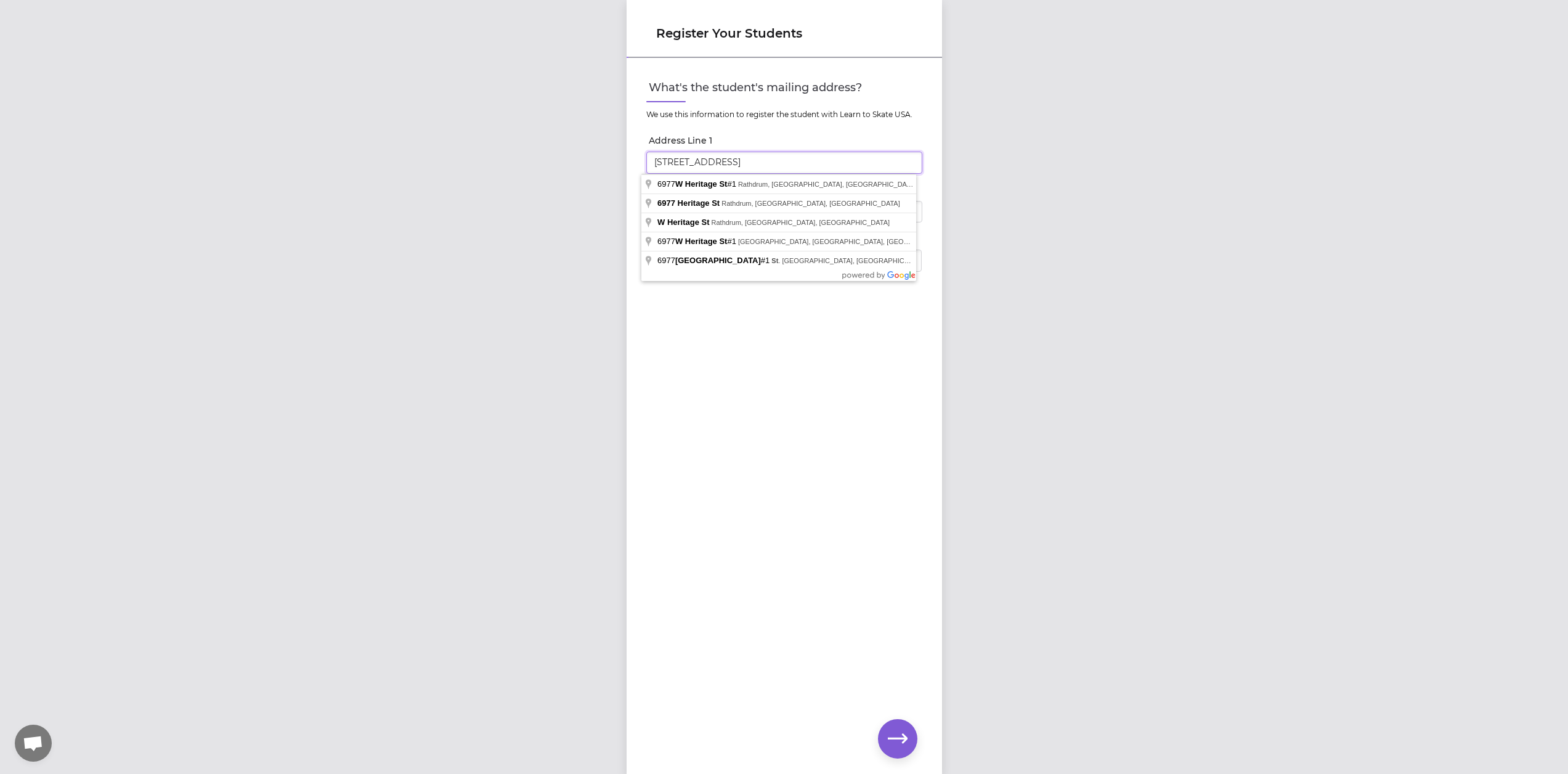
type input "6977 W Heritage St #1"
click at [836, 413] on div "What's the student's mailing address? We use this information to register the s…" at bounding box center [784, 395] width 315 height 673
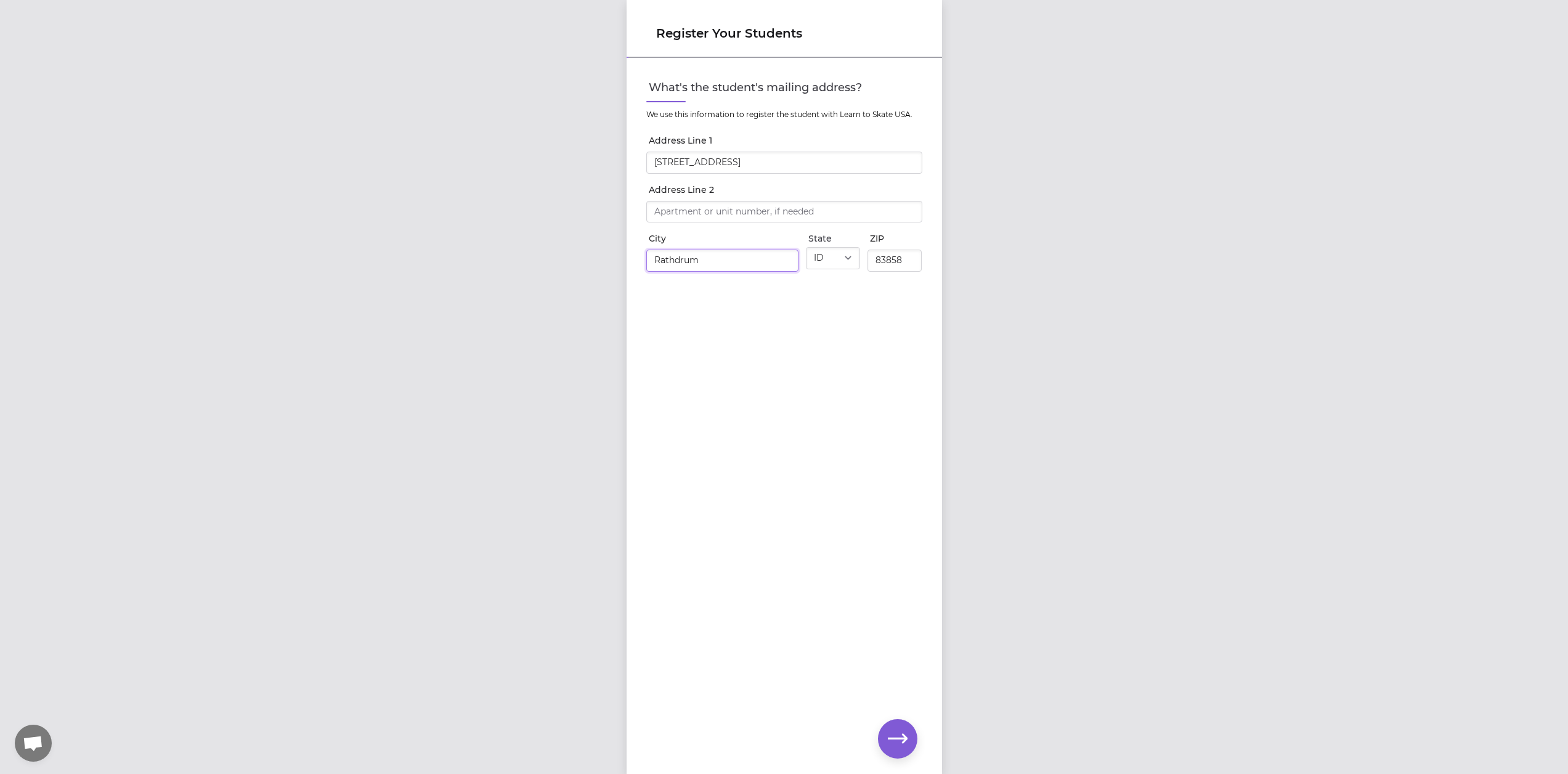
click at [727, 260] on input "Rathdrum" at bounding box center [722, 260] width 152 height 22
click at [839, 342] on div "What's the student's mailing address? We use this information to register the s…" at bounding box center [784, 395] width 315 height 673
click at [892, 740] on icon "button" at bounding box center [898, 739] width 20 height 20
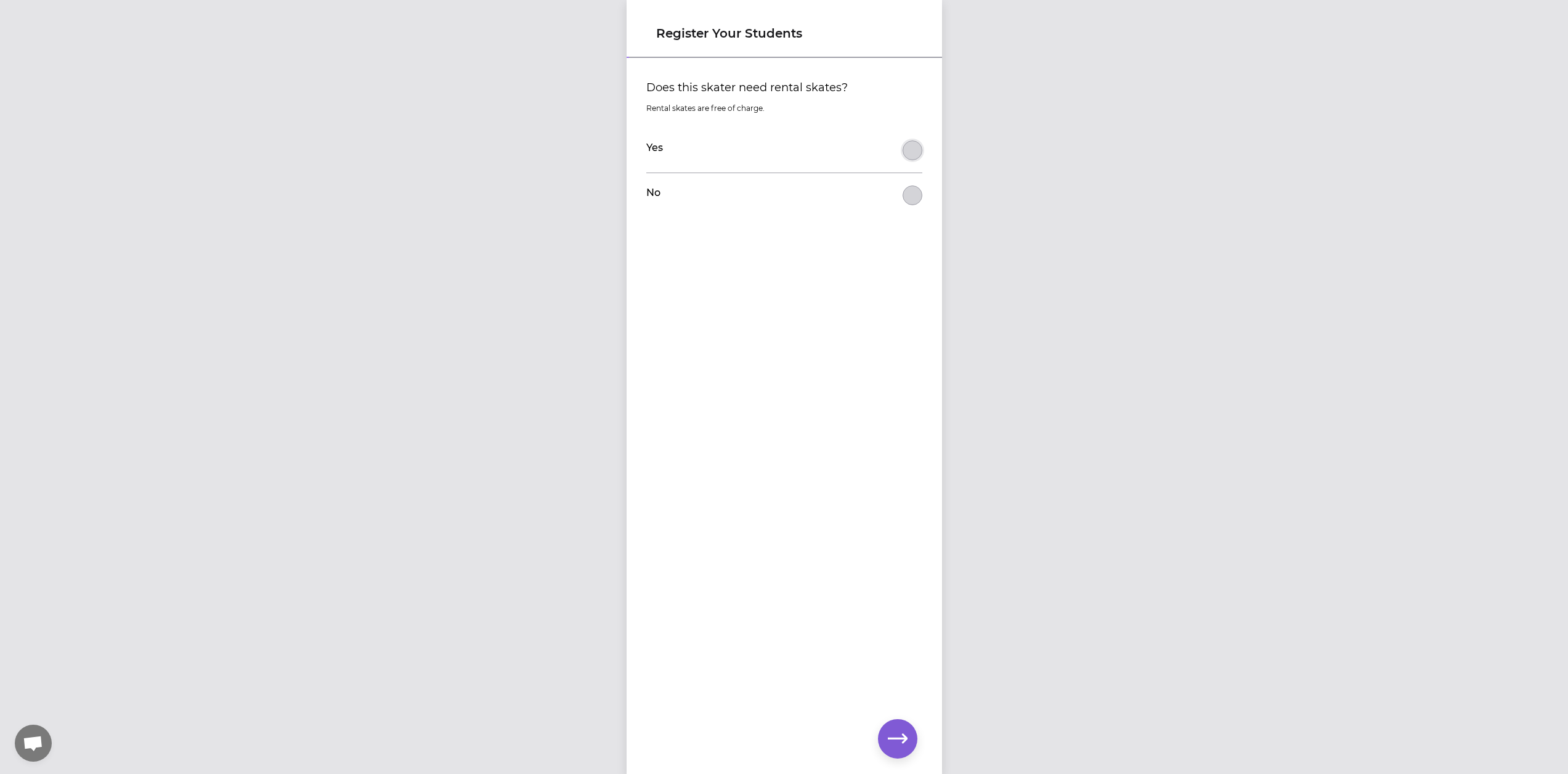
click at [903, 148] on button "Does this skater need rental skates?" at bounding box center [913, 151] width 20 height 20
click at [907, 742] on button "button" at bounding box center [897, 738] width 39 height 39
click at [906, 105] on select "Select a type Youth Figure Men's Figure Women's Figure Men's Hockey Women's Hoc…" at bounding box center [785, 105] width 276 height 22
select select "youth_figure"
click at [647, 94] on select "Select a type Youth Figure Men's Figure Women's Figure Men's Hockey Women's Hoc…" at bounding box center [785, 105] width 276 height 22
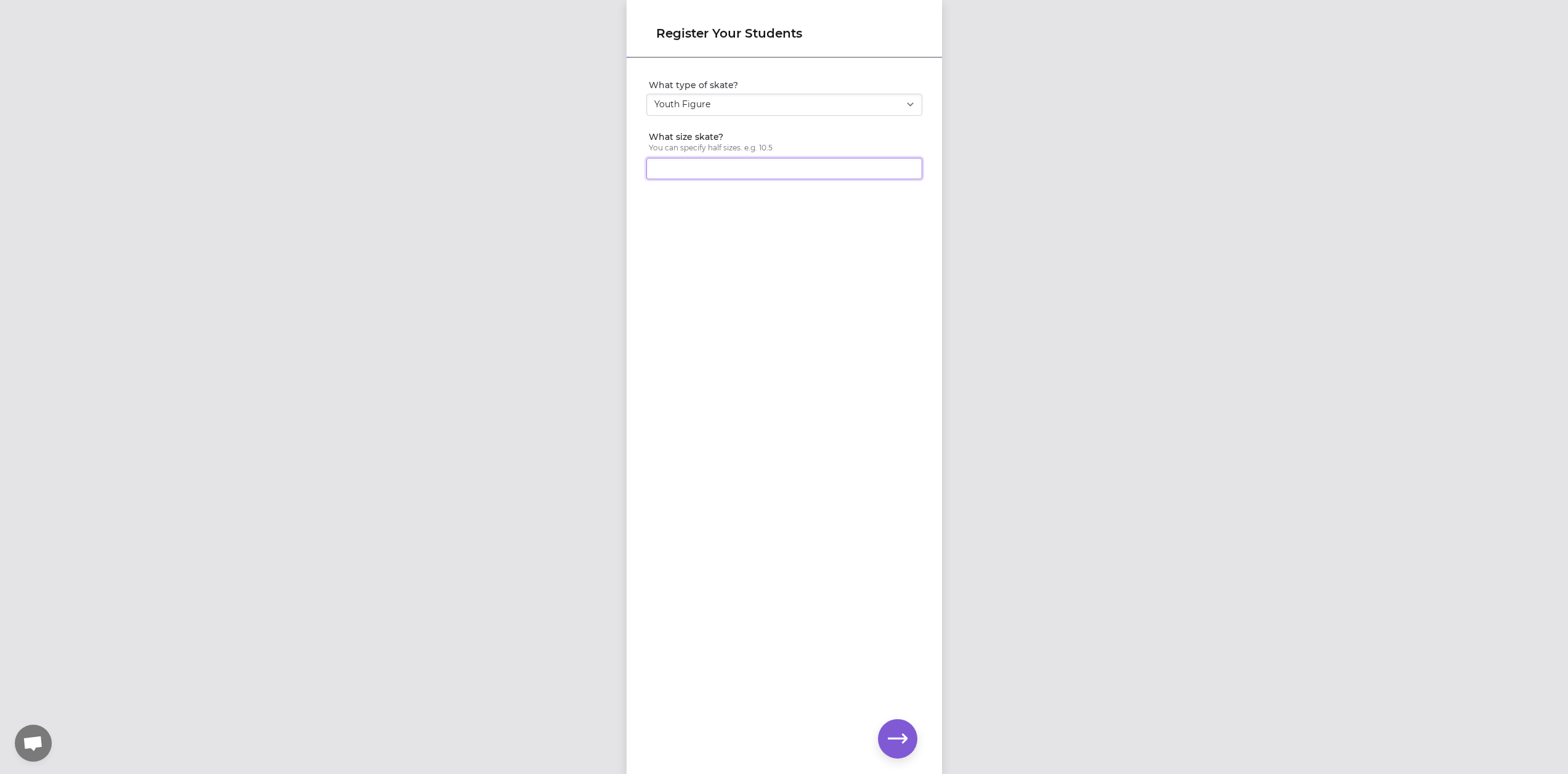
click at [912, 168] on input "What size skate?" at bounding box center [785, 169] width 276 height 22
click at [903, 170] on input "1" at bounding box center [785, 169] width 276 height 22
click at [906, 167] on input "1.5" at bounding box center [785, 169] width 276 height 22
click at [906, 170] on input "1" at bounding box center [785, 169] width 276 height 22
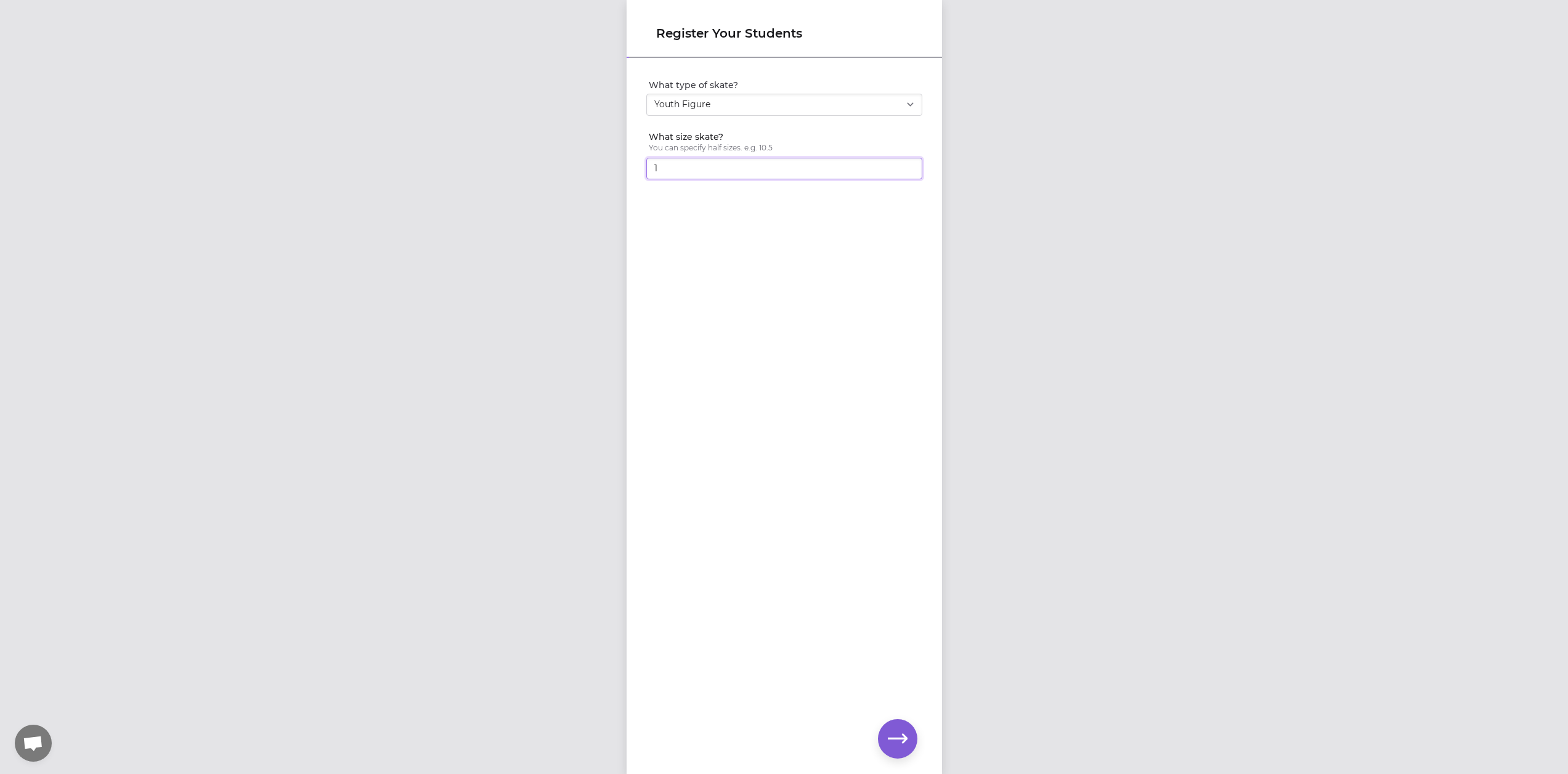
click at [906, 170] on input "1" at bounding box center [785, 169] width 276 height 22
click at [904, 164] on input "1.5" at bounding box center [785, 169] width 276 height 22
click at [904, 164] on input "2" at bounding box center [785, 169] width 276 height 22
click at [904, 164] on input "2.5" at bounding box center [785, 169] width 276 height 22
click at [904, 164] on input "3" at bounding box center [785, 169] width 276 height 22
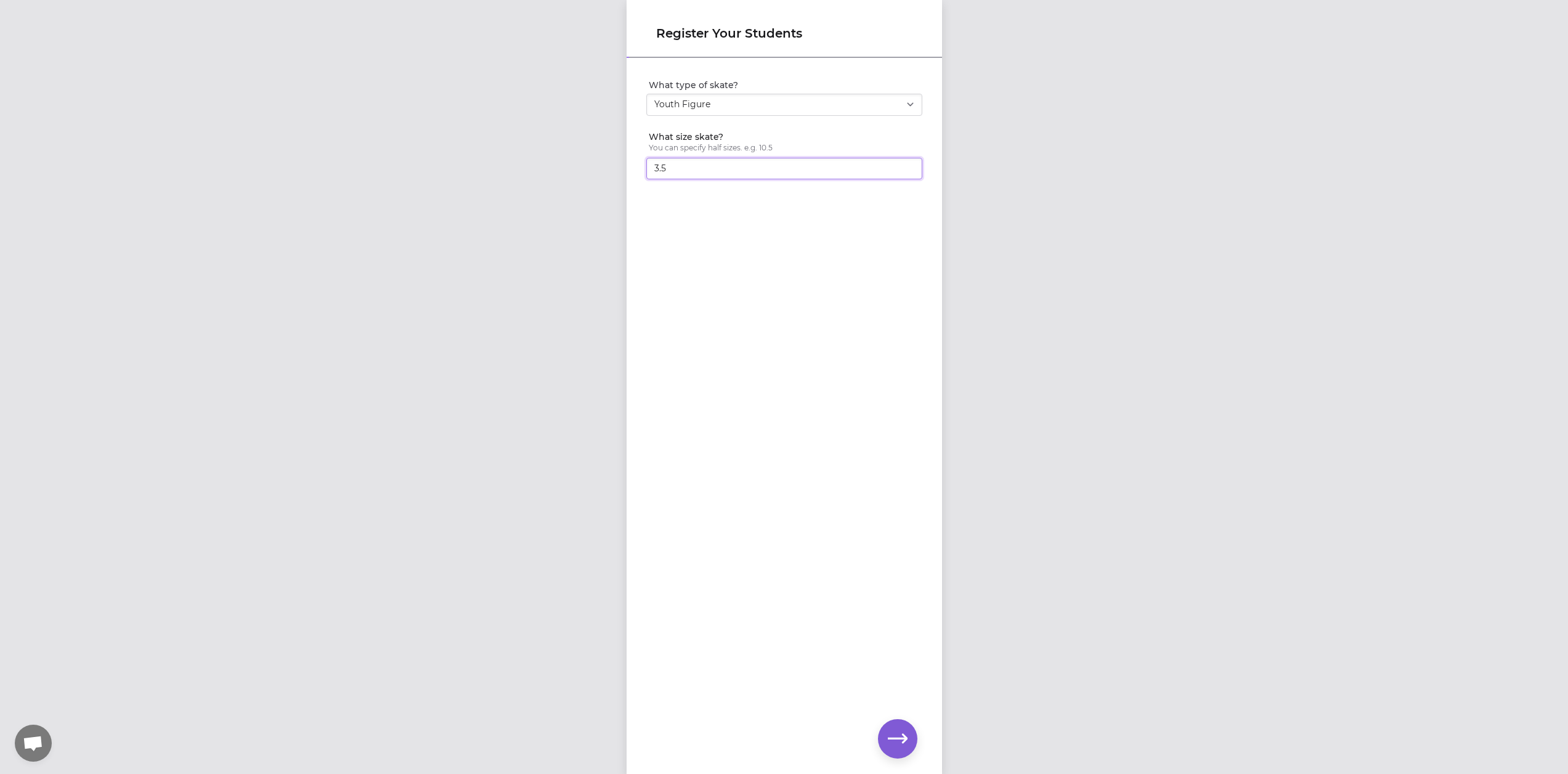
click at [904, 164] on input "3.5" at bounding box center [785, 169] width 276 height 22
click at [903, 167] on input "4" at bounding box center [785, 169] width 276 height 22
click at [903, 168] on input "3.5" at bounding box center [785, 169] width 276 height 22
click at [903, 168] on input "3" at bounding box center [785, 169] width 276 height 22
click at [903, 168] on input "2.5" at bounding box center [785, 169] width 276 height 22
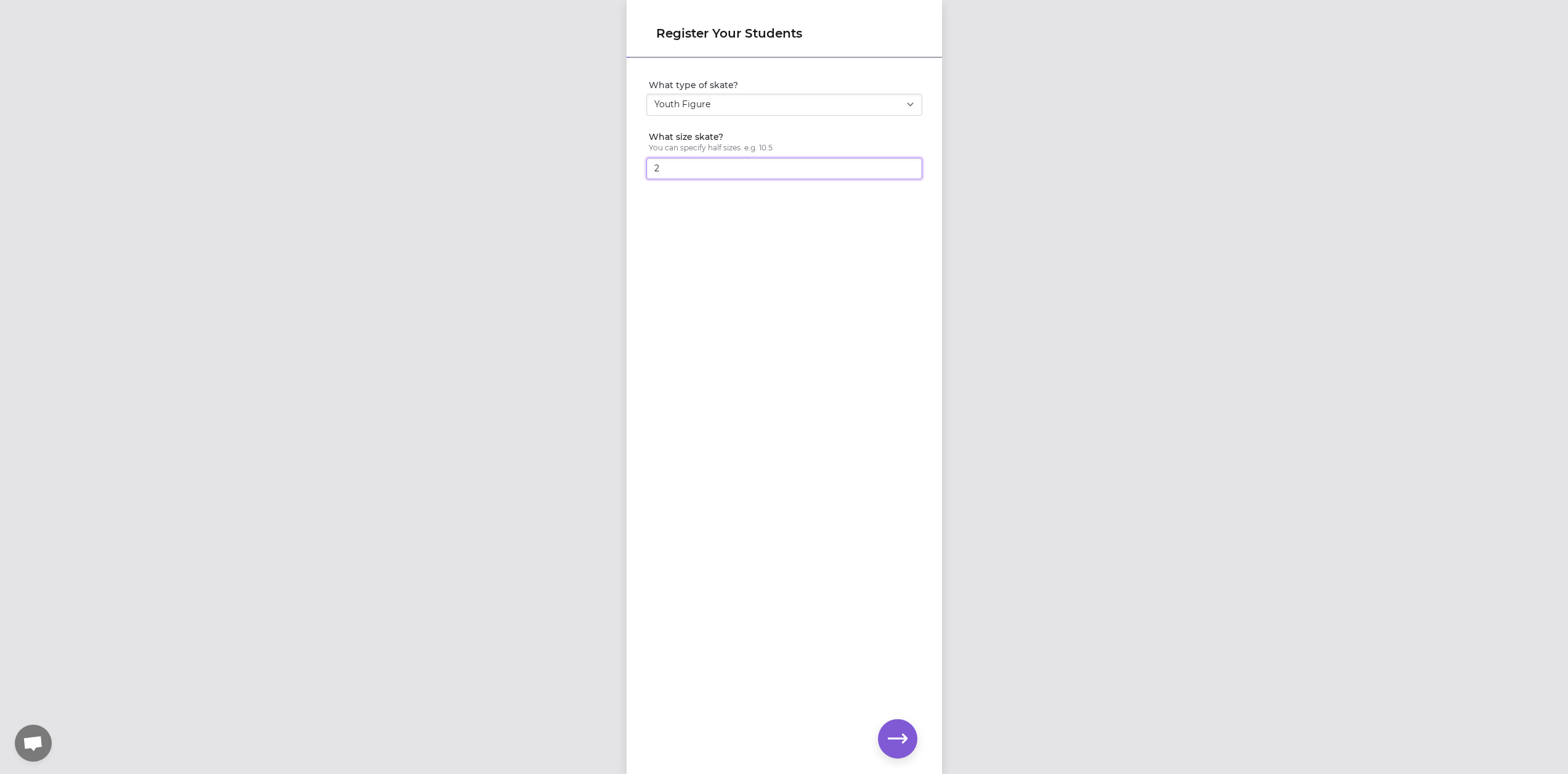
click at [903, 168] on input "2" at bounding box center [785, 169] width 276 height 22
click at [906, 105] on select "Select a type Youth Figure Men's Figure Women's Figure Men's Hockey Women's Hoc…" at bounding box center [785, 105] width 276 height 22
click at [647, 94] on select "Select a type Youth Figure Men's Figure Women's Figure Men's Hockey Women's Hoc…" at bounding box center [785, 105] width 276 height 22
click at [906, 171] on input "1.5" at bounding box center [785, 169] width 276 height 22
type input "1"
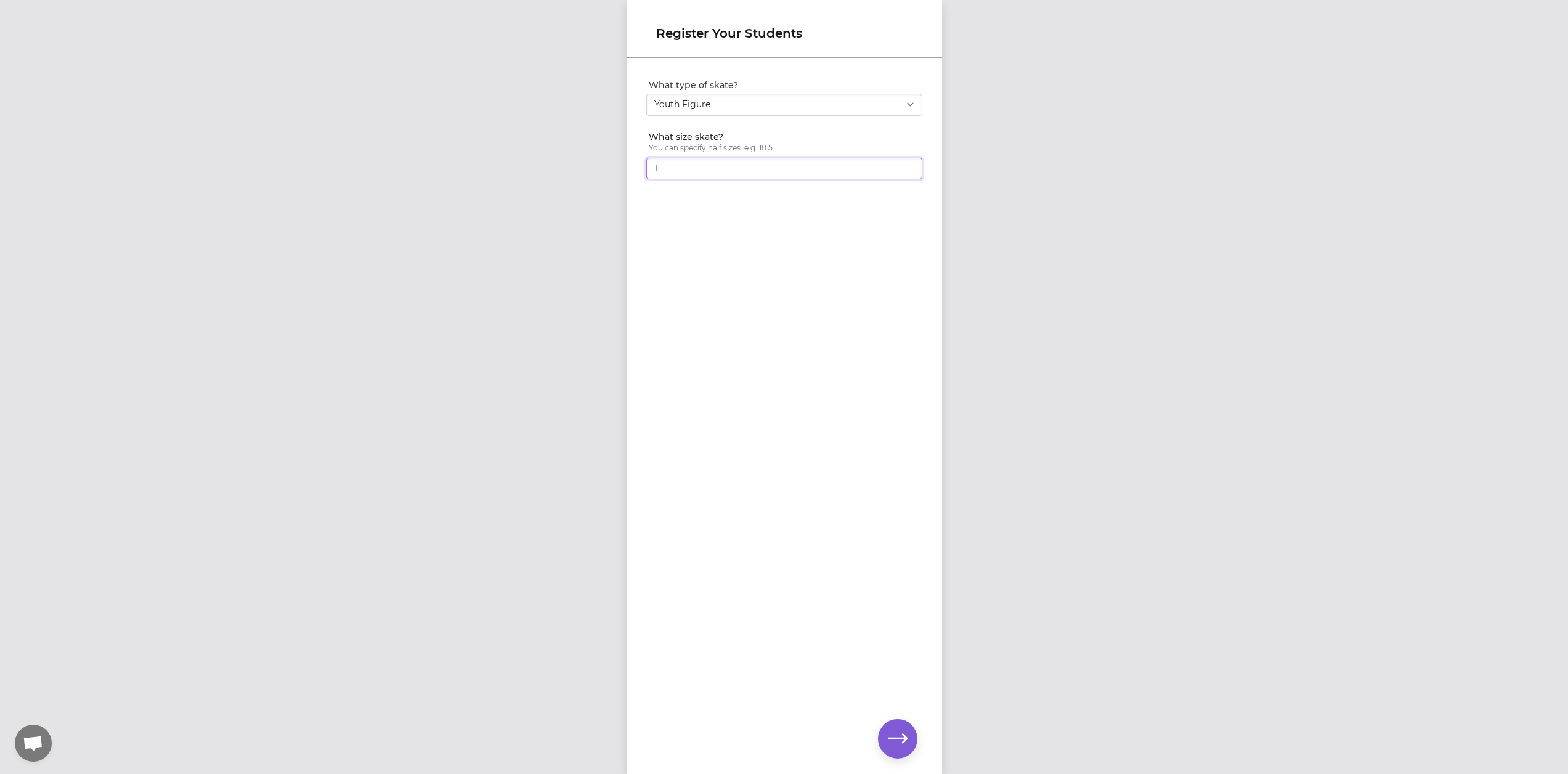
click at [906, 171] on input "1" at bounding box center [785, 169] width 276 height 22
click at [901, 737] on icon "button" at bounding box center [898, 739] width 20 height 20
click at [906, 215] on button "Does this skater have a valid LTS or USFSA number?" at bounding box center [913, 222] width 20 height 20
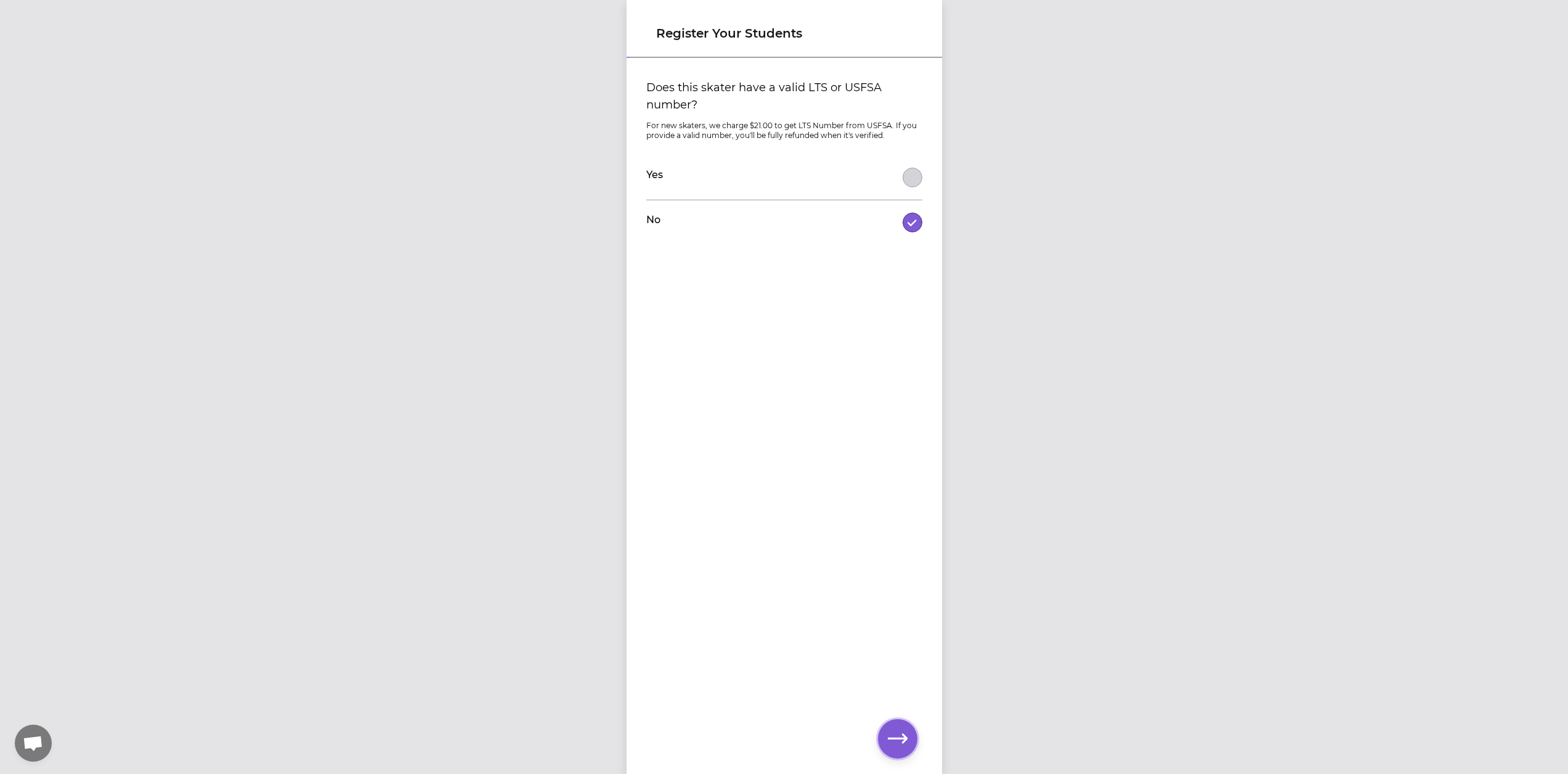
click at [896, 736] on icon "button" at bounding box center [898, 739] width 20 height 20
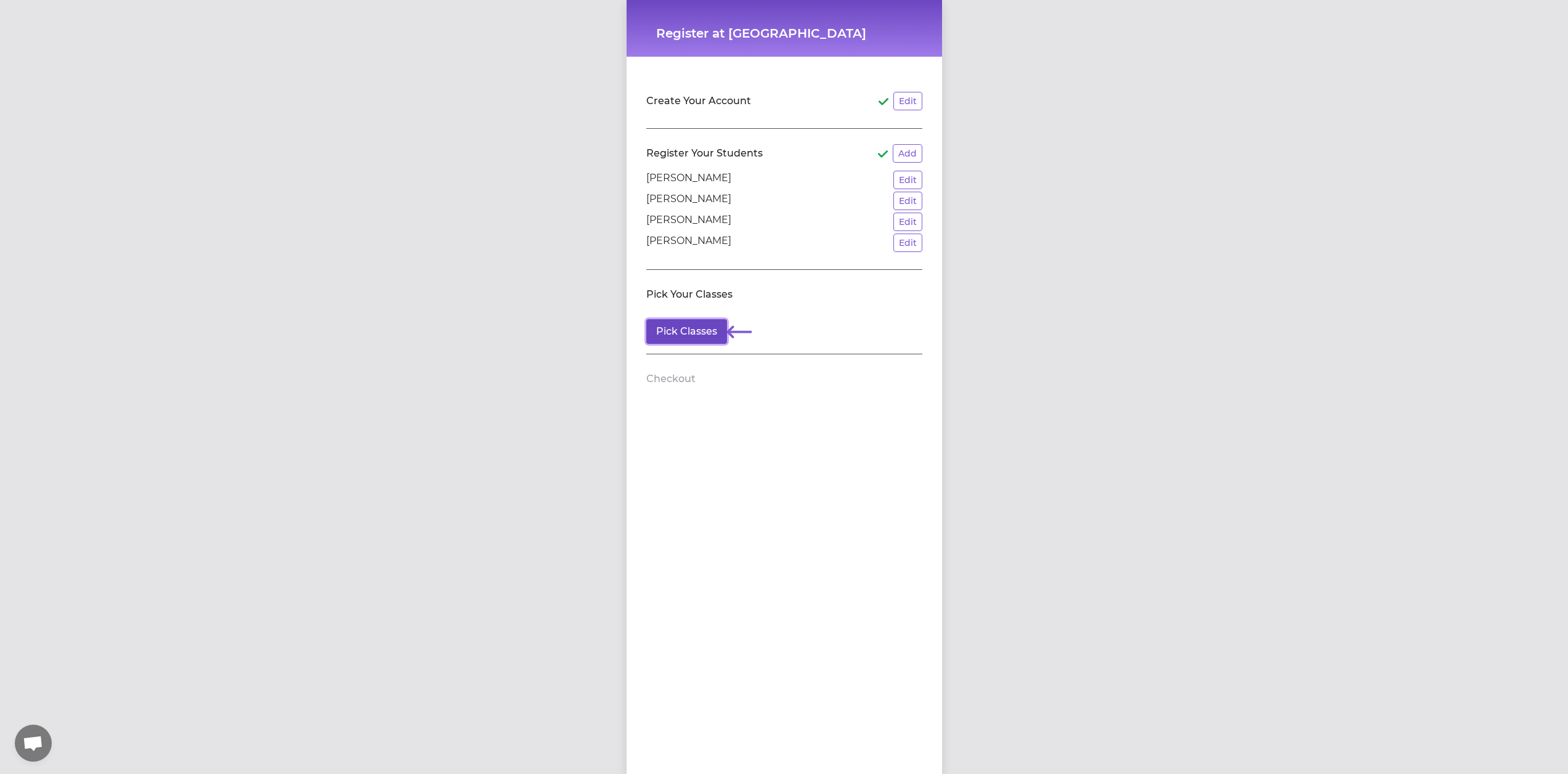
click at [696, 334] on button "Pick Classes" at bounding box center [687, 331] width 81 height 25
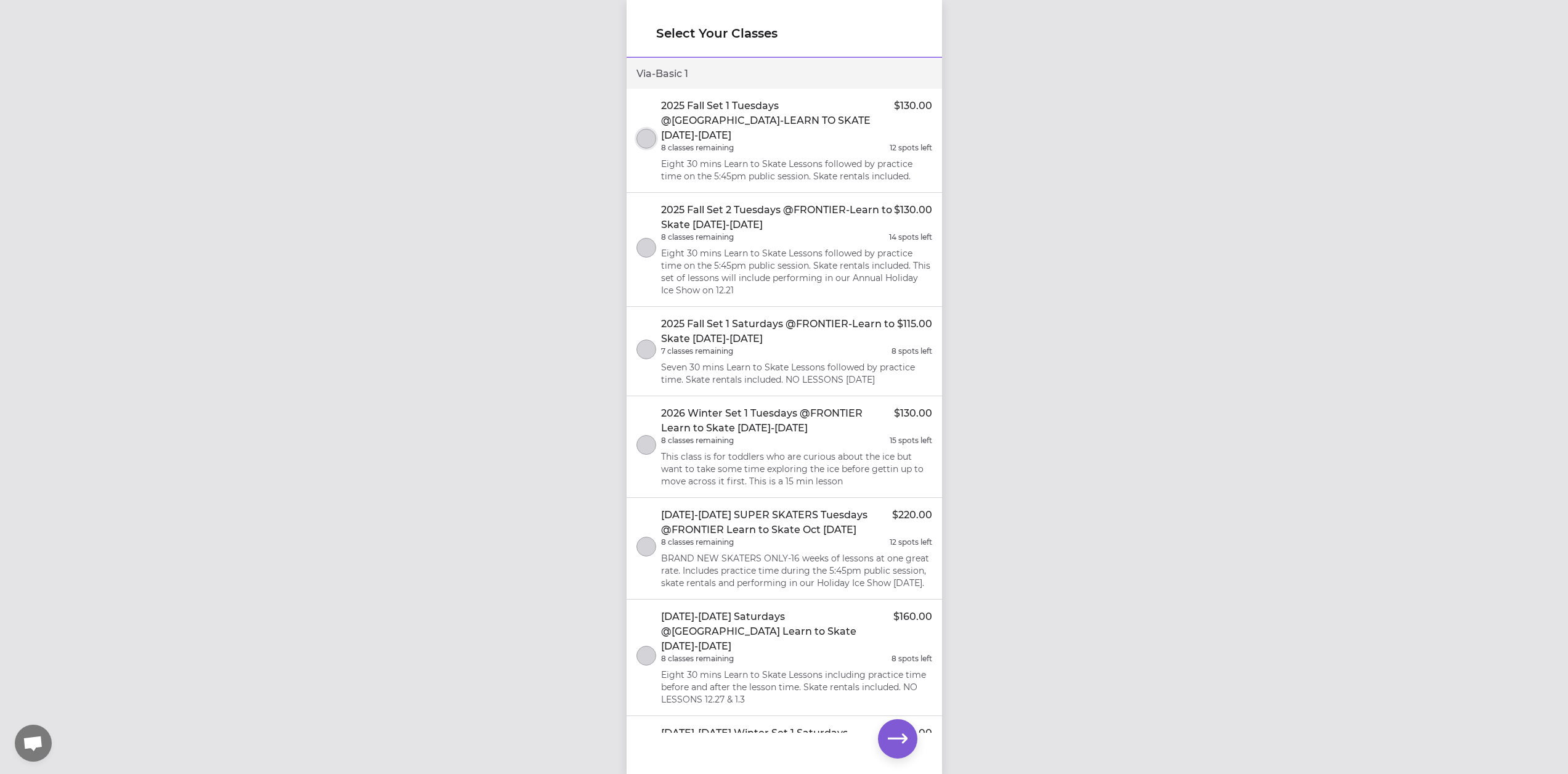
click at [648, 129] on button "select class" at bounding box center [647, 139] width 20 height 20
click at [641, 238] on button "select class" at bounding box center [647, 248] width 20 height 20
click at [647, 244] on icon "select class" at bounding box center [646, 248] width 9 height 8
click at [903, 744] on icon "button" at bounding box center [898, 739] width 20 height 20
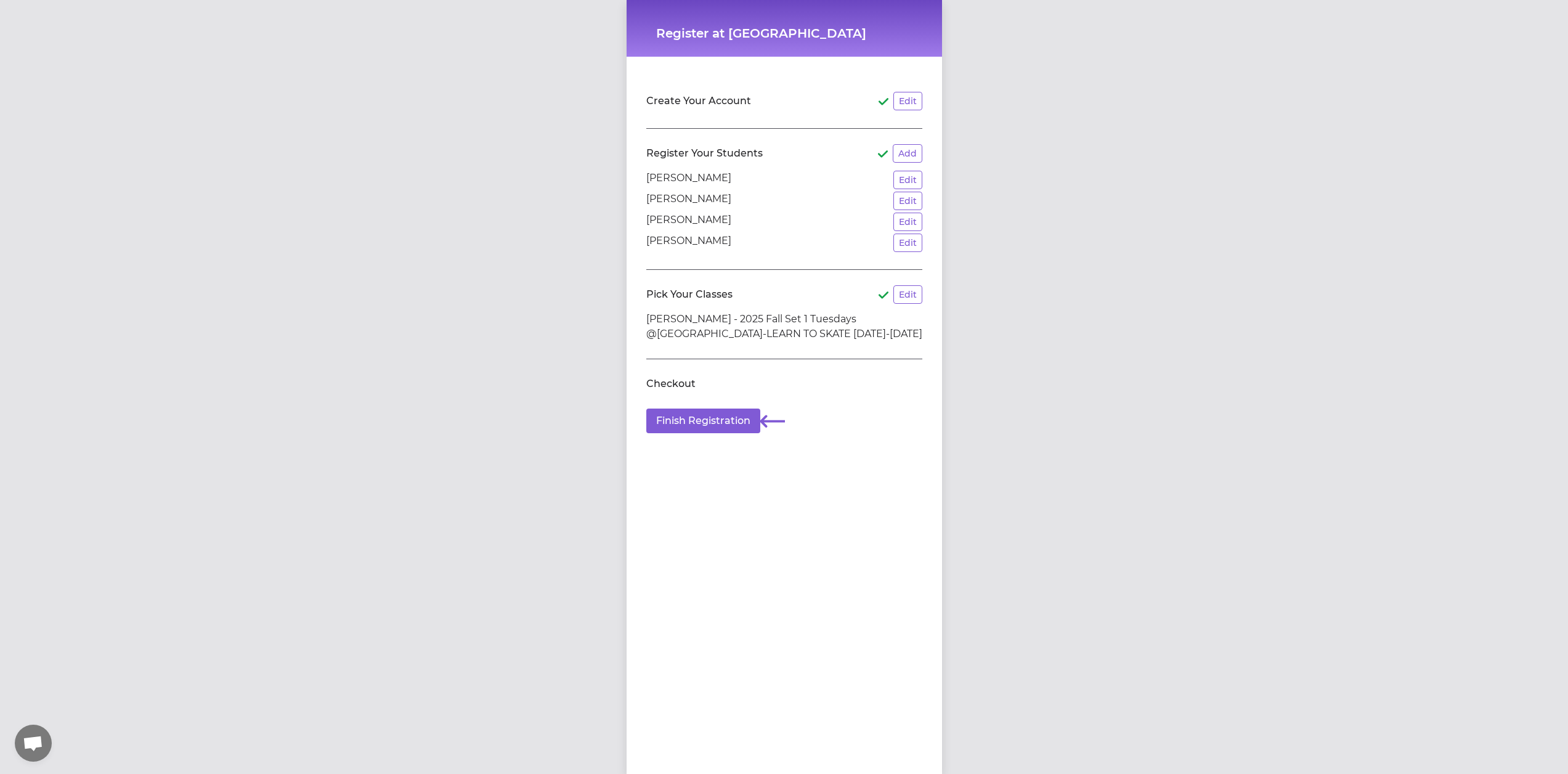
click at [727, 327] on li "Olivia Harman - 2025 Fall Set 1 Tuesdays @FRONTIER ARENA-LEARN TO SKATE Sept 2-…" at bounding box center [785, 327] width 276 height 30
click at [911, 325] on li "Olivia Harman - 2025 Fall Set 1 Tuesdays @FRONTIER ARENA-LEARN TO SKATE Sept 2-…" at bounding box center [785, 327] width 276 height 30
click at [672, 314] on li "Olivia Harman - 2025 Fall Set 1 Tuesdays @FRONTIER ARENA-LEARN TO SKATE Sept 2-…" at bounding box center [785, 327] width 276 height 30
click at [811, 327] on li "Olivia Harman - 2025 Fall Set 1 Tuesdays @FRONTIER ARENA-LEARN TO SKATE Sept 2-…" at bounding box center [785, 327] width 276 height 30
click at [832, 327] on li "Olivia Harman - 2025 Fall Set 1 Tuesdays @FRONTIER ARENA-LEARN TO SKATE Sept 2-…" at bounding box center [785, 327] width 276 height 30
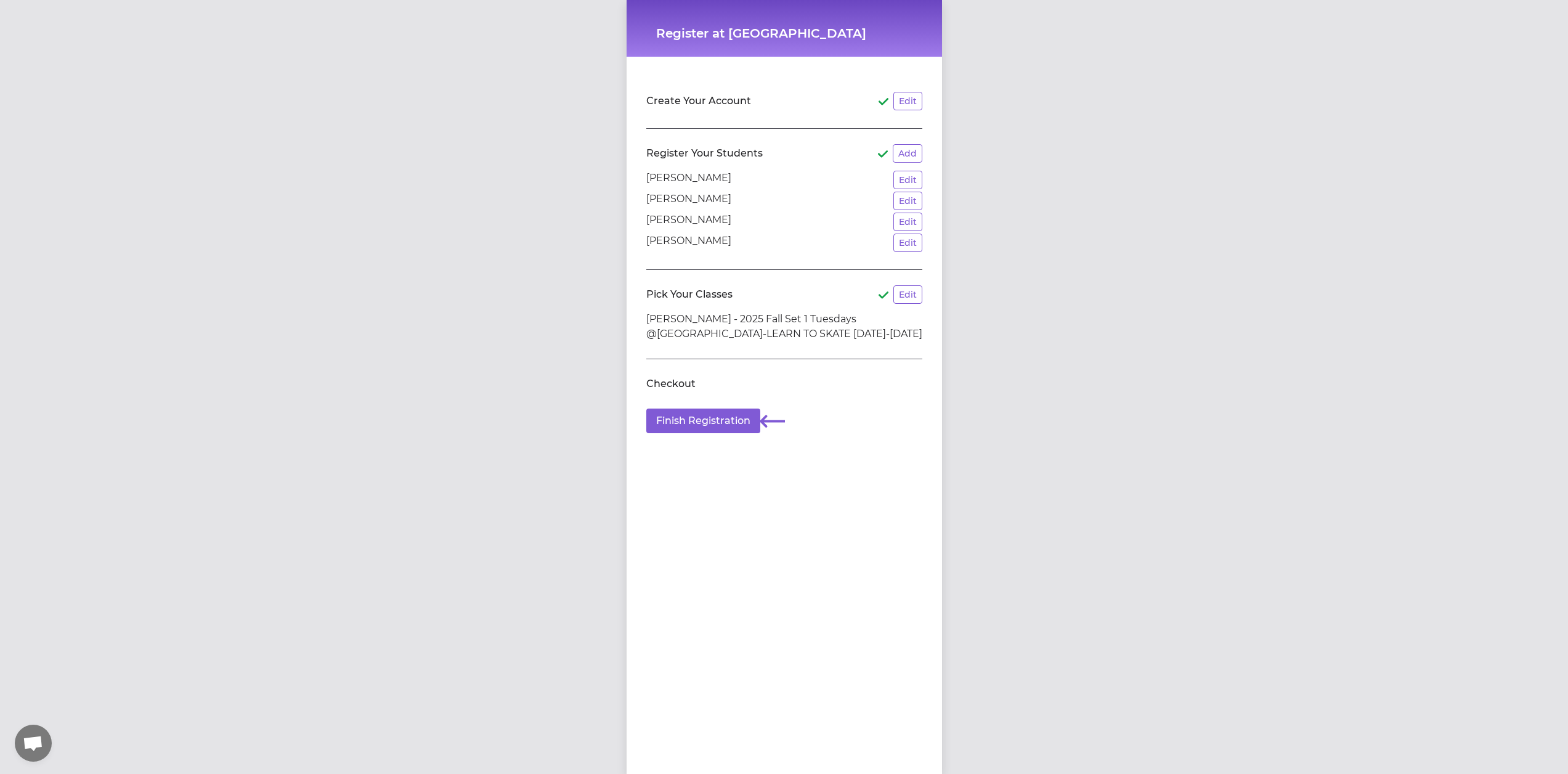
click at [831, 338] on li "Olivia Harman - 2025 Fall Set 1 Tuesdays @FRONTIER ARENA-LEARN TO SKATE Sept 2-…" at bounding box center [785, 327] width 276 height 30
click at [881, 312] on li "Olivia Harman - 2025 Fall Set 1 Tuesdays @FRONTIER ARENA-LEARN TO SKATE Sept 2-…" at bounding box center [785, 327] width 276 height 30
click at [904, 300] on button "Edit" at bounding box center [907, 295] width 29 height 18
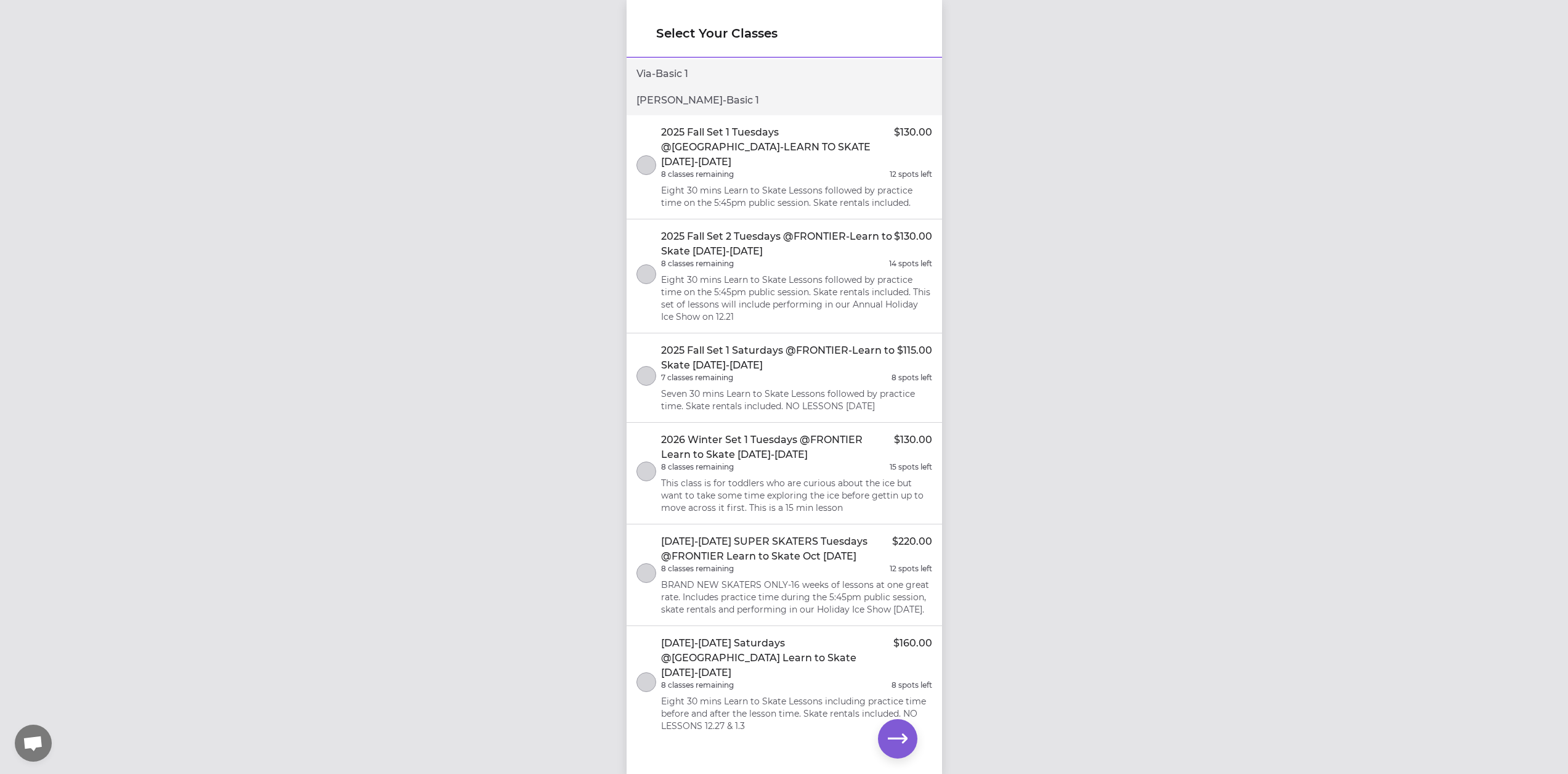
scroll to position [865, 0]
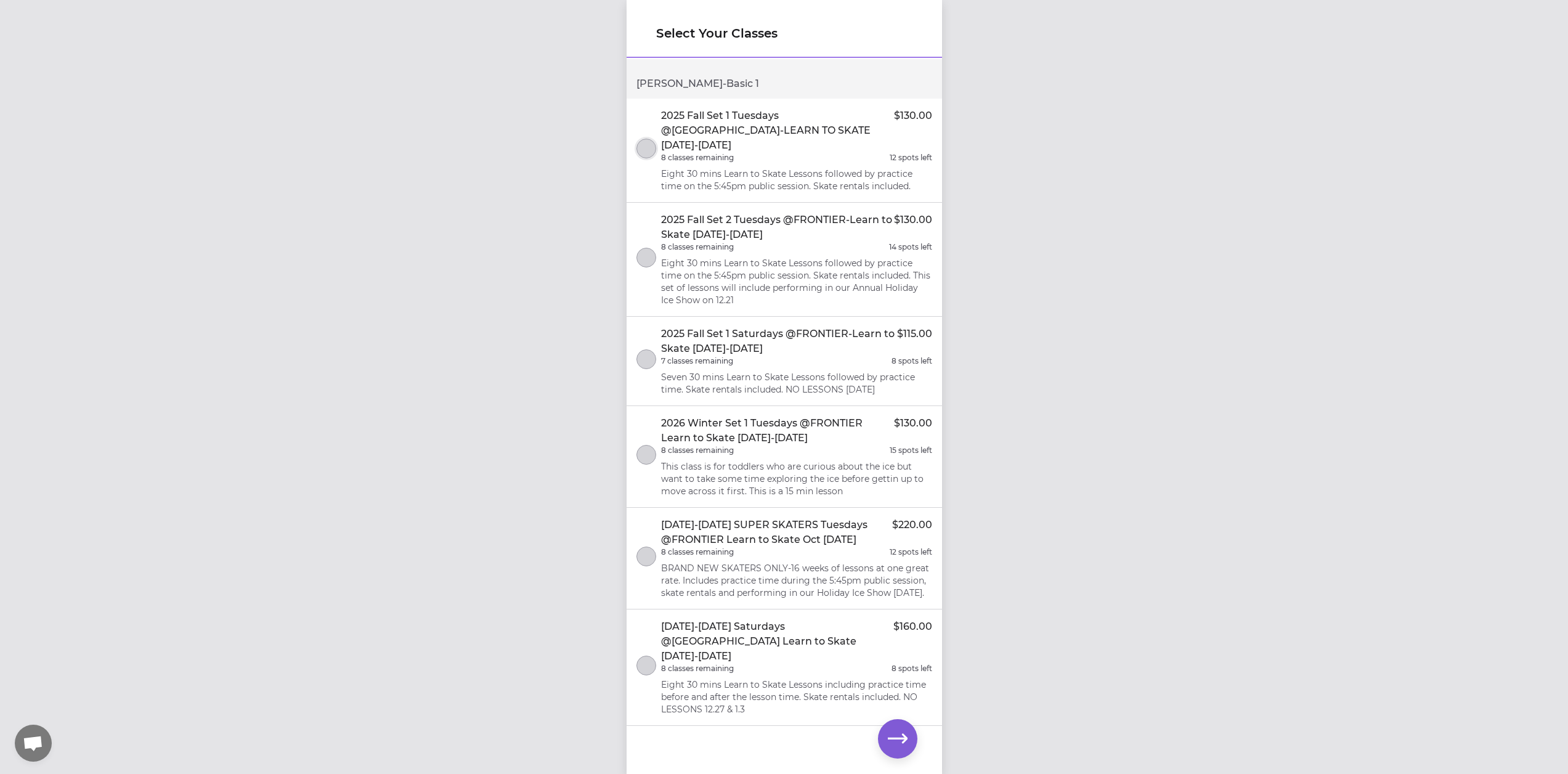
click at [650, 139] on button "select class" at bounding box center [647, 149] width 20 height 20
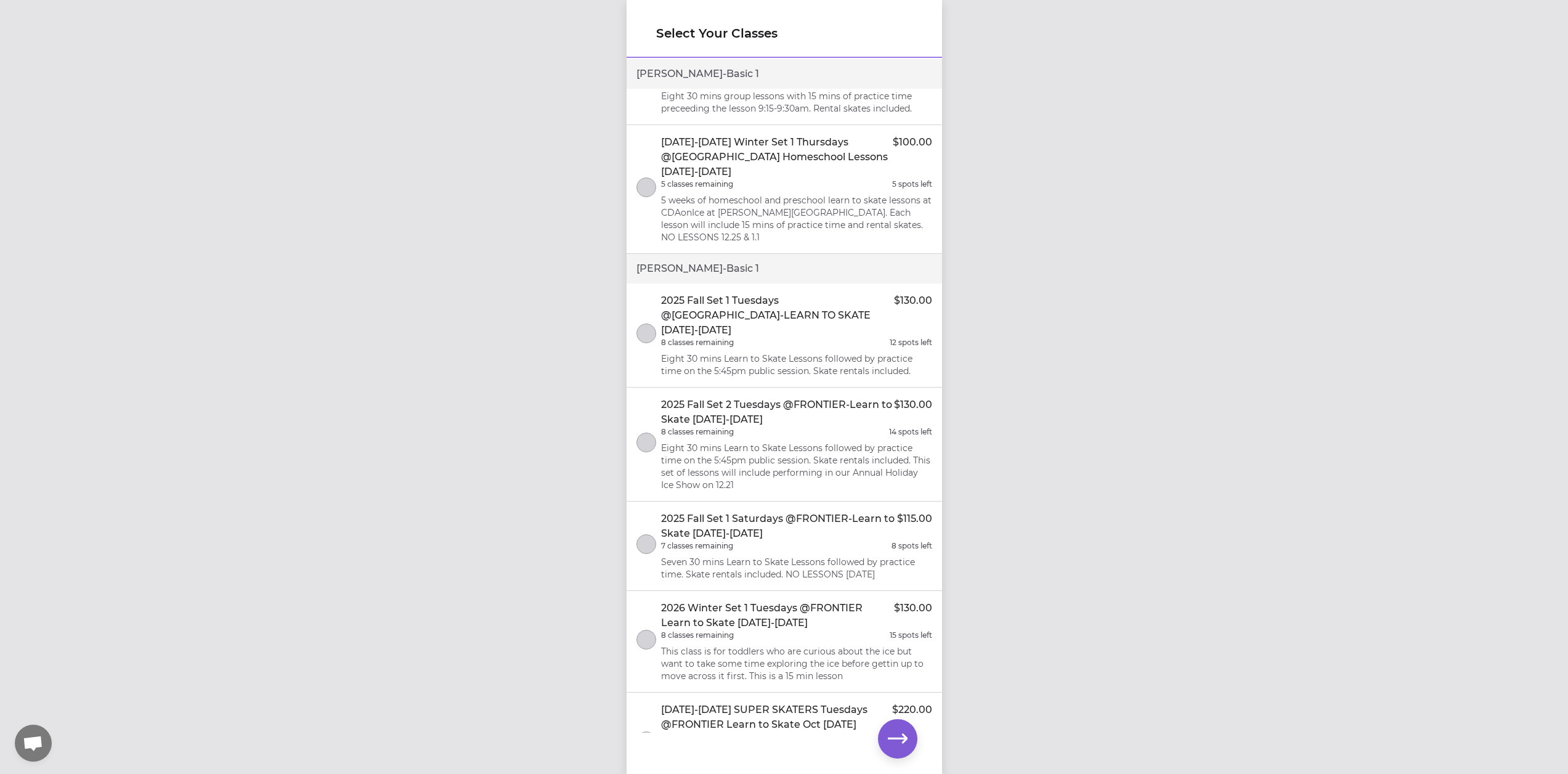
scroll to position [1575, 0]
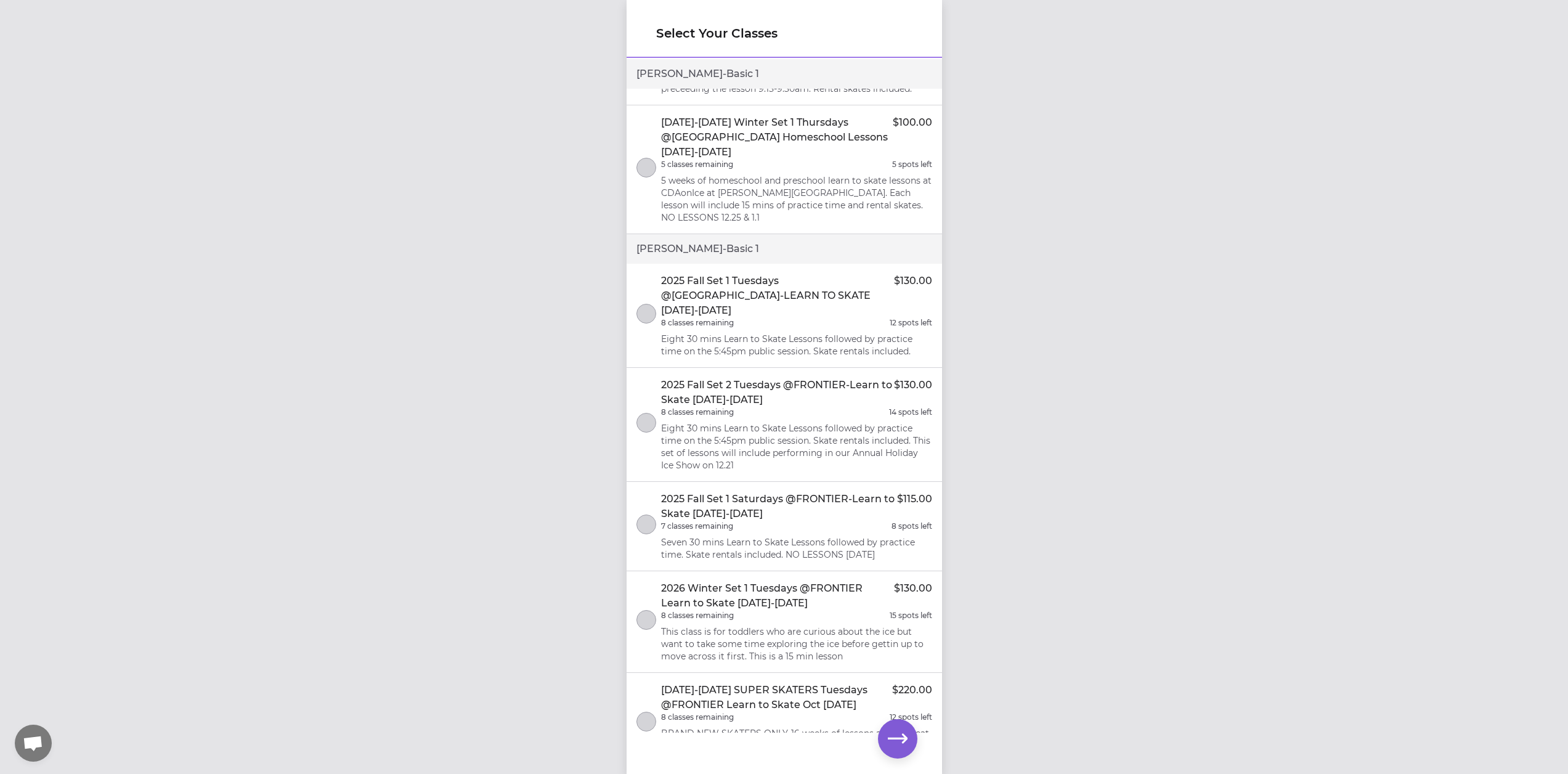
click at [656, 297] on li "2025 Fall Set 1 Tuesdays @FRONTIER ARENA-LEARN TO SKATE Sept 2-Oct 21 $130.00 8…" at bounding box center [784, 315] width 315 height 104
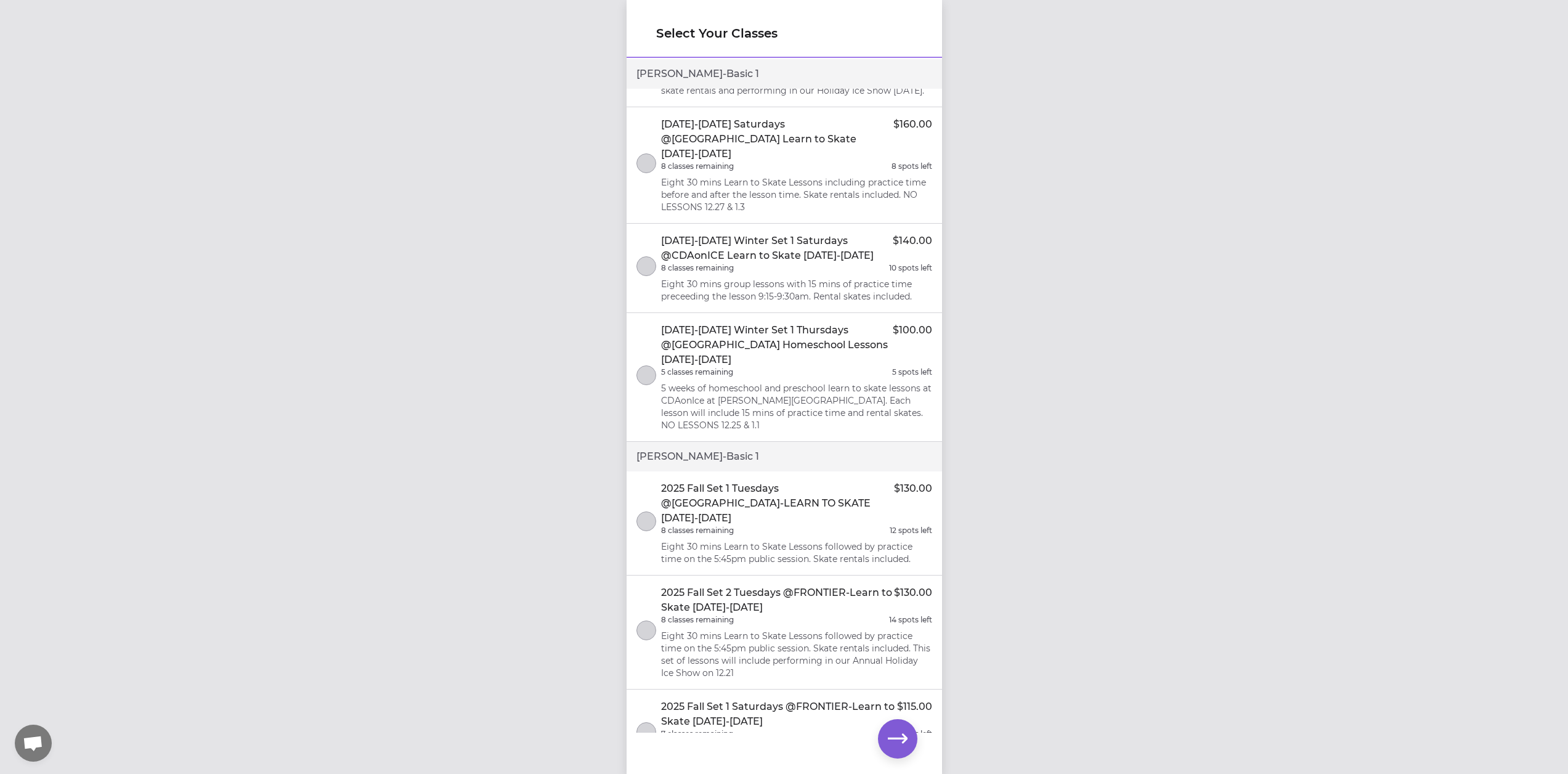
scroll to position [2245, 0]
drag, startPoint x: 650, startPoint y: 503, endPoint x: 657, endPoint y: 500, distance: 7.6
click at [652, 509] on button "select class" at bounding box center [647, 518] width 20 height 20
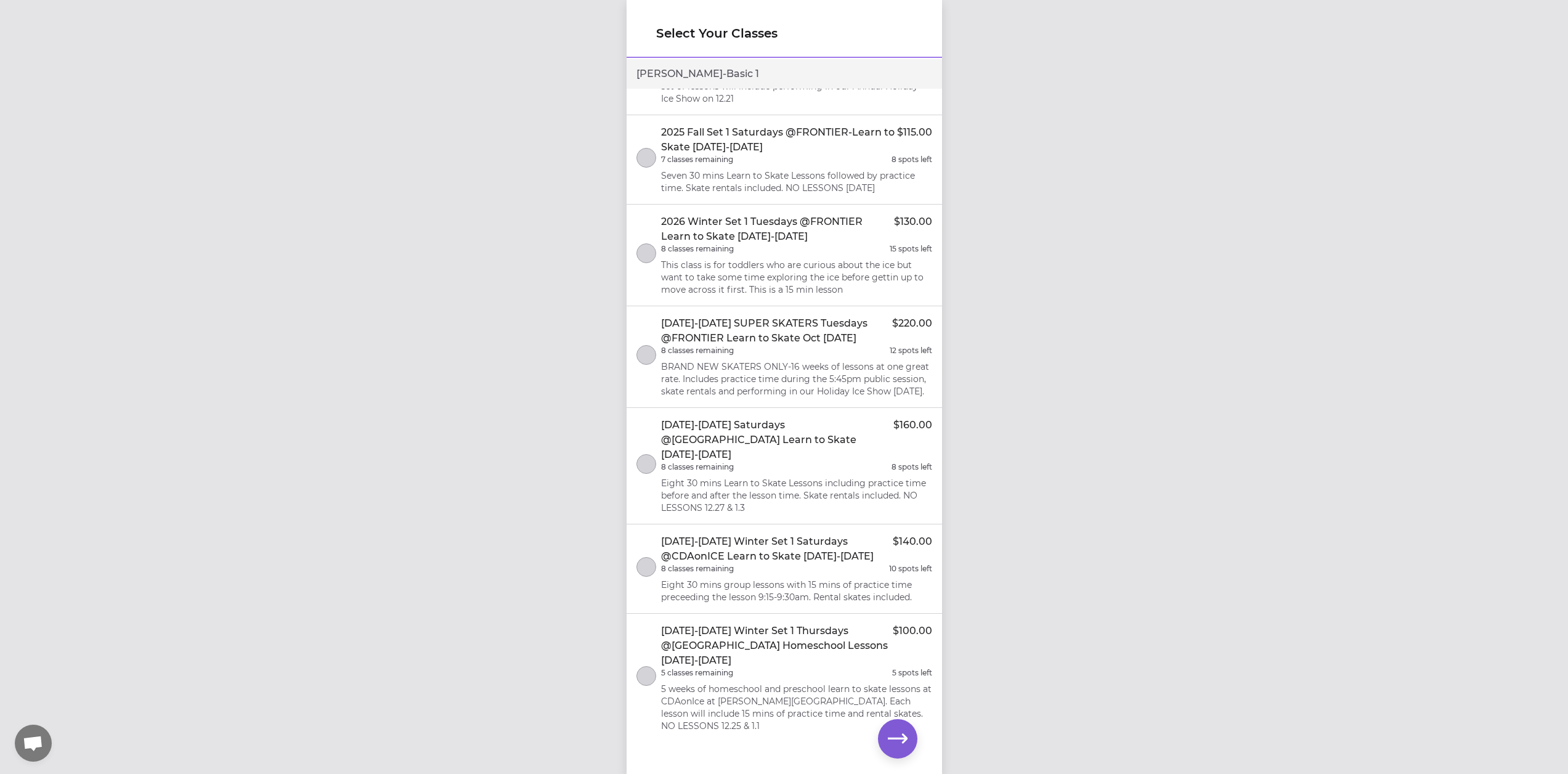
scroll to position [9, 0]
click at [892, 735] on icon "button" at bounding box center [898, 739] width 20 height 20
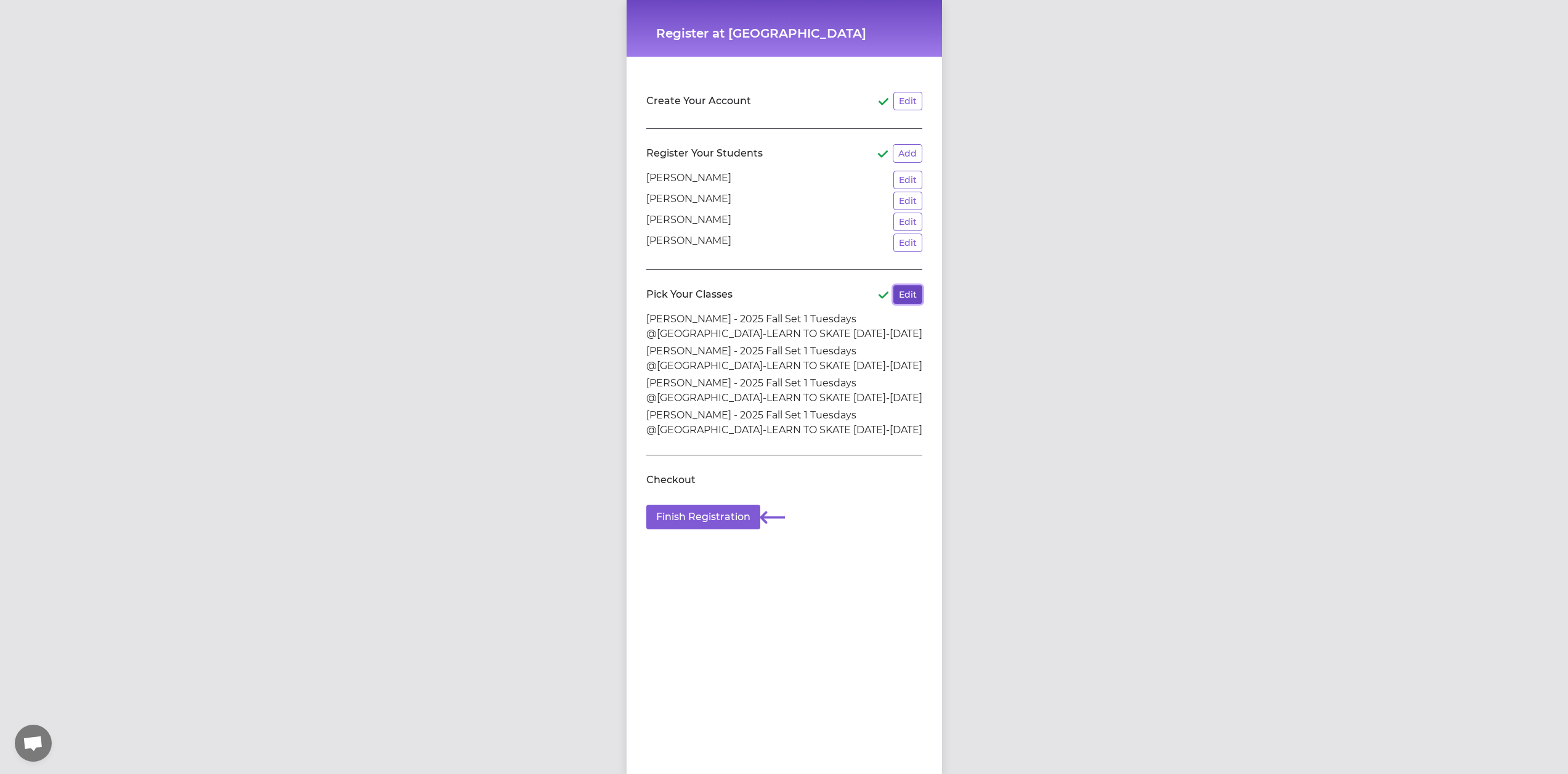
click at [906, 300] on button "Edit" at bounding box center [907, 295] width 29 height 18
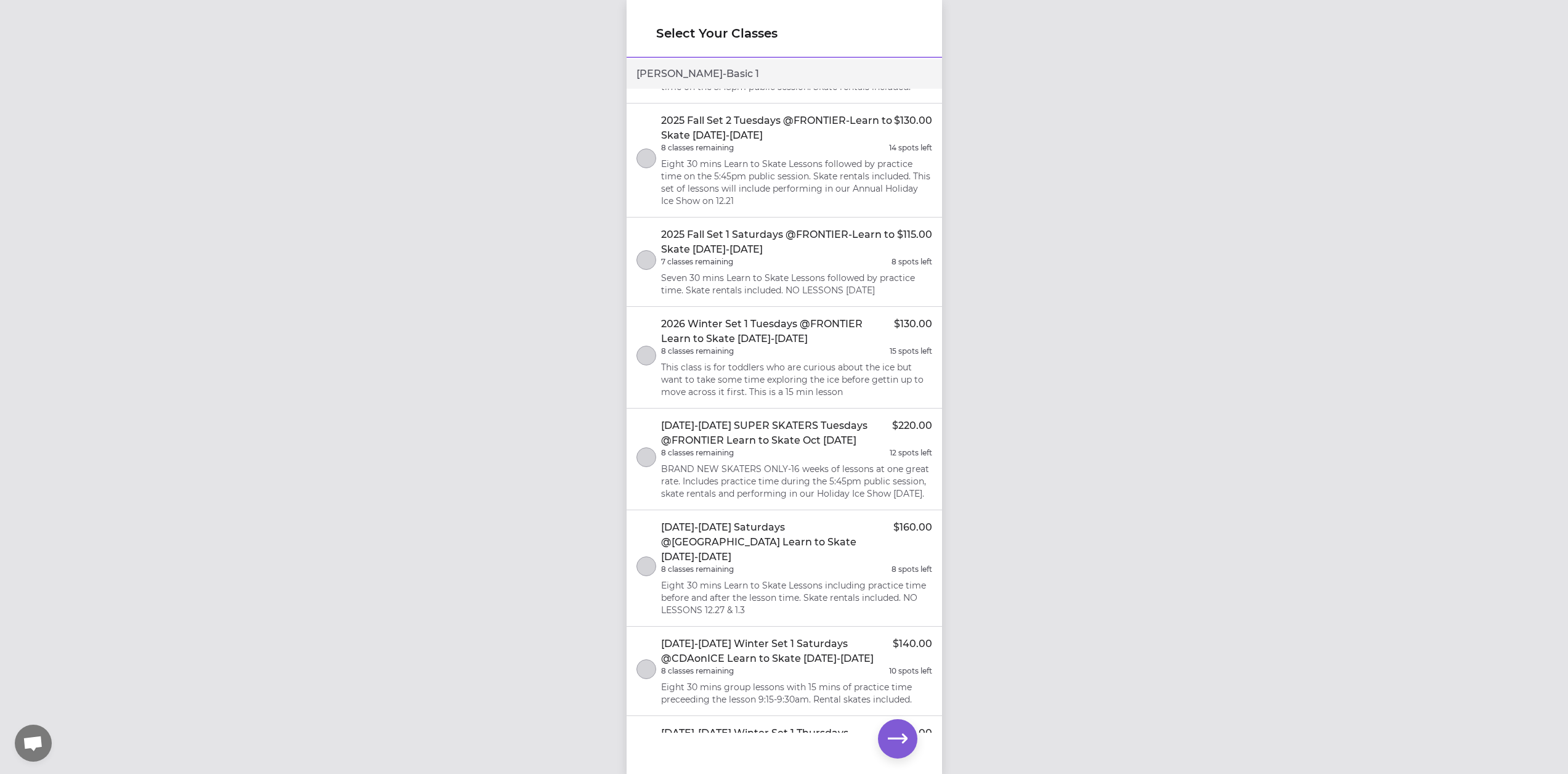
scroll to position [2816, 0]
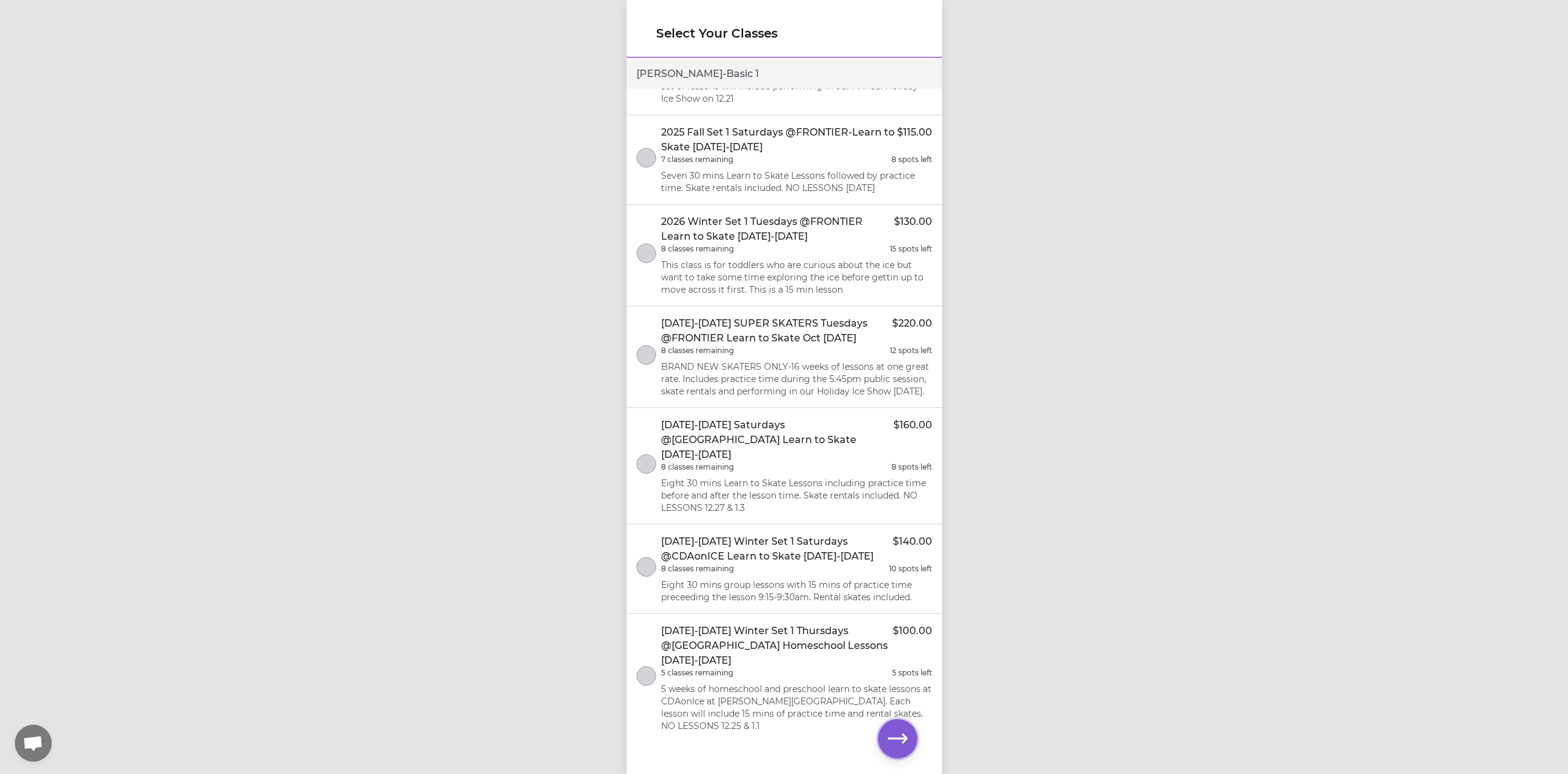
click at [904, 742] on icon "button" at bounding box center [898, 738] width 20 height 9
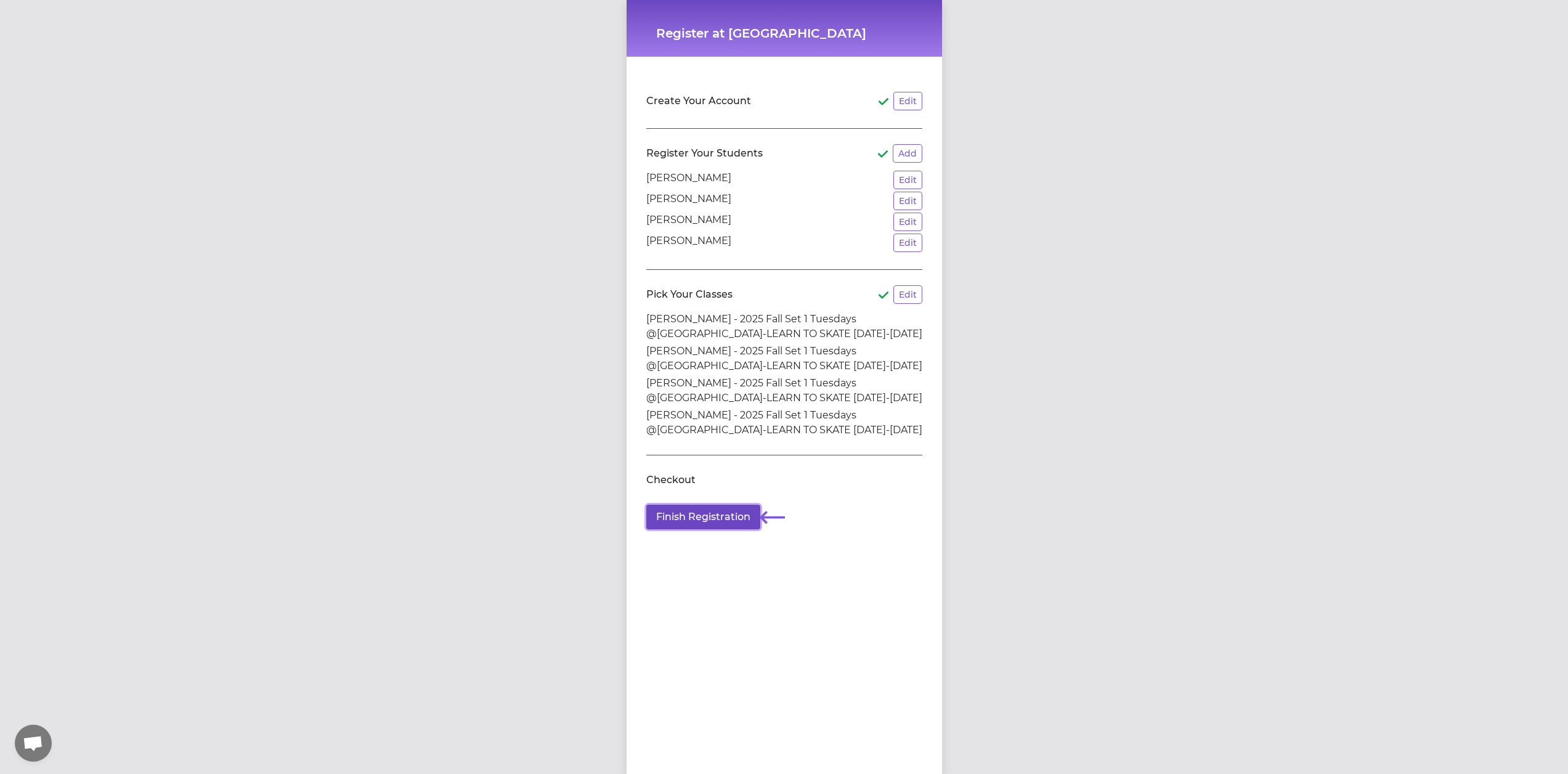
click at [722, 520] on button "Finish Registration" at bounding box center [703, 517] width 114 height 25
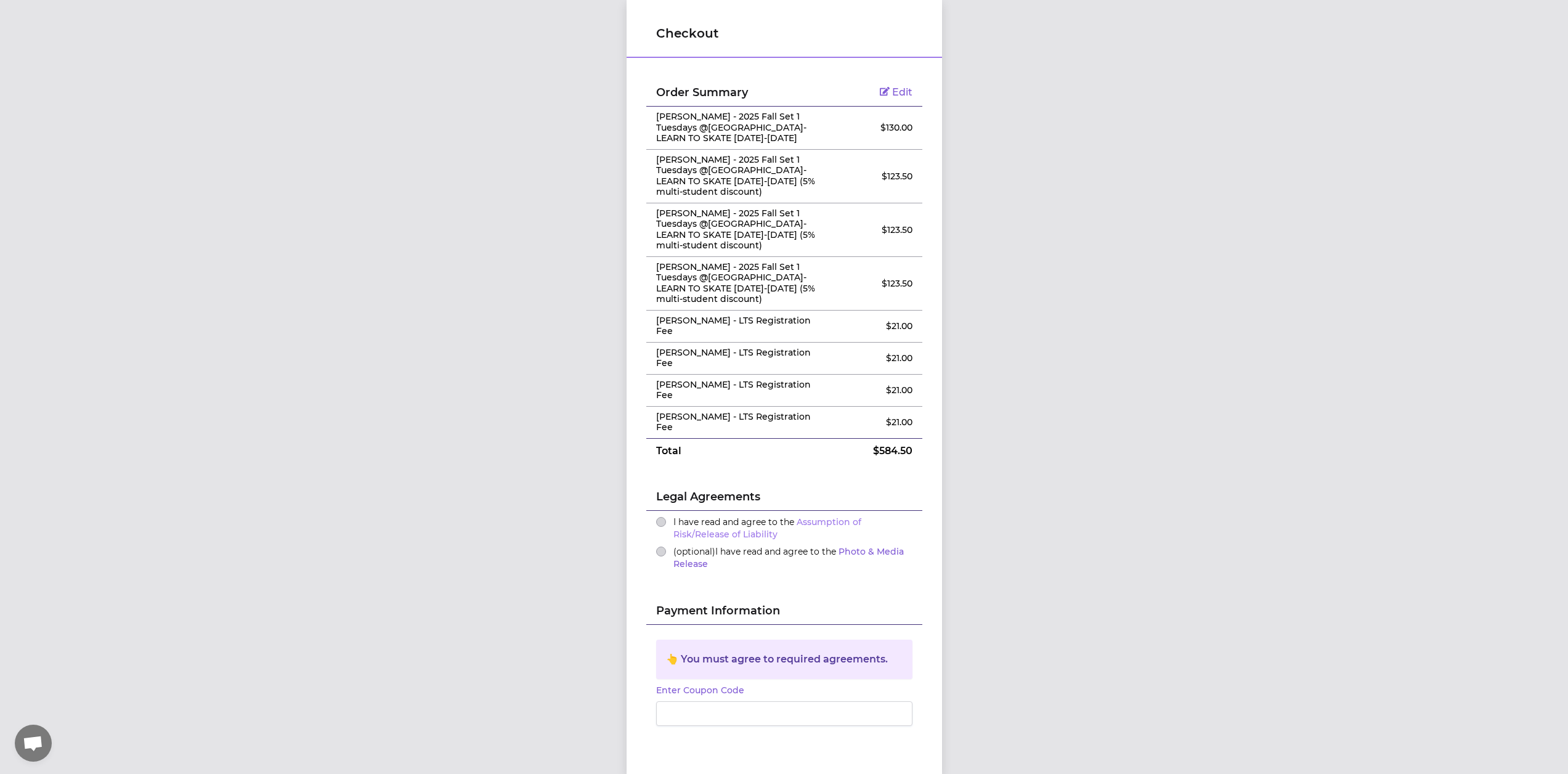
click at [700, 525] on link "Assumption of Risk/Release of Liability" at bounding box center [767, 528] width 188 height 23
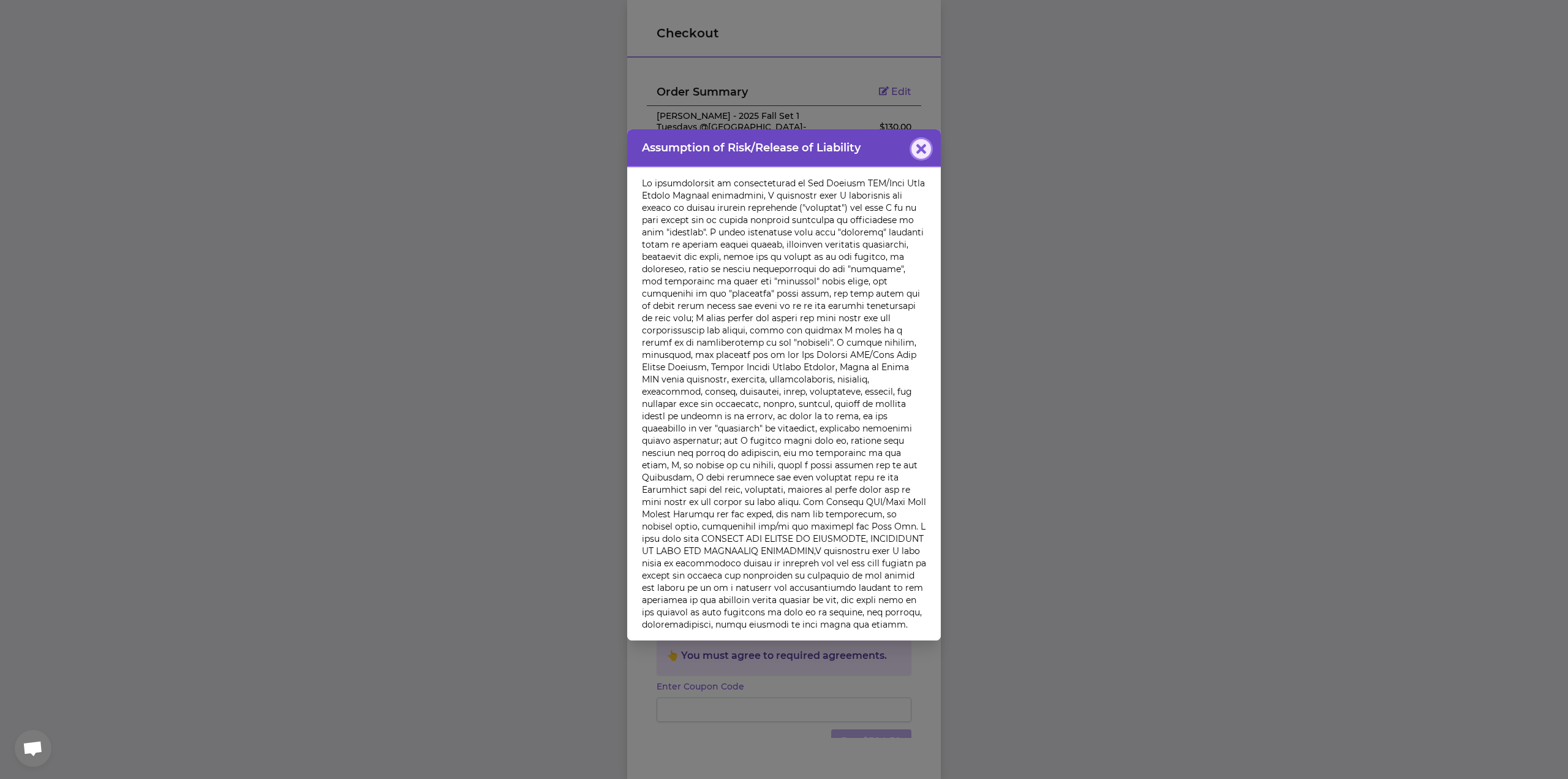
click at [918, 154] on icon "button" at bounding box center [921, 149] width 10 height 10
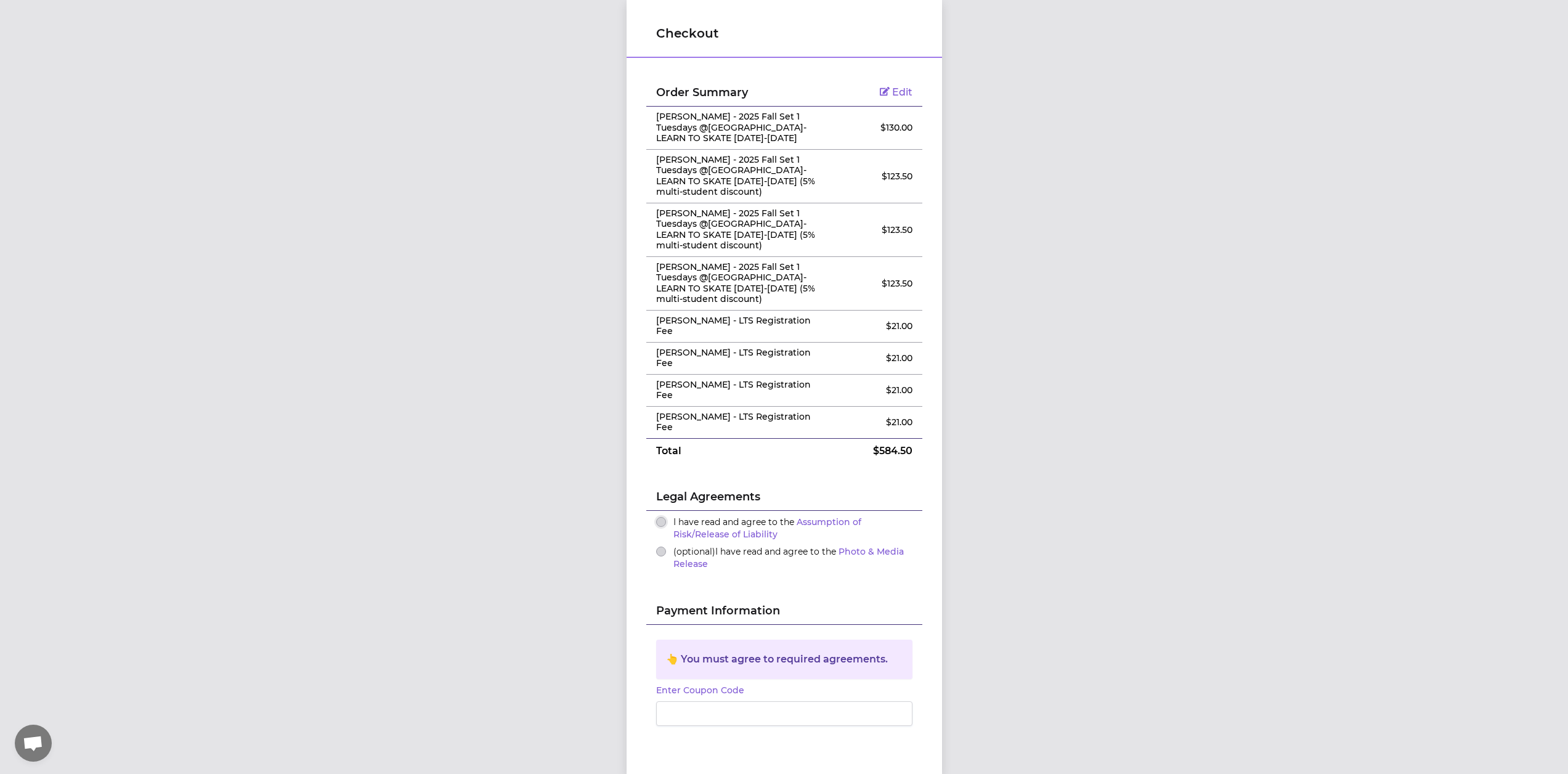
click at [656, 517] on button "I have read and agree to the Assumption of Risk/Release of Liability" at bounding box center [661, 522] width 10 height 10
click at [742, 662] on div at bounding box center [784, 674] width 256 height 25
click at [872, 694] on button "Pay $584.50" at bounding box center [871, 707] width 81 height 25
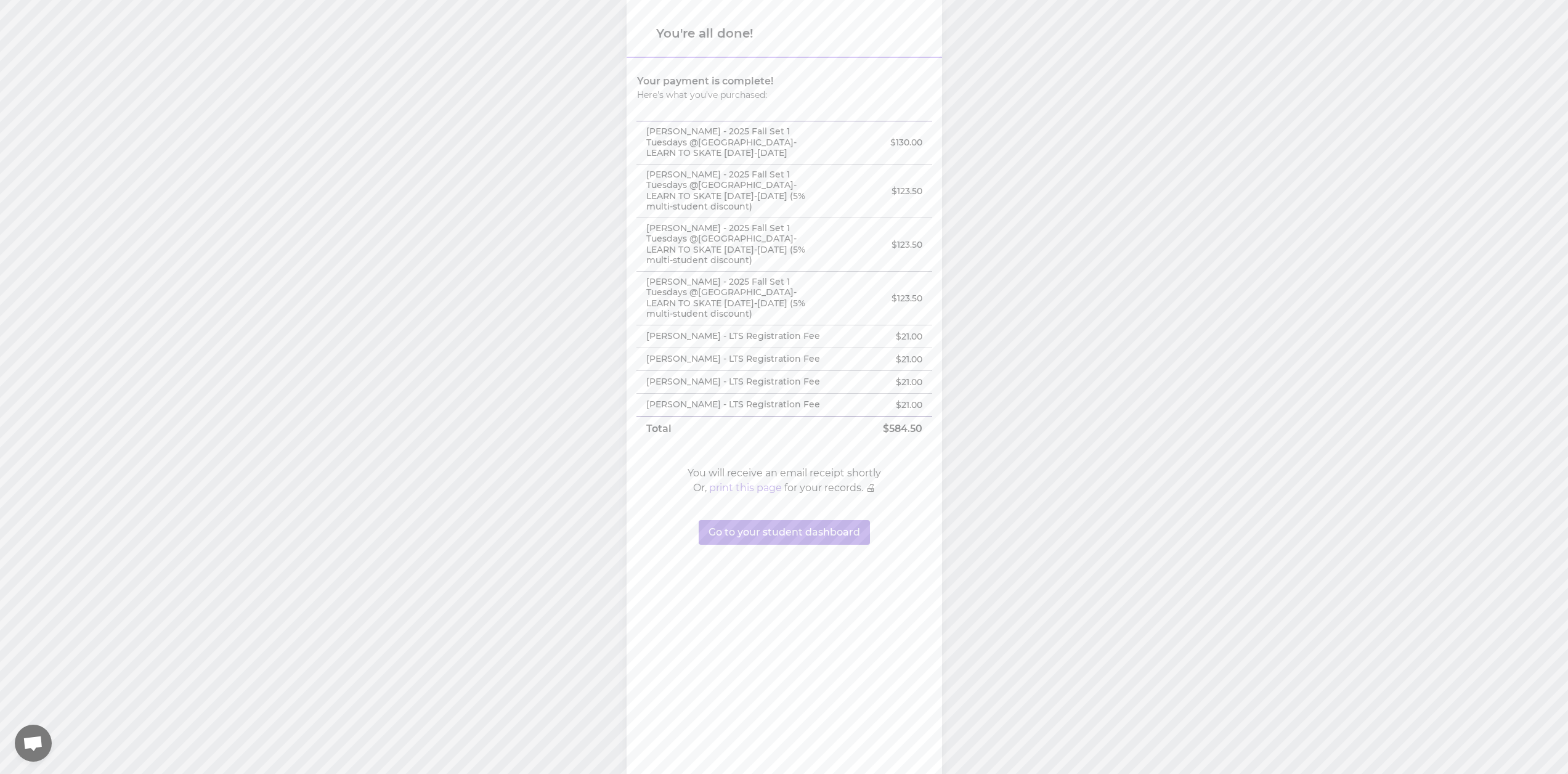
drag, startPoint x: 744, startPoint y: 502, endPoint x: 961, endPoint y: 538, distance: 220.0
click at [963, 539] on div "You're all done! Your payment is complete! Here's what you've purchased: Olivia…" at bounding box center [784, 387] width 1568 height 774
click at [785, 541] on button "Go to your student dashboard" at bounding box center [785, 533] width 171 height 25
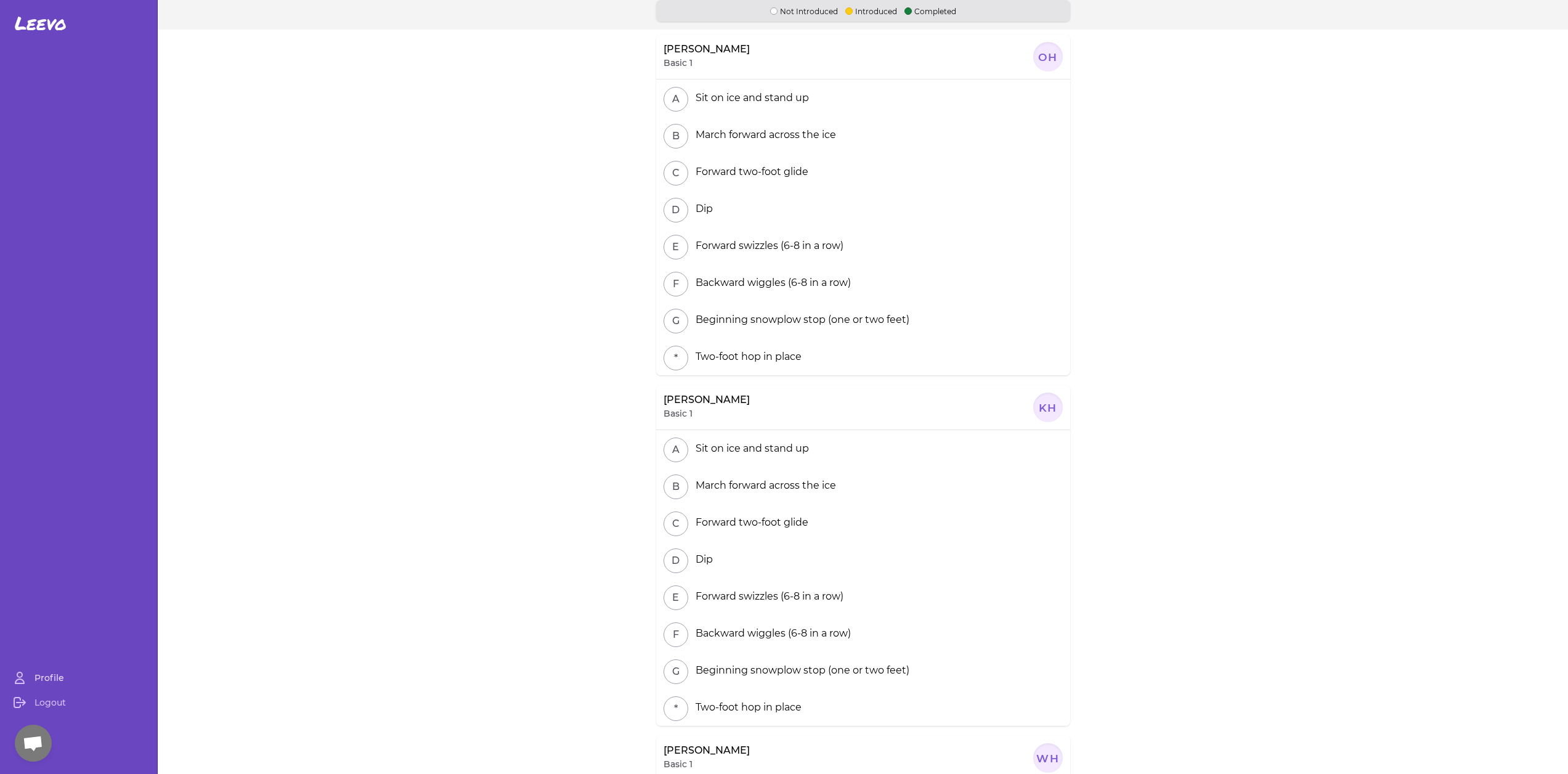
click at [61, 687] on link "Profile" at bounding box center [78, 678] width 147 height 25
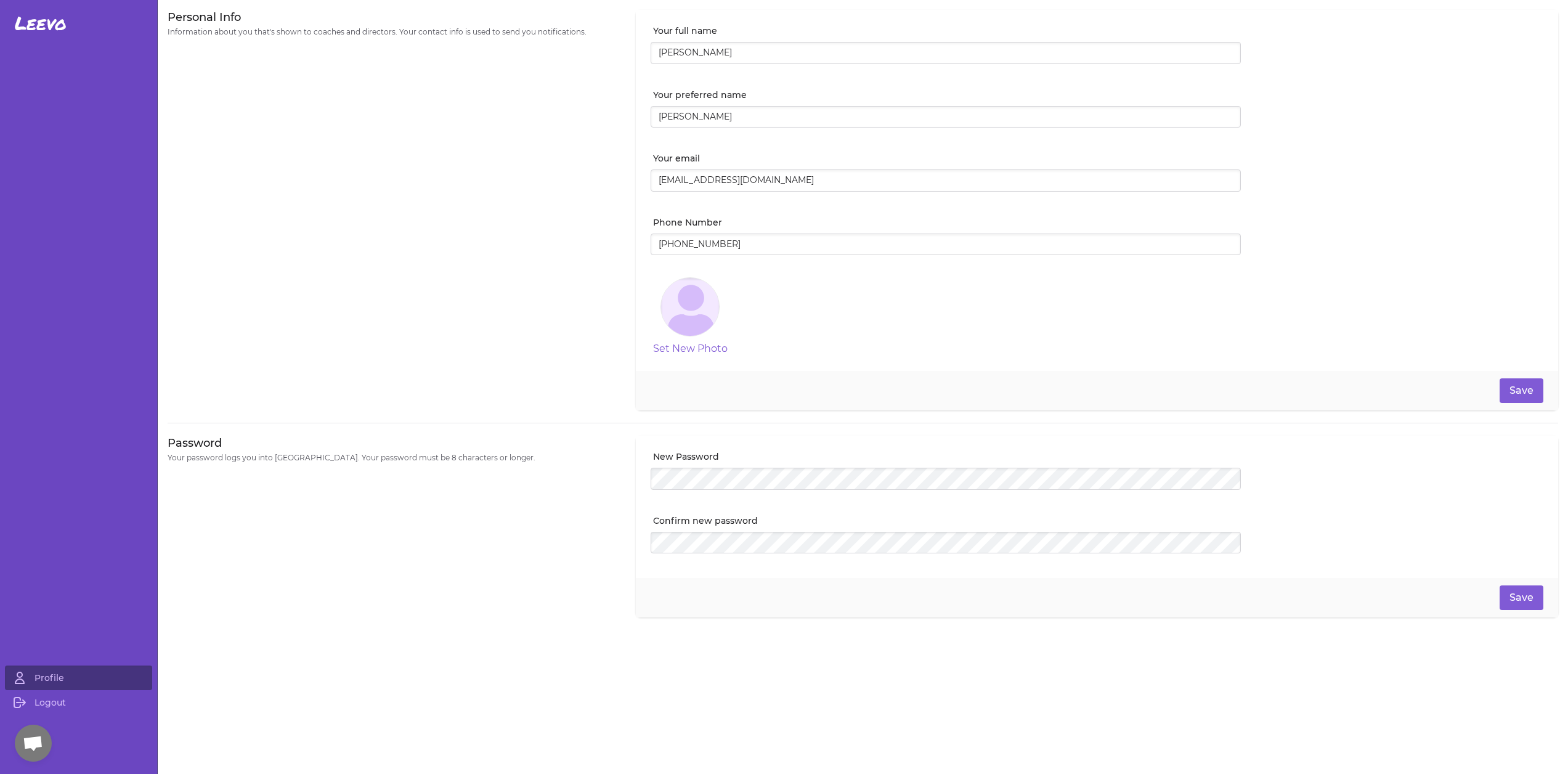
click at [39, 28] on span "Leevo" at bounding box center [41, 23] width 52 height 22
click at [37, 747] on span "Open chat" at bounding box center [32, 744] width 20 height 17
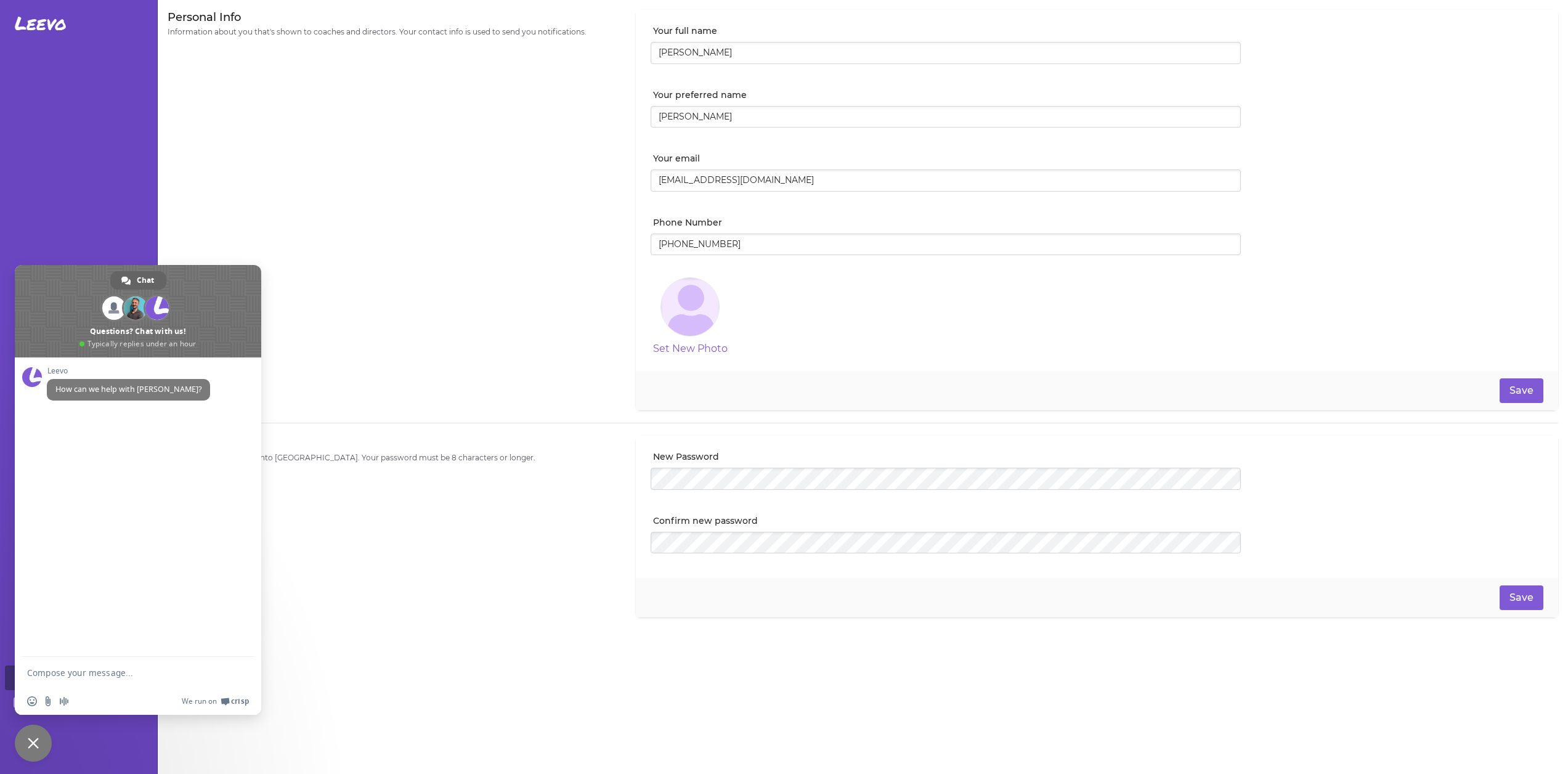
click at [57, 108] on div at bounding box center [78, 355] width 147 height 618
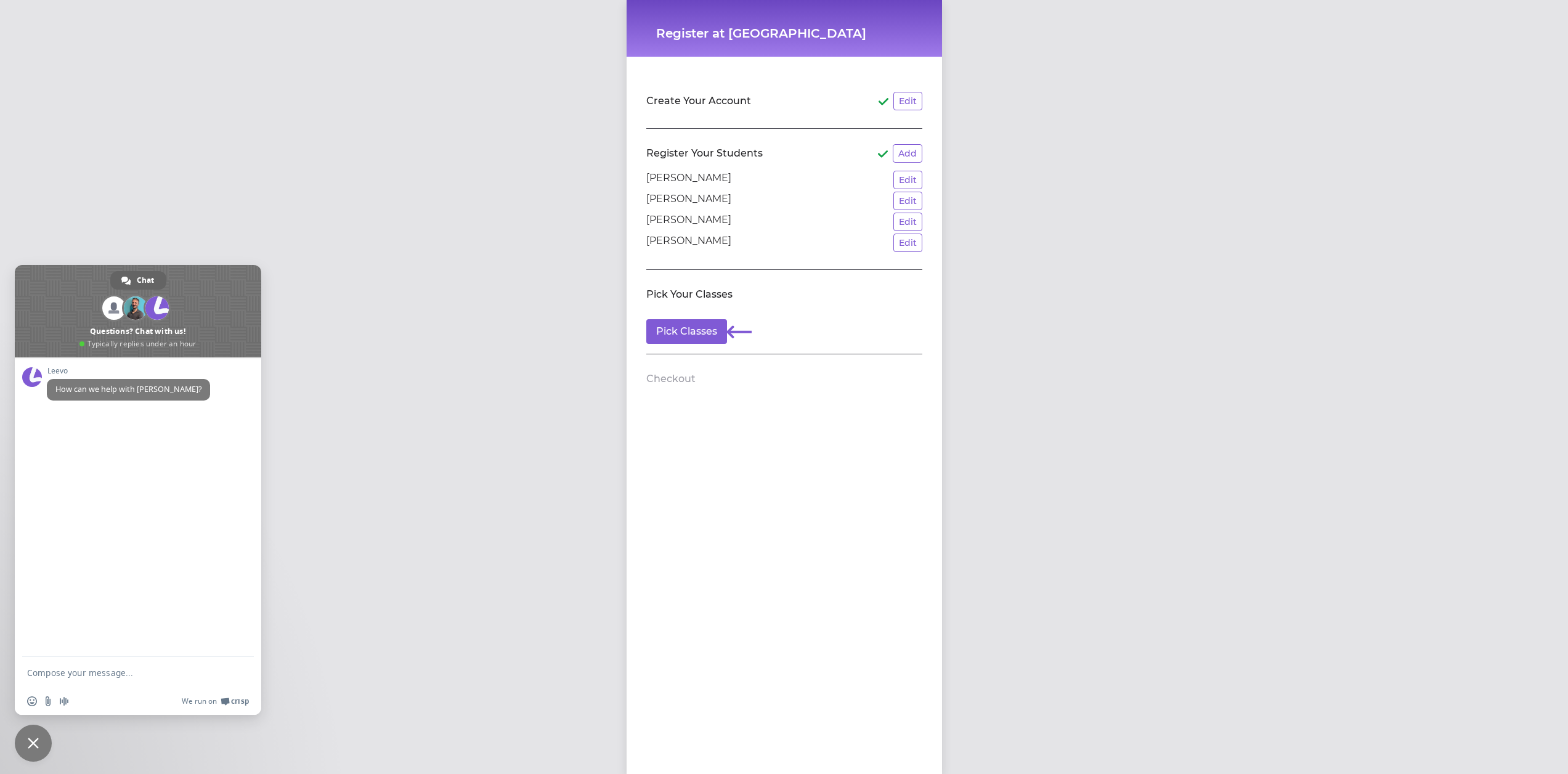
click at [37, 747] on span "Close chat" at bounding box center [32, 742] width 11 height 11
